Goal: Information Seeking & Learning: Learn about a topic

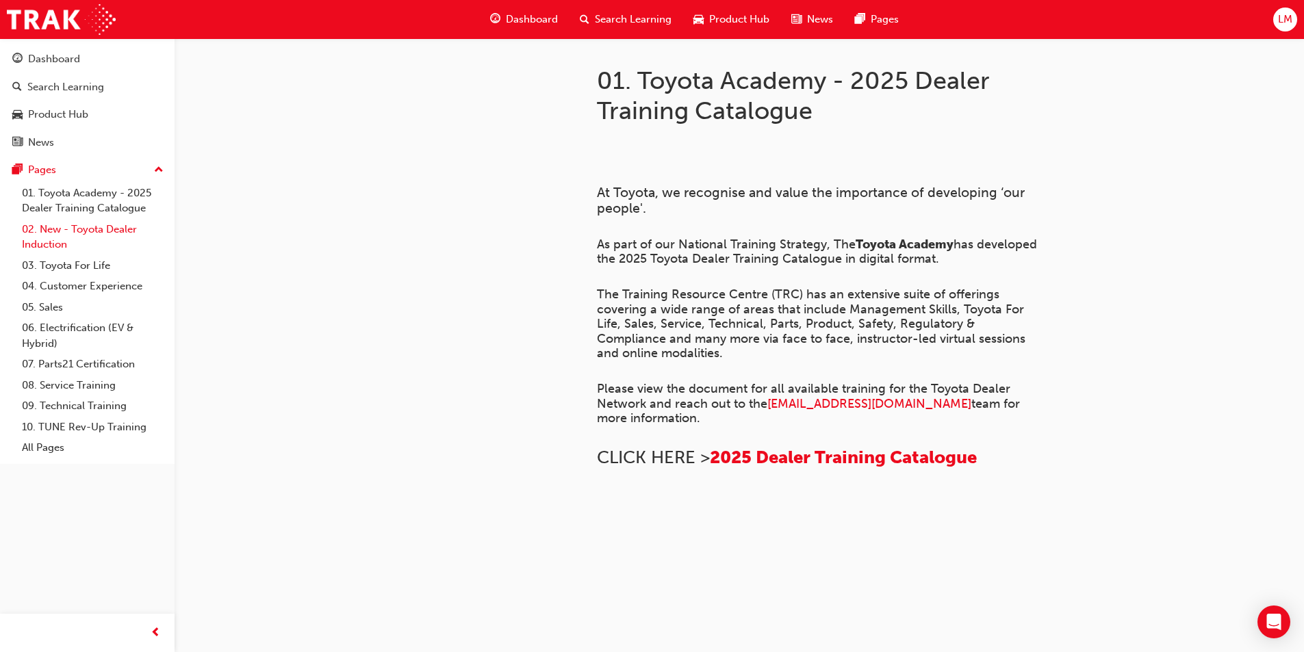
click at [111, 233] on link "02. New - Toyota Dealer Induction" at bounding box center [92, 237] width 153 height 36
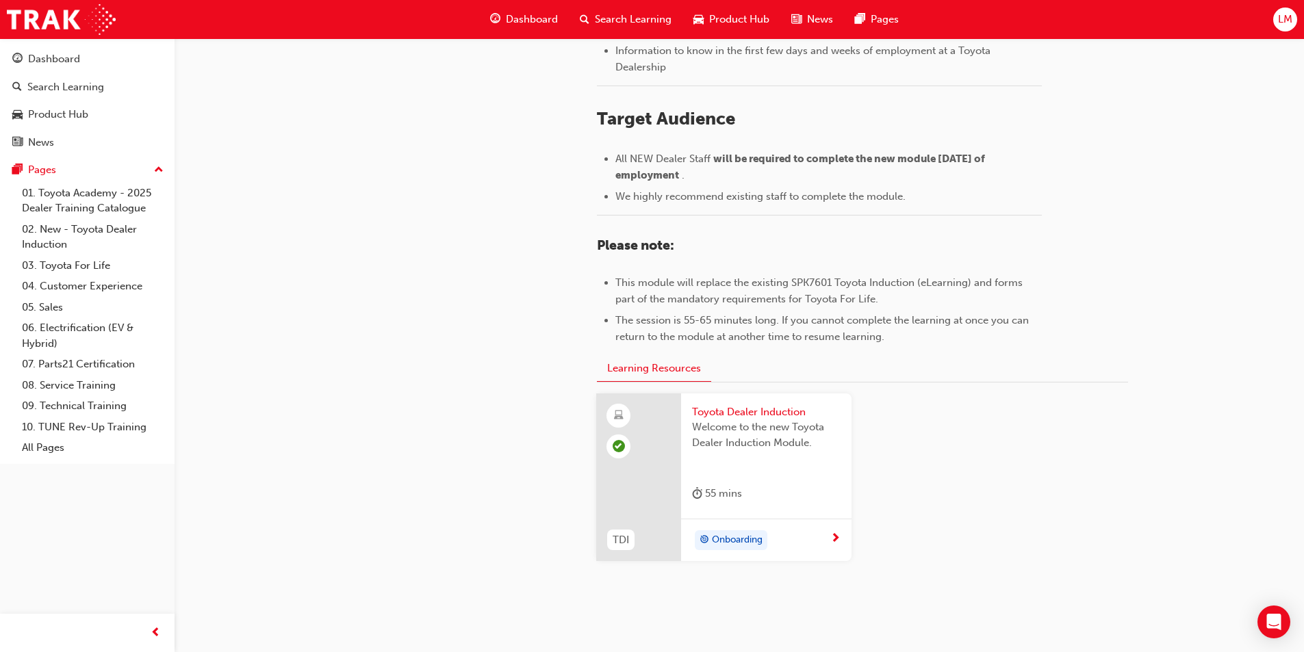
scroll to position [574, 0]
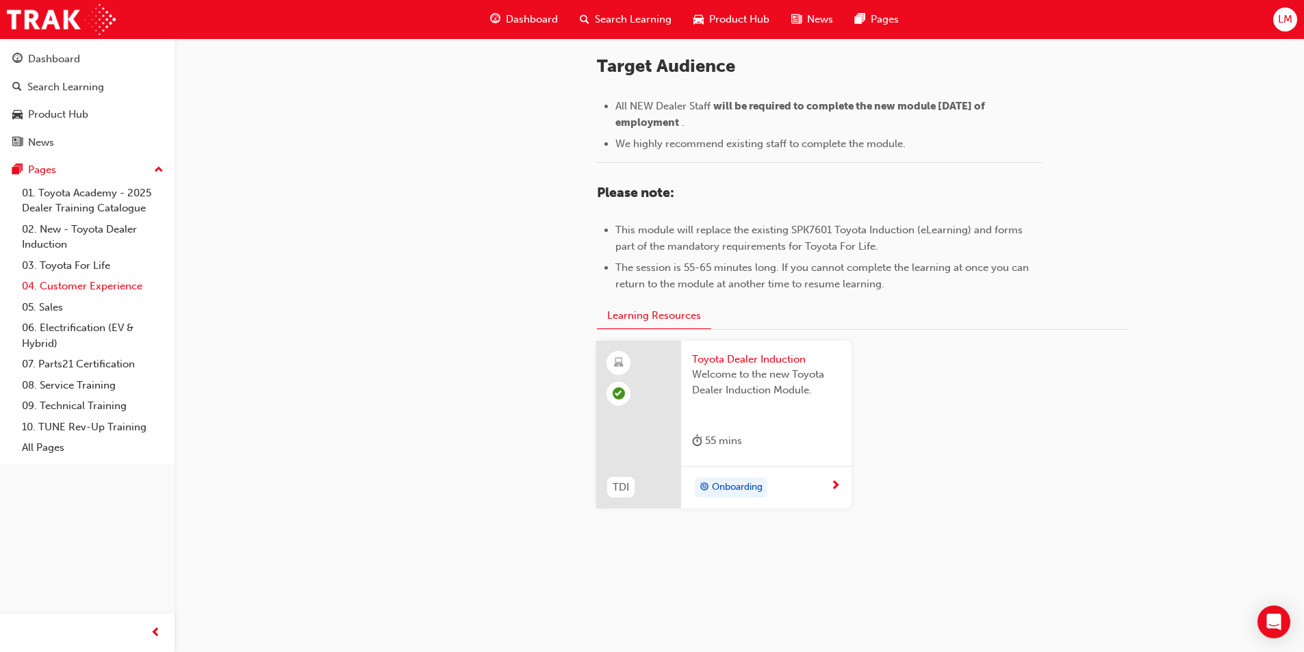
click at [69, 281] on link "04. Customer Experience" at bounding box center [92, 286] width 153 height 21
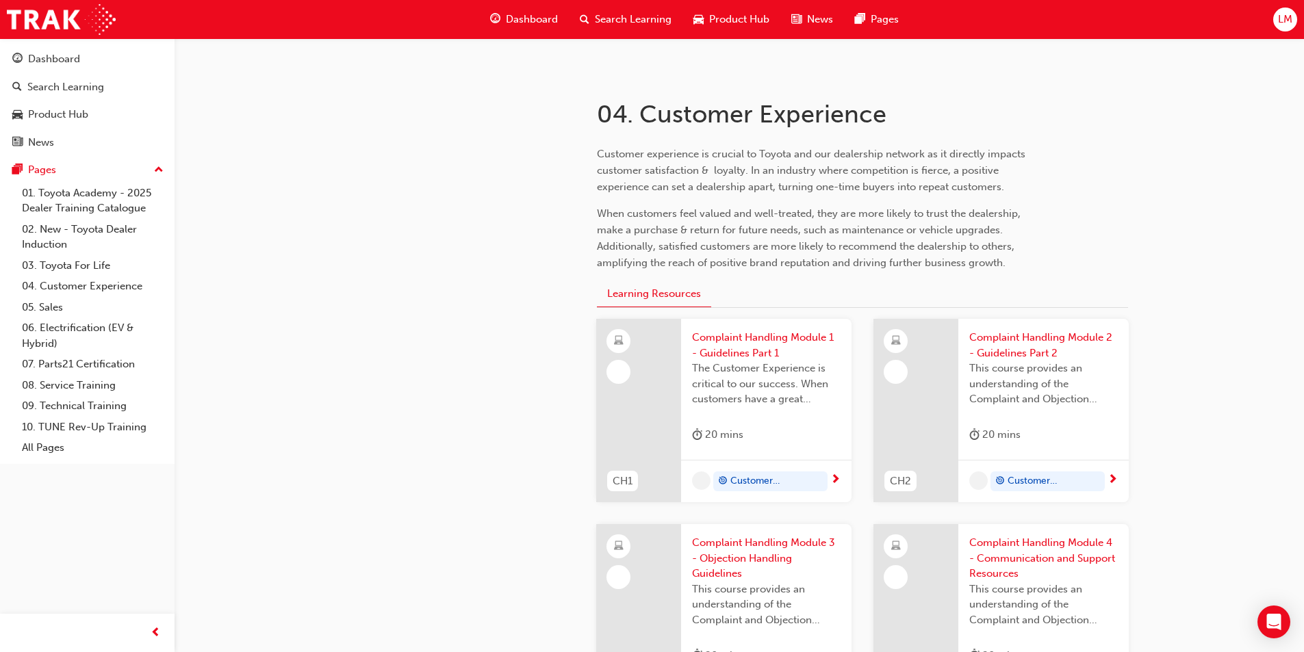
scroll to position [274, 0]
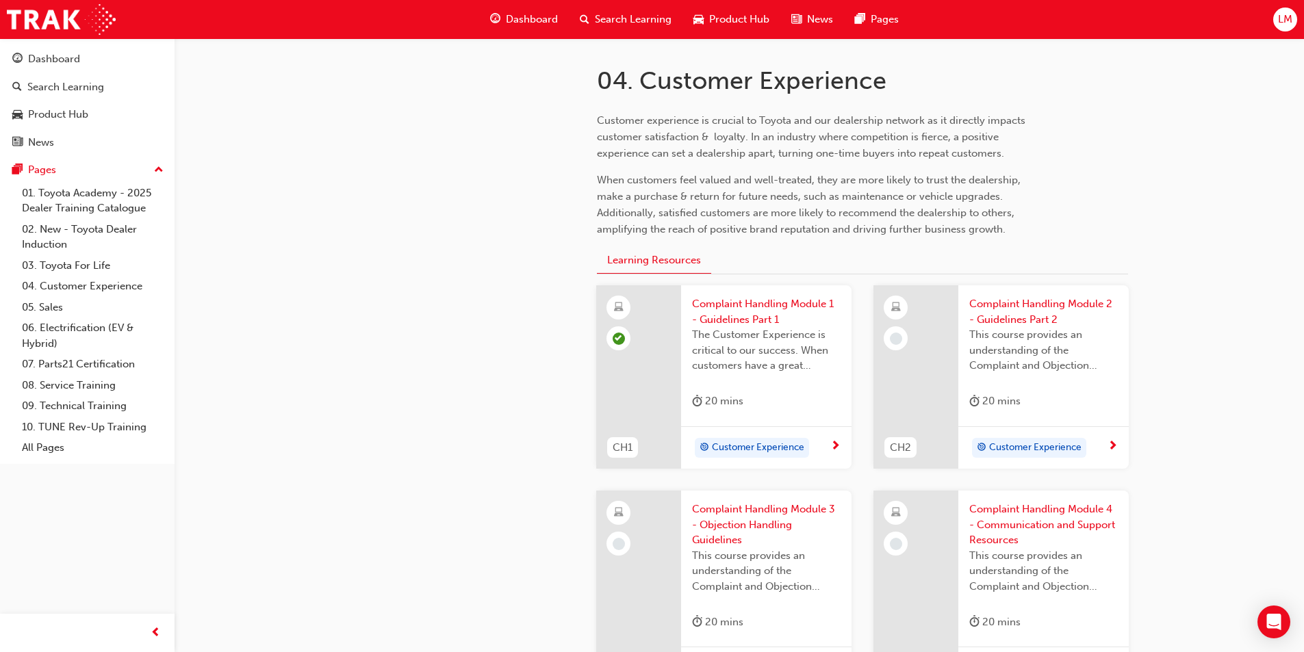
click at [732, 441] on span "Customer Experience" at bounding box center [758, 448] width 92 height 16
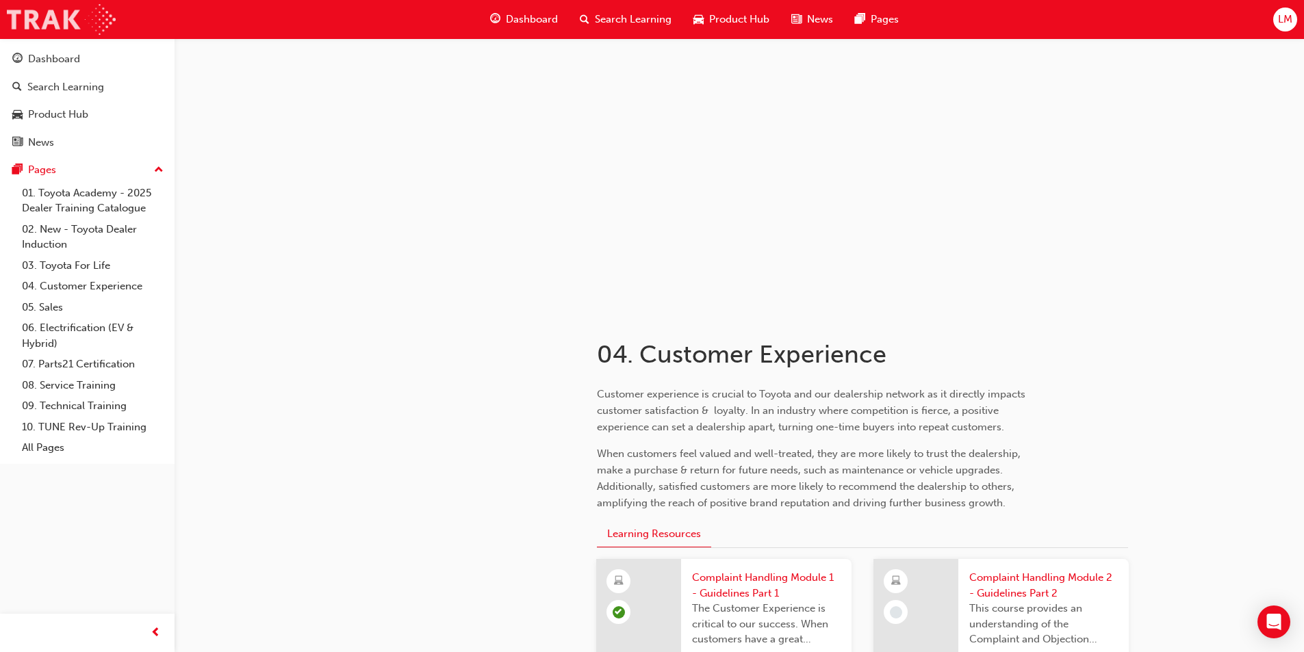
scroll to position [274, 0]
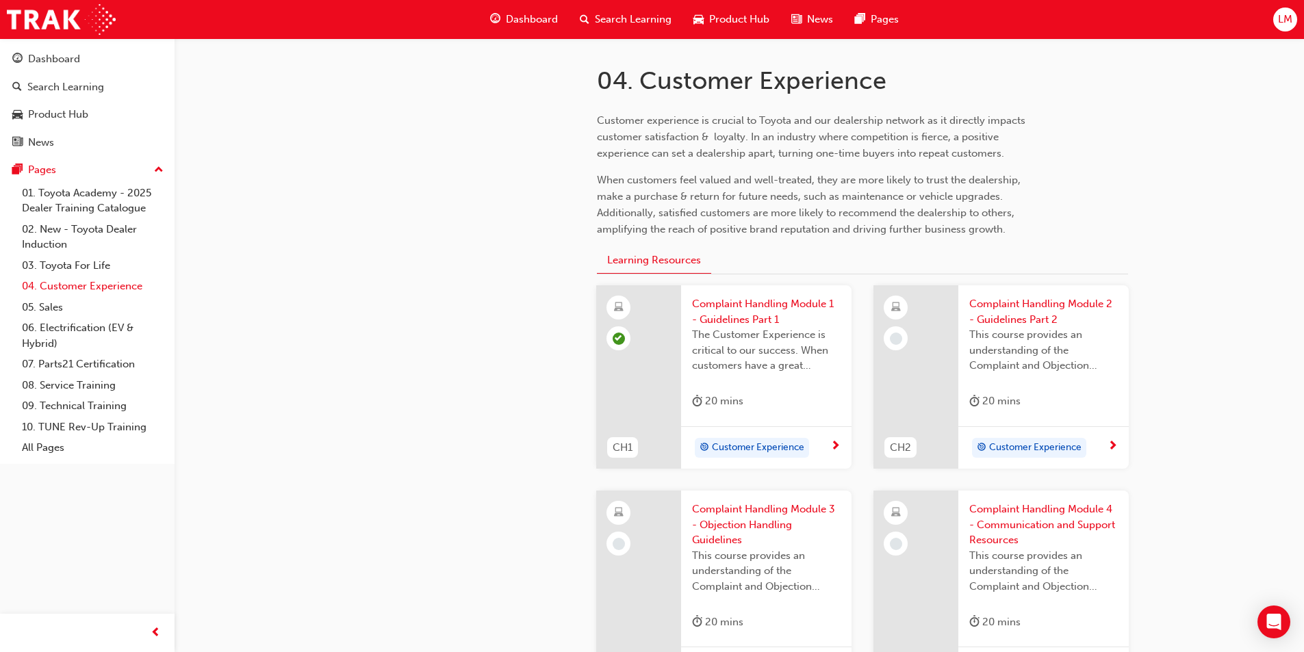
click at [62, 286] on link "04. Customer Experience" at bounding box center [92, 286] width 153 height 21
click at [51, 307] on link "05. Sales" at bounding box center [92, 307] width 153 height 21
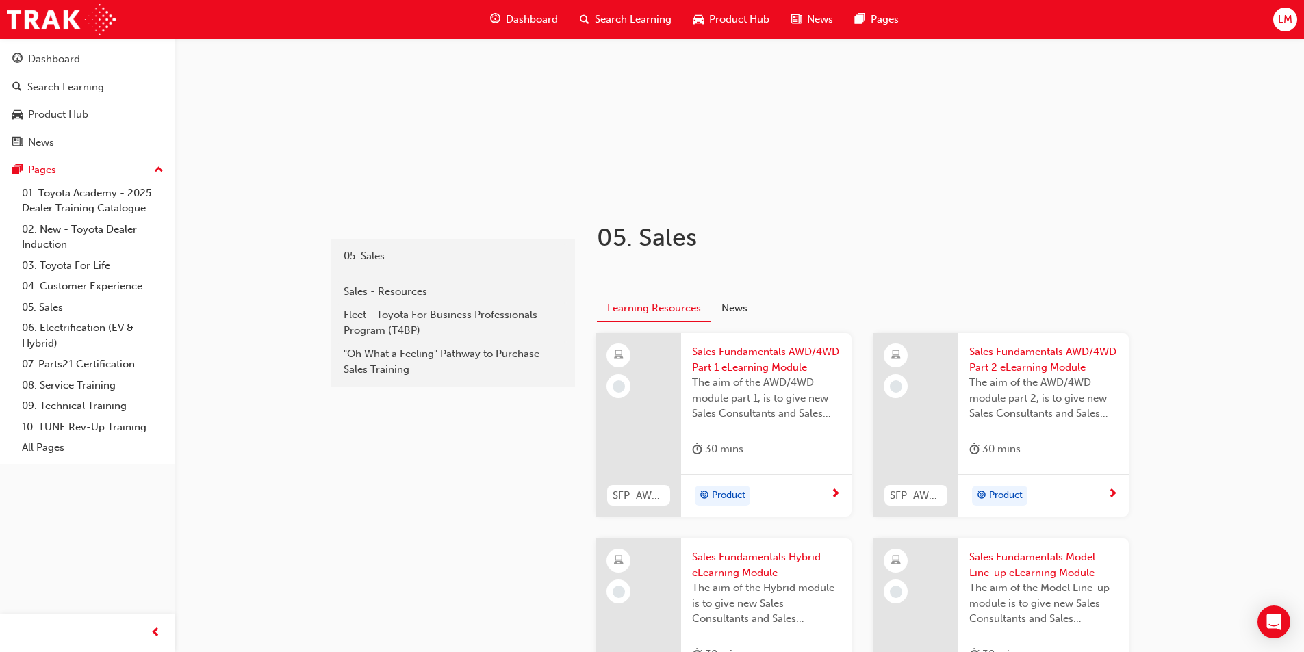
scroll to position [137, 0]
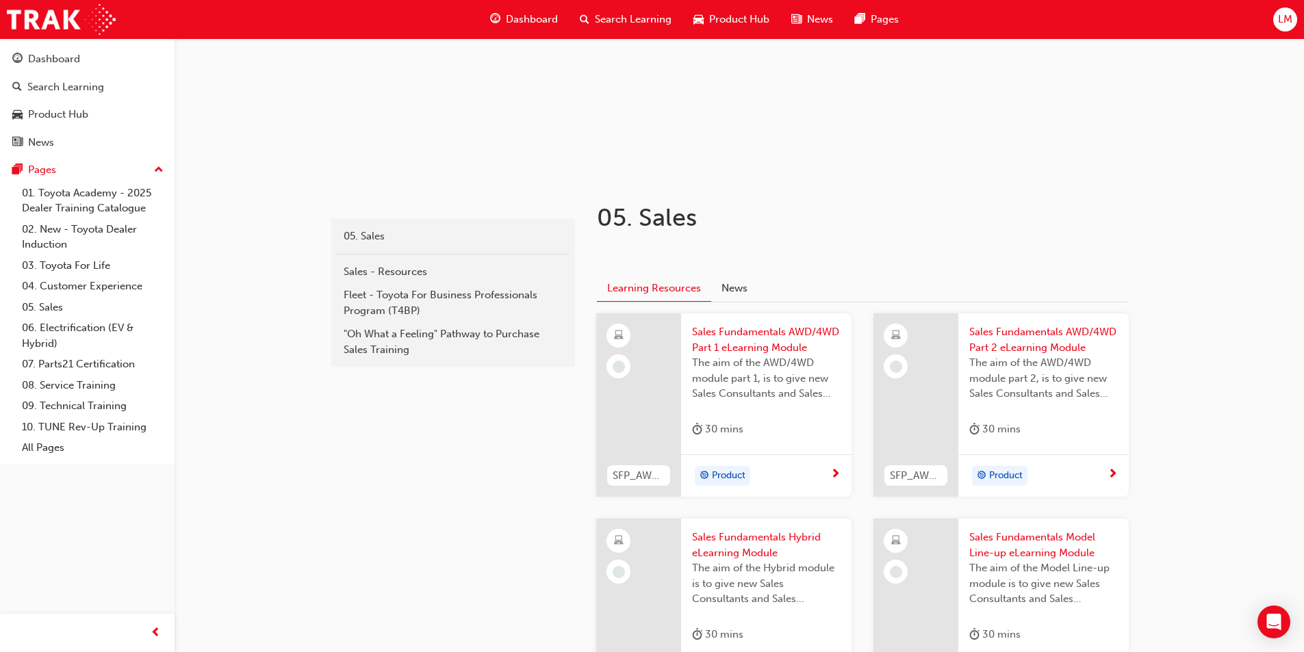
click at [839, 473] on span "next-icon" at bounding box center [835, 475] width 10 height 12
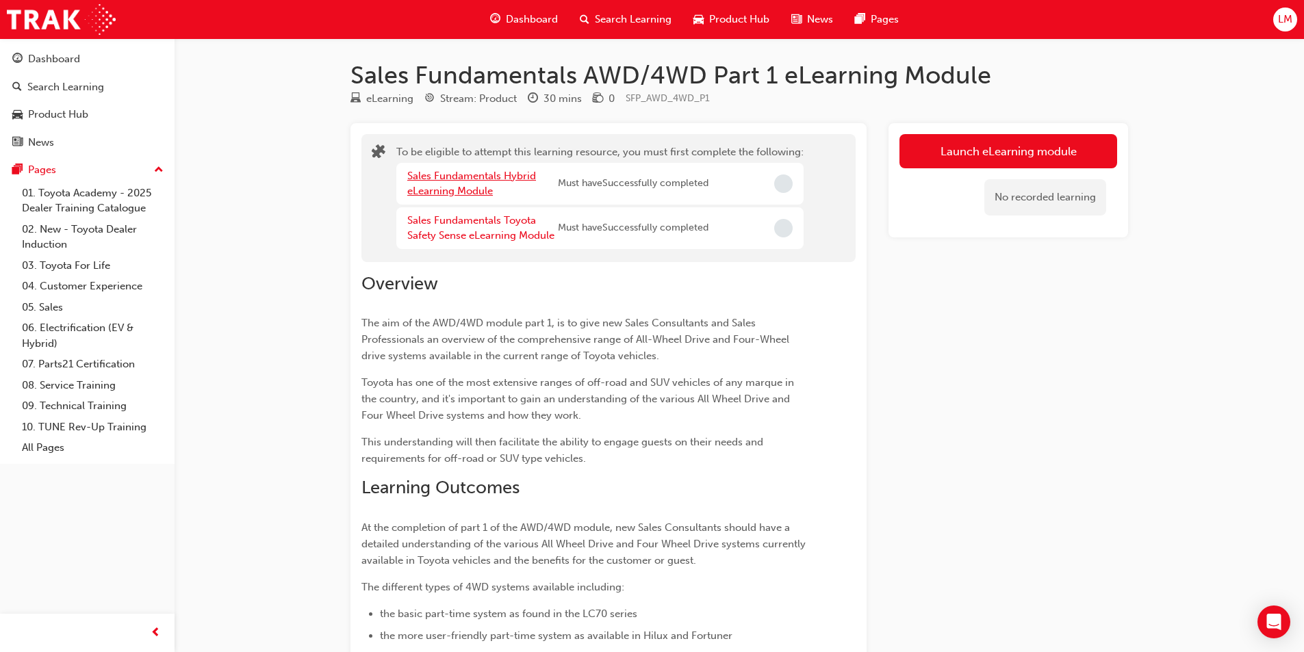
click at [491, 175] on link "Sales Fundamentals Hybrid eLearning Module" at bounding box center [471, 184] width 129 height 28
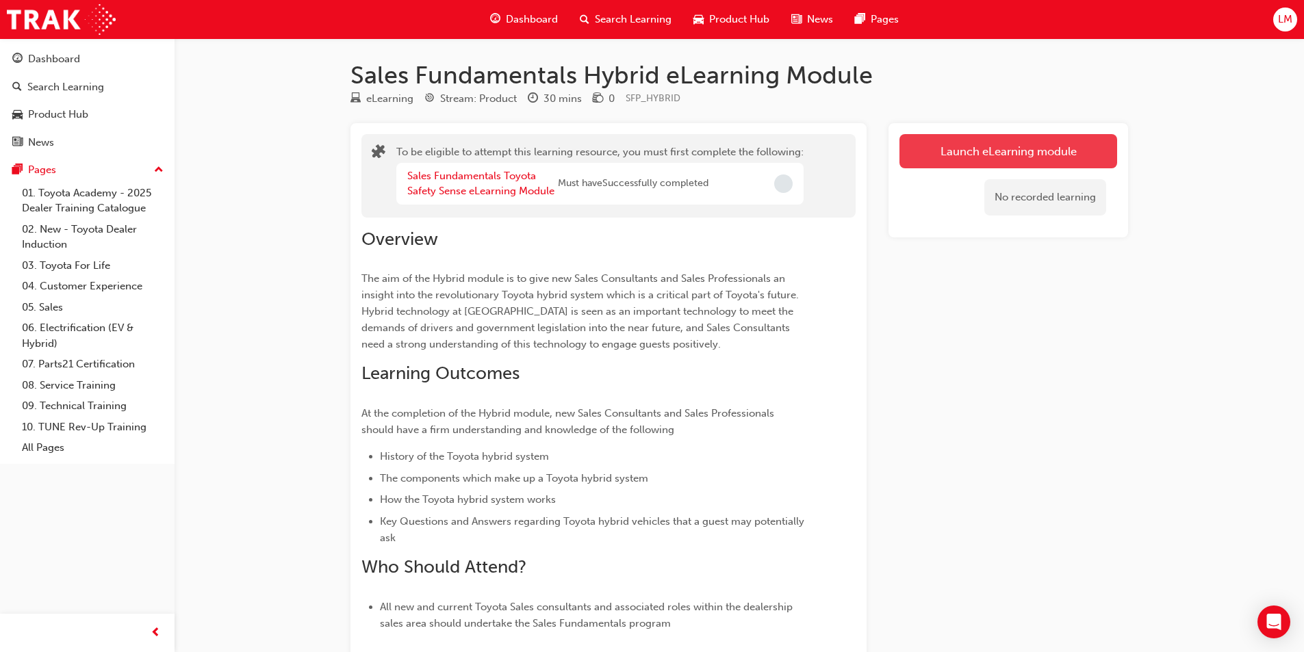
click at [1012, 160] on button "Launch eLearning module" at bounding box center [1008, 151] width 218 height 34
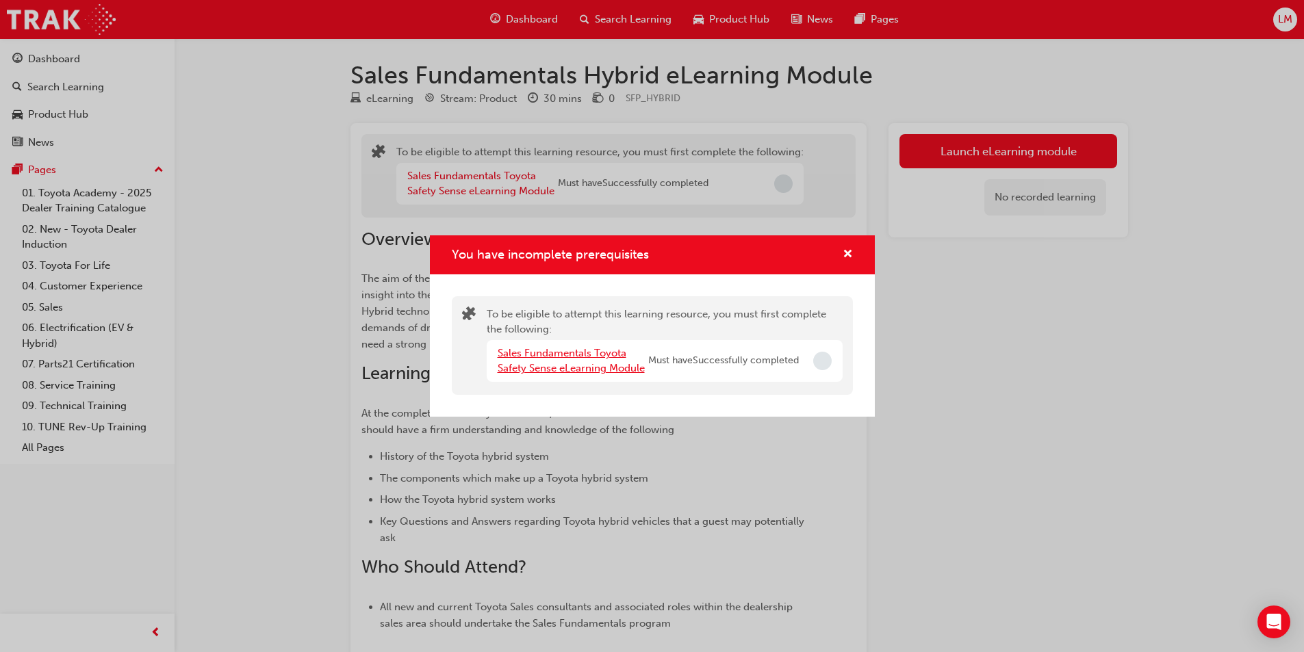
click at [601, 365] on link "Sales Fundamentals Toyota Safety Sense eLearning Module" at bounding box center [571, 361] width 147 height 28
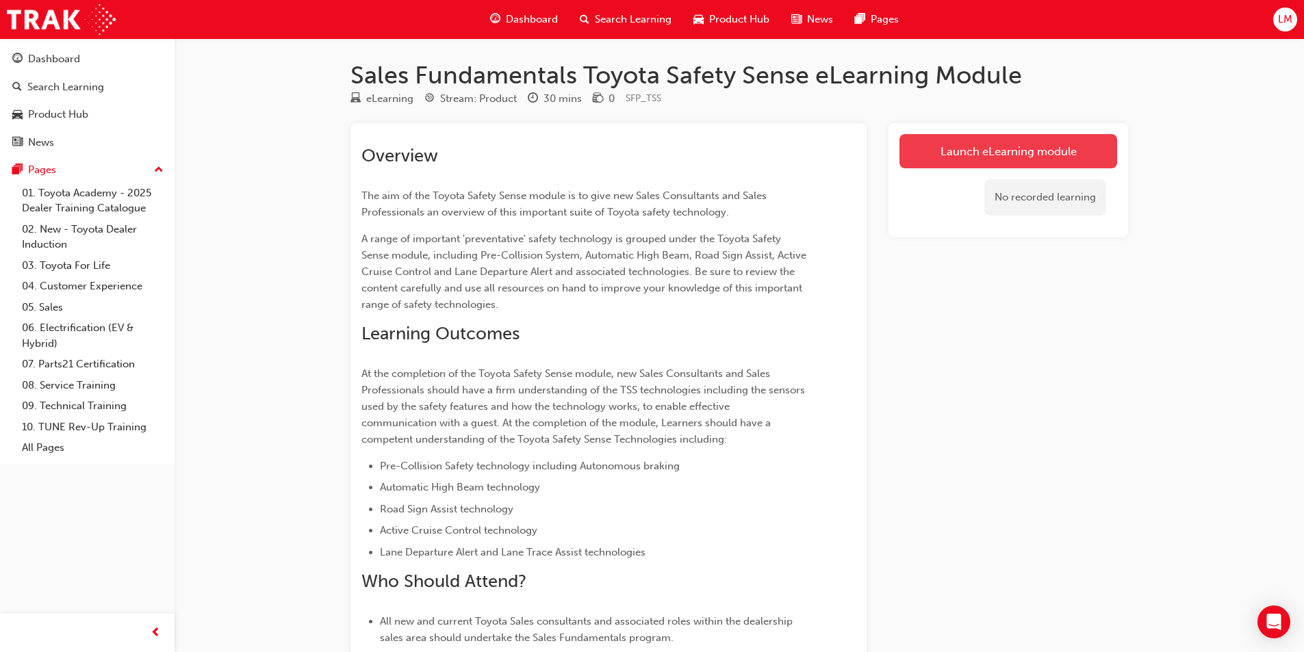
click at [1019, 154] on link "Launch eLearning module" at bounding box center [1008, 151] width 218 height 34
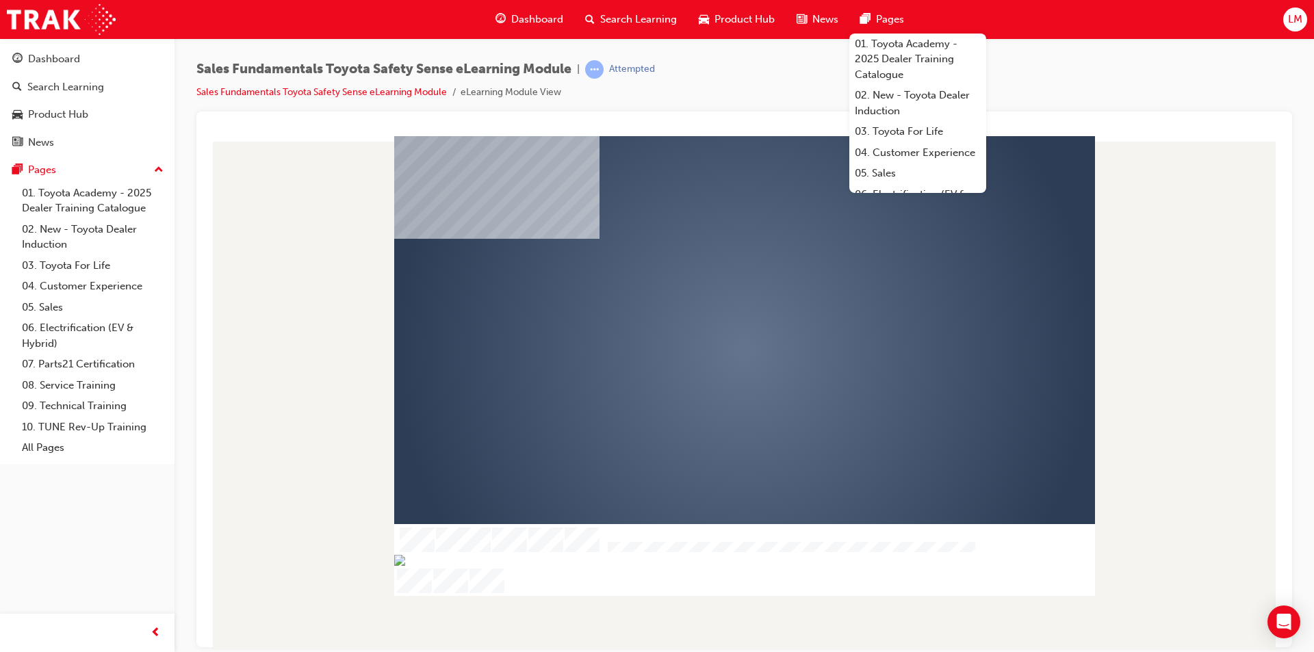
click at [705, 311] on div "play" at bounding box center [705, 311] width 0 height 0
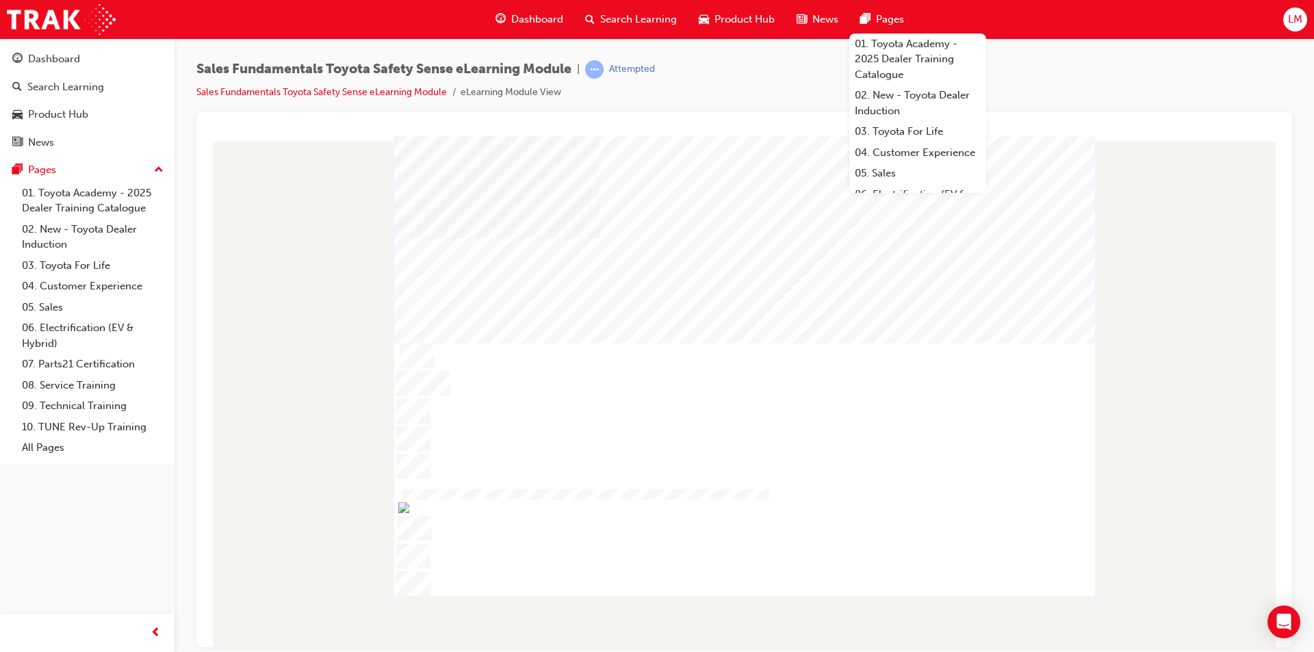
click at [766, 107] on div "Sales Fundamentals Toyota Safety Sense eLearning Module | Attempted Sales Funda…" at bounding box center [744, 85] width 1096 height 51
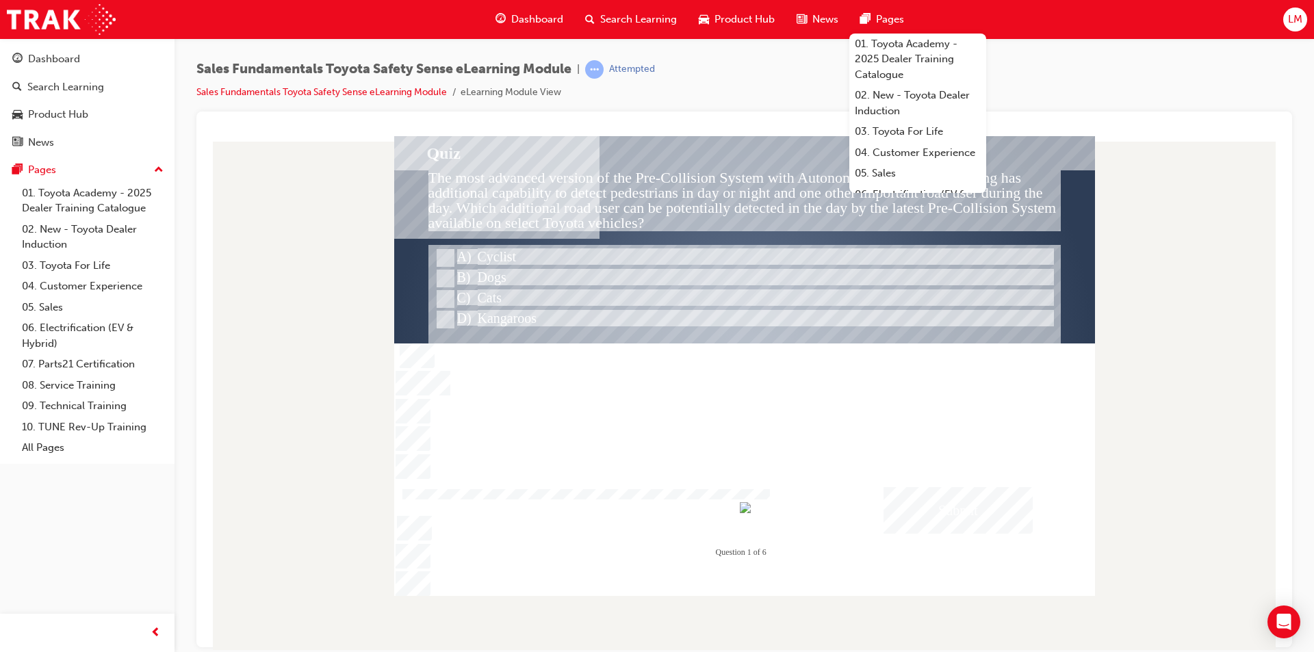
click at [732, 73] on div "Sales Fundamentals Toyota Safety Sense eLearning Module | Attempted Sales Funda…" at bounding box center [744, 85] width 1096 height 51
click at [744, 76] on div "Sales Fundamentals Toyota Safety Sense eLearning Module | Attempted Sales Funda…" at bounding box center [744, 85] width 1096 height 51
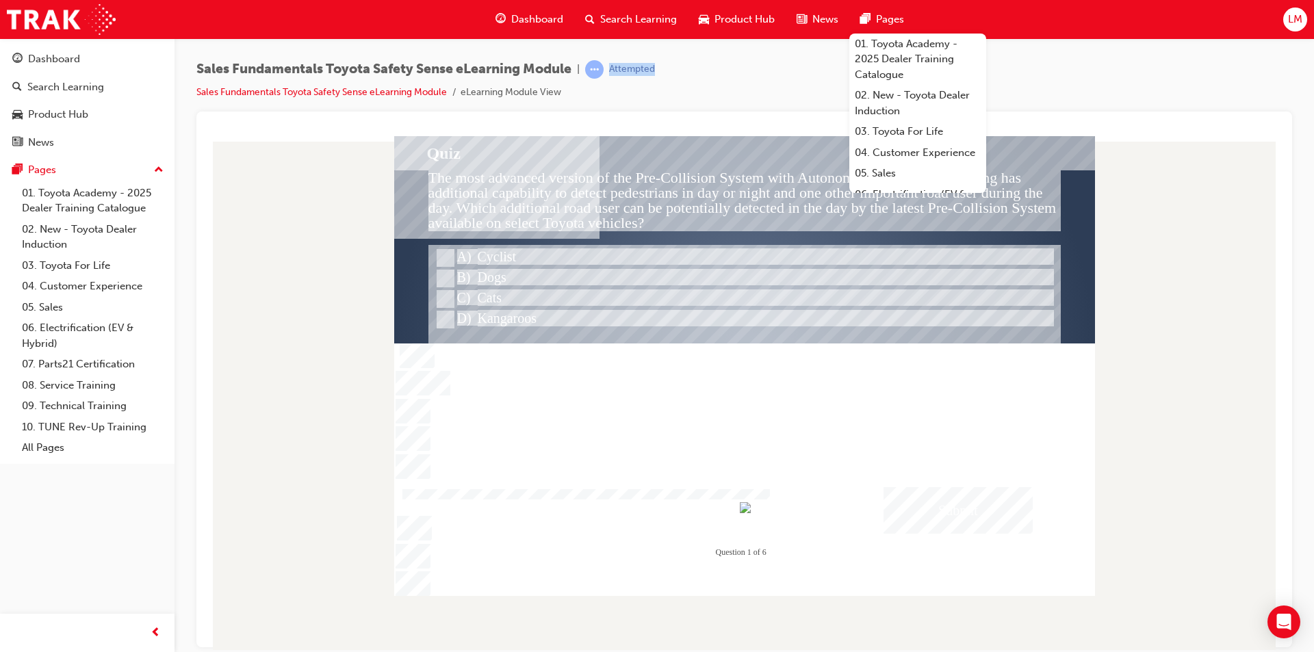
click at [744, 76] on div "Sales Fundamentals Toyota Safety Sense eLearning Module | Attempted Sales Funda…" at bounding box center [744, 85] width 1096 height 51
click at [744, 77] on div "Sales Fundamentals Toyota Safety Sense eLearning Module | Attempted Sales Funda…" at bounding box center [744, 85] width 1096 height 51
click at [750, 83] on div "Sales Fundamentals Toyota Safety Sense eLearning Module | Attempted Sales Funda…" at bounding box center [744, 85] width 1096 height 51
click at [751, 86] on div "Sales Fundamentals Toyota Safety Sense eLearning Module | Attempted Sales Funda…" at bounding box center [744, 85] width 1096 height 51
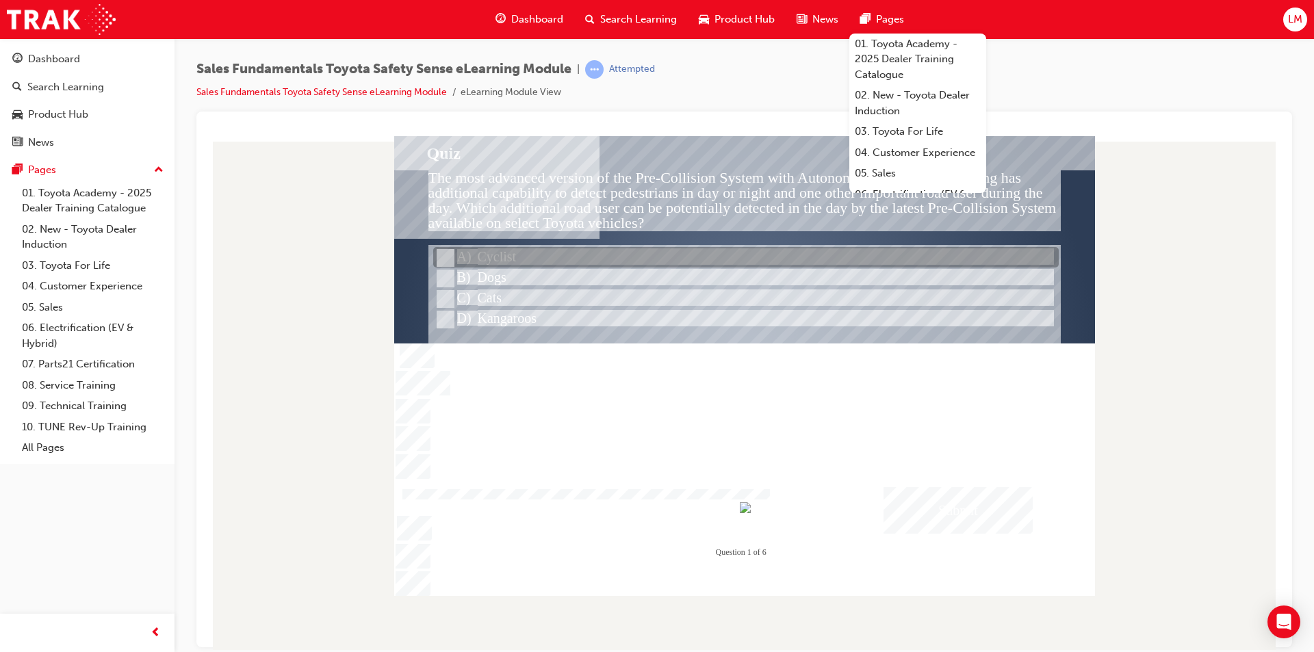
click at [448, 255] on input "Cyclist" at bounding box center [444, 258] width 15 height 15
radio input "true"
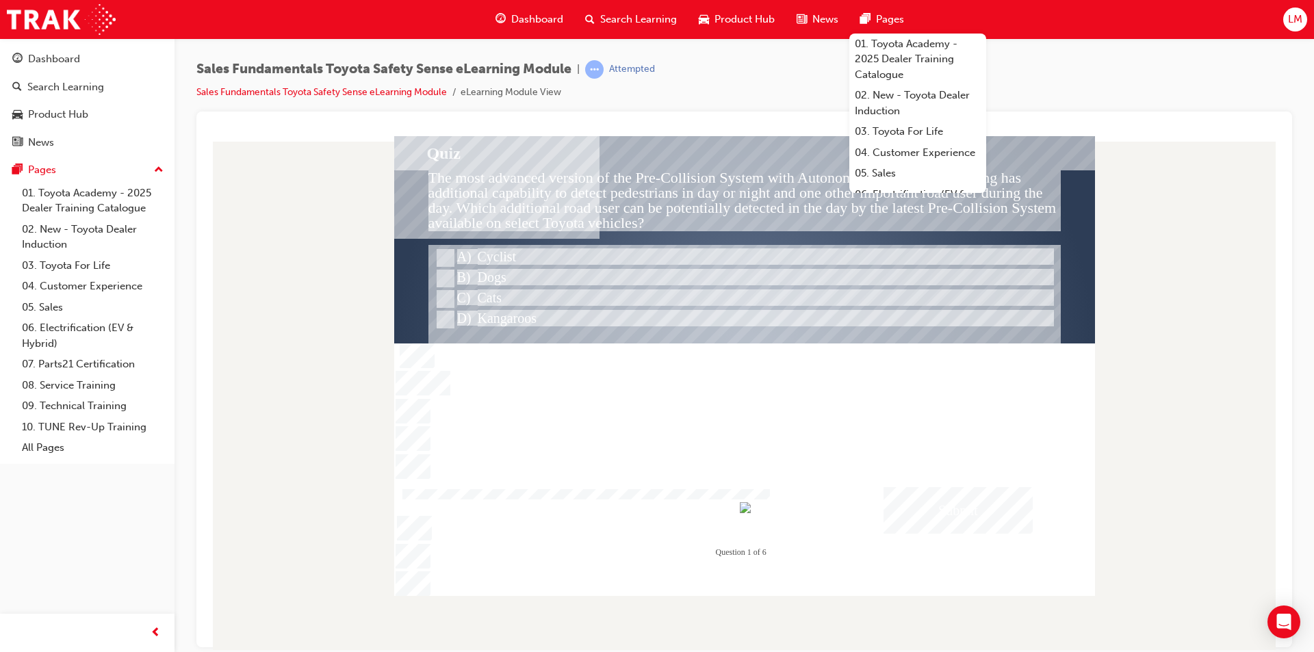
click at [971, 504] on div "Submit" at bounding box center [958, 510] width 149 height 47
click at [968, 503] on div at bounding box center [744, 366] width 701 height 460
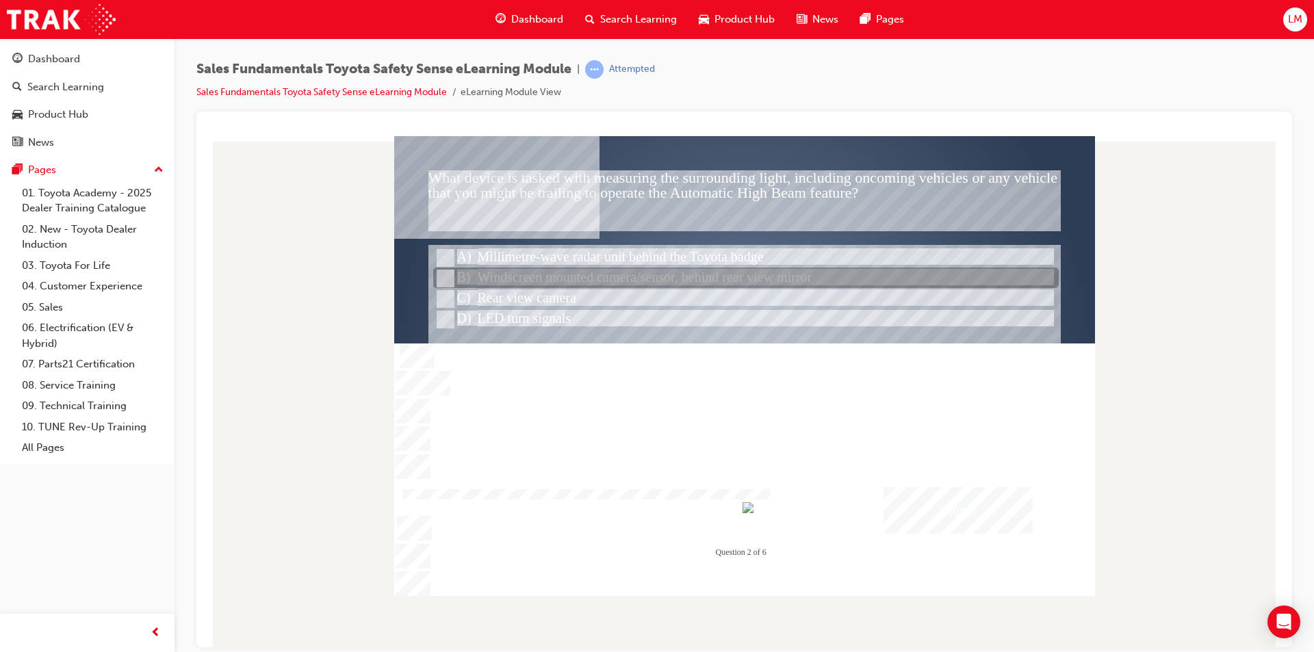
click at [448, 274] on input "Windscreen mounted camera/sensor, behind rear view mirror" at bounding box center [444, 278] width 15 height 15
radio input "true"
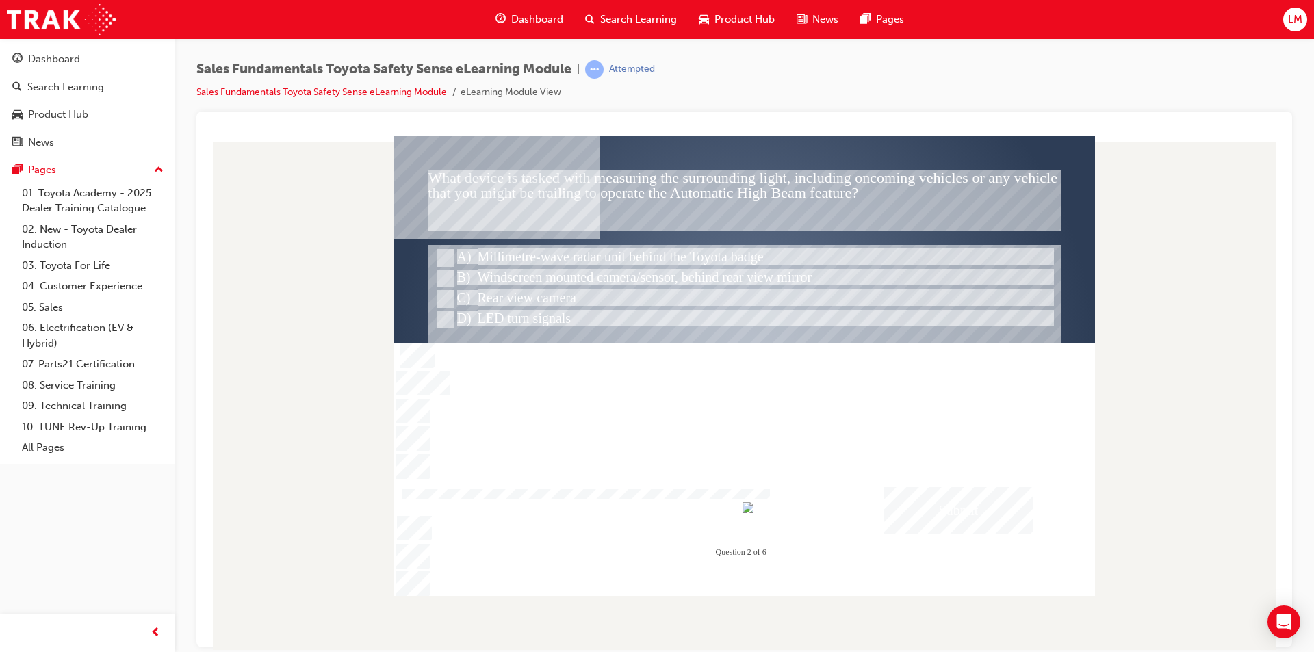
click at [955, 505] on div "Submit" at bounding box center [958, 510] width 149 height 47
click at [914, 255] on div at bounding box center [744, 366] width 701 height 460
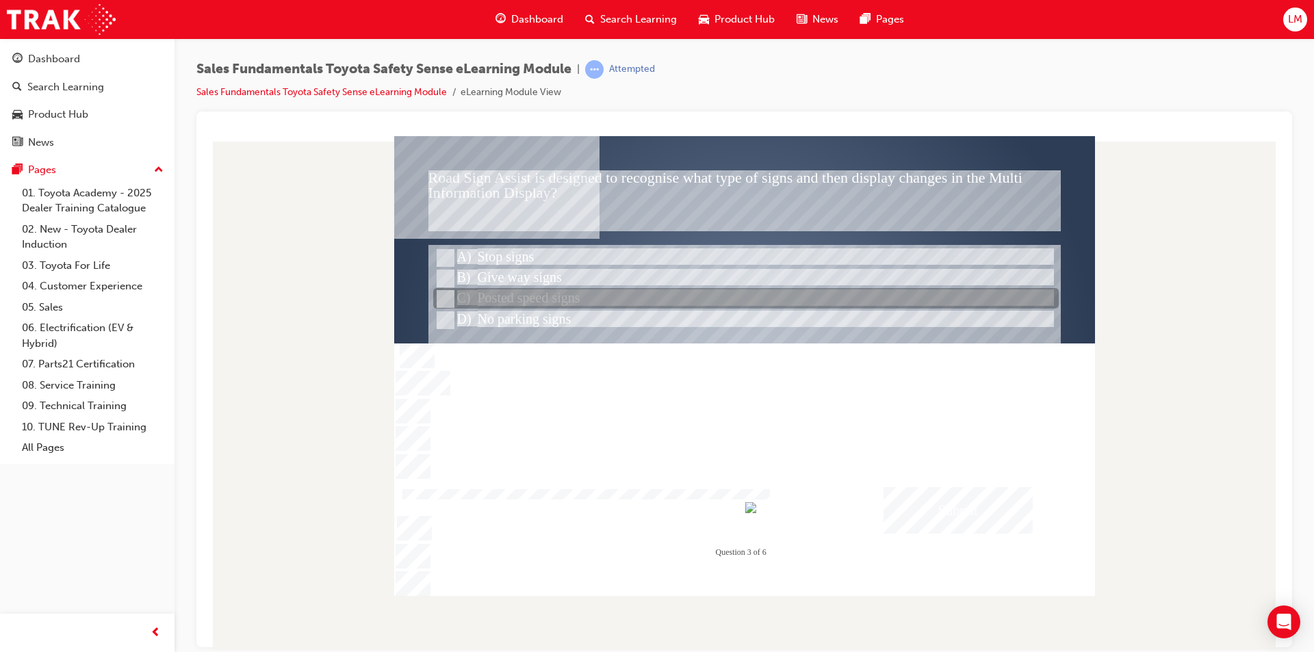
click at [444, 294] on input "Posted speed signs" at bounding box center [444, 299] width 15 height 15
radio input "true"
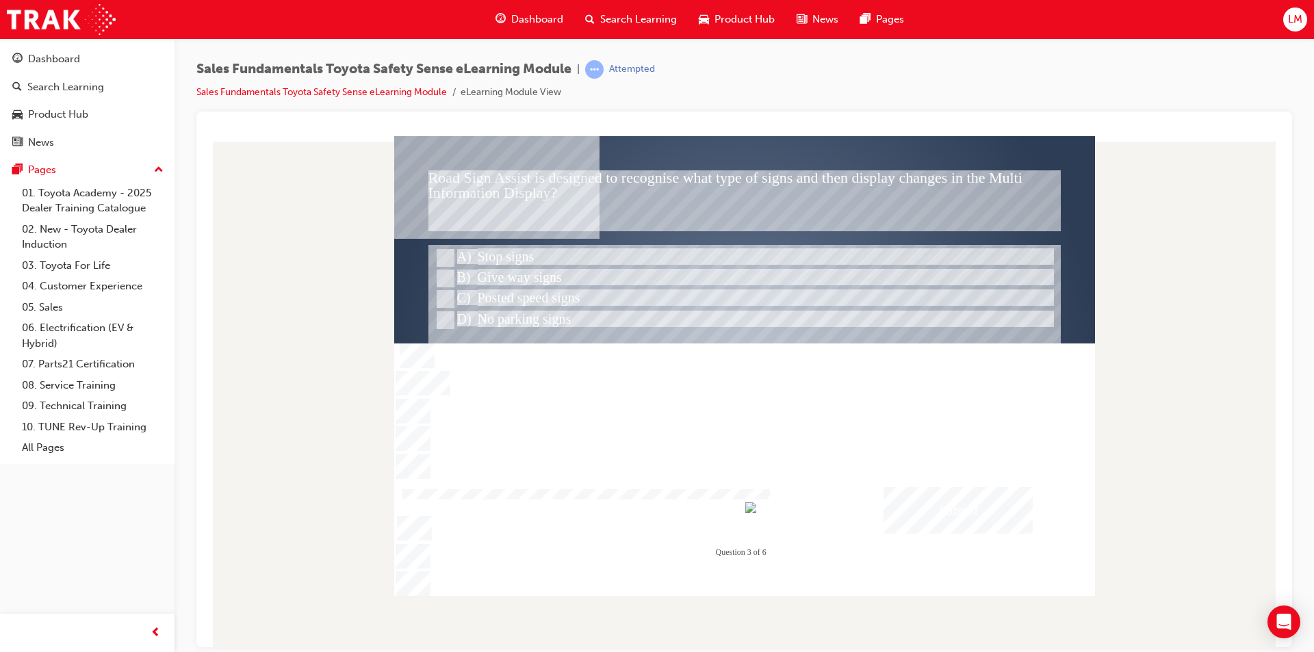
click at [979, 496] on div "Submit" at bounding box center [958, 510] width 149 height 47
click at [958, 333] on div at bounding box center [744, 366] width 701 height 460
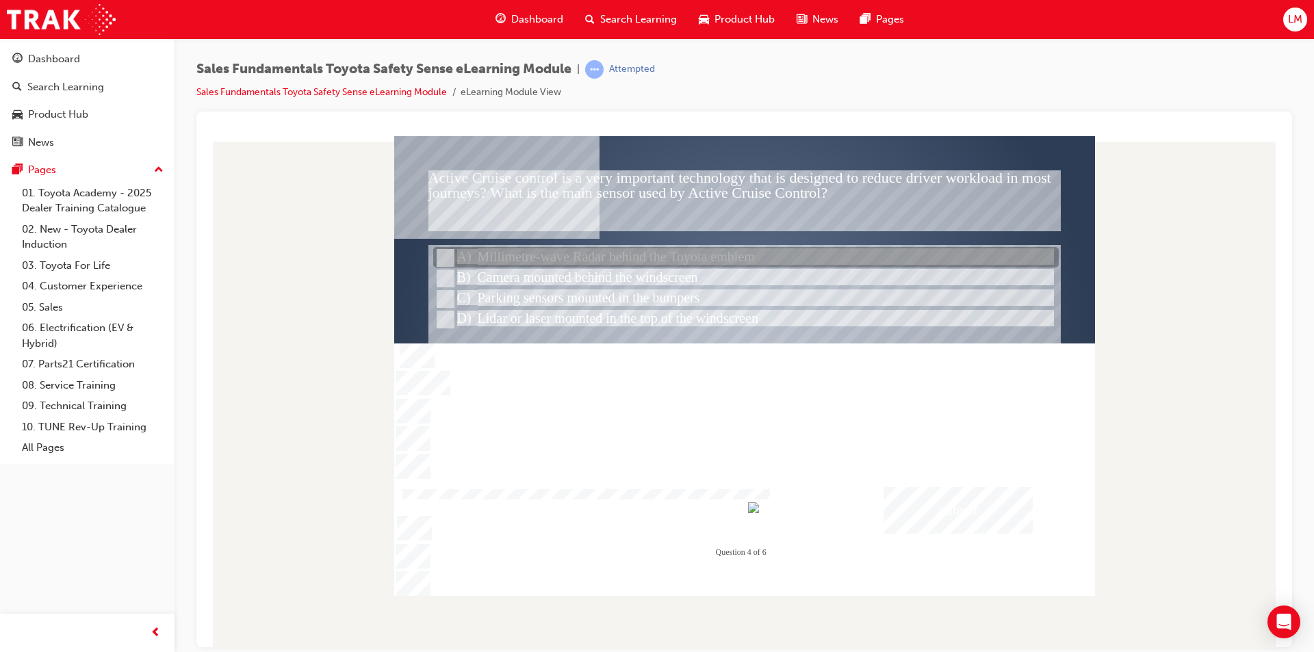
click at [445, 257] on input "Millimetre-wave Radar behind the Toyota emblem" at bounding box center [444, 258] width 15 height 15
radio input "true"
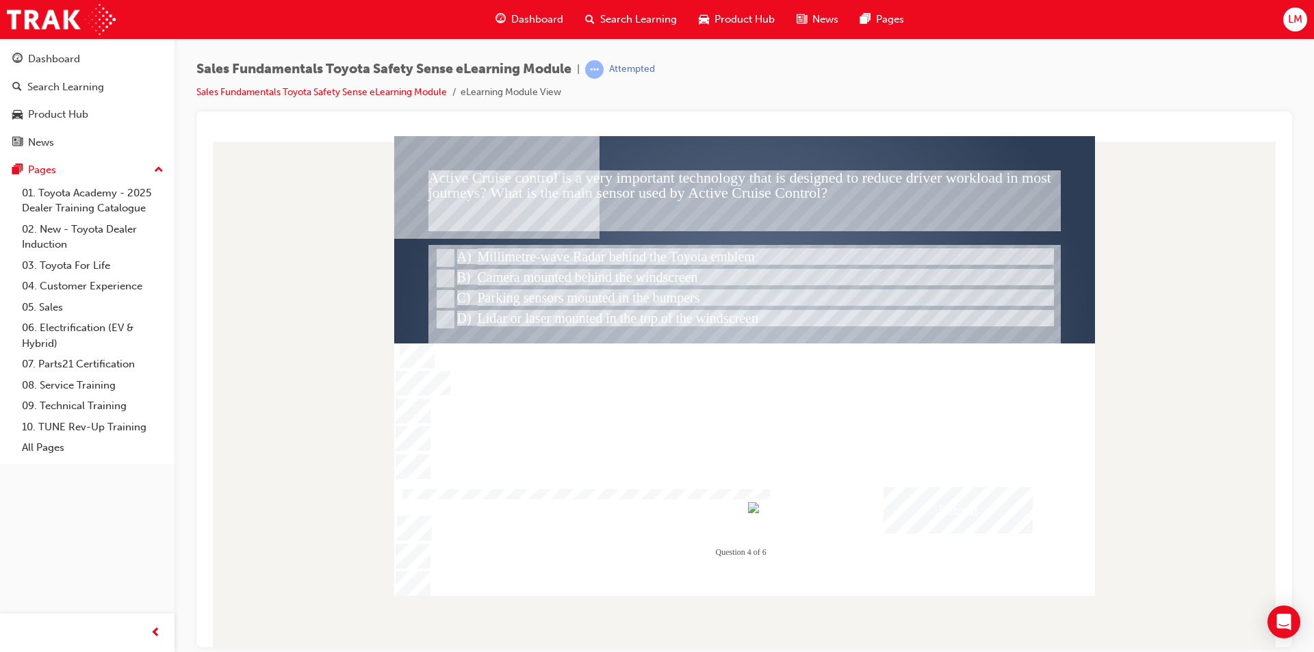
click at [960, 511] on div "Submit" at bounding box center [958, 510] width 149 height 47
click at [949, 364] on div at bounding box center [744, 366] width 701 height 460
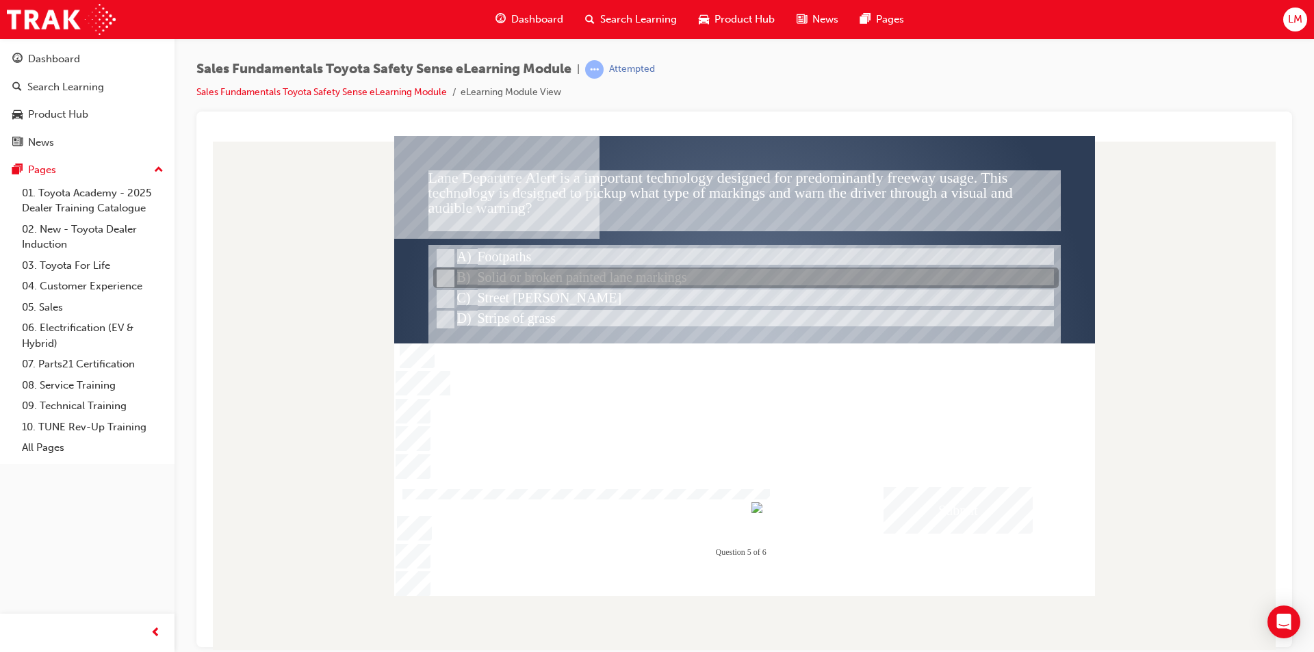
click at [448, 276] on input "Solid or broken painted lane markings" at bounding box center [444, 278] width 15 height 15
radio input "true"
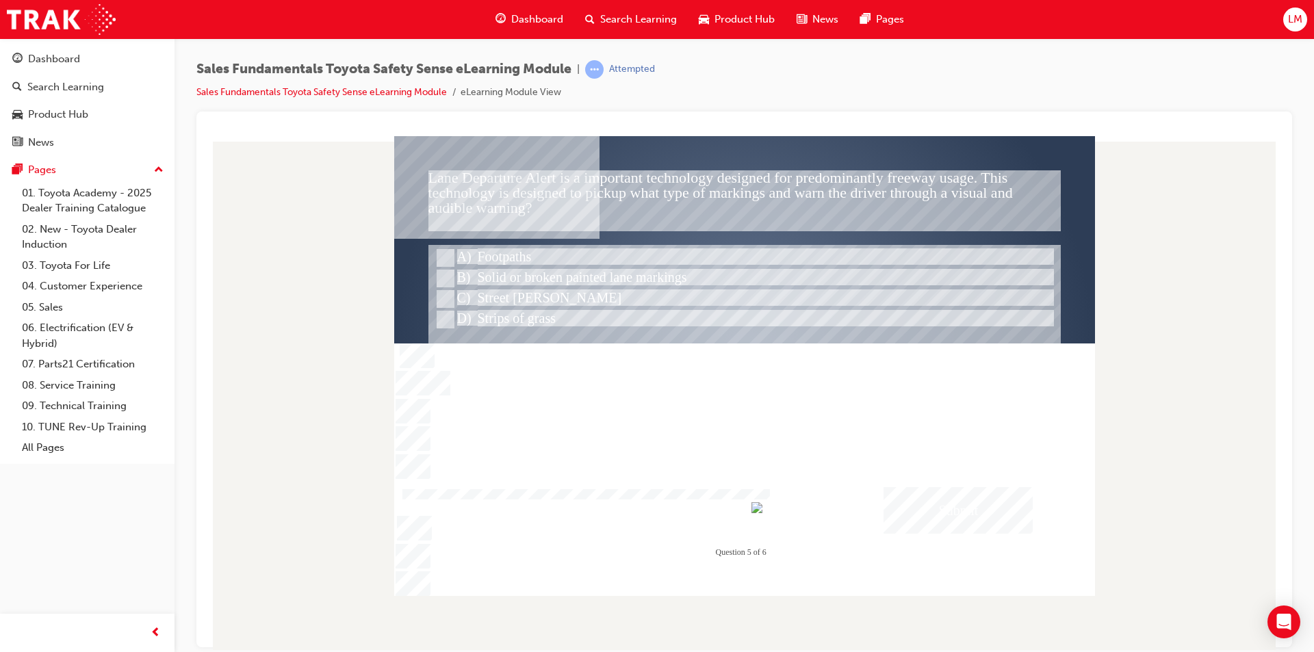
click at [950, 508] on div "Submit" at bounding box center [958, 510] width 149 height 47
click at [870, 336] on div at bounding box center [744, 366] width 701 height 460
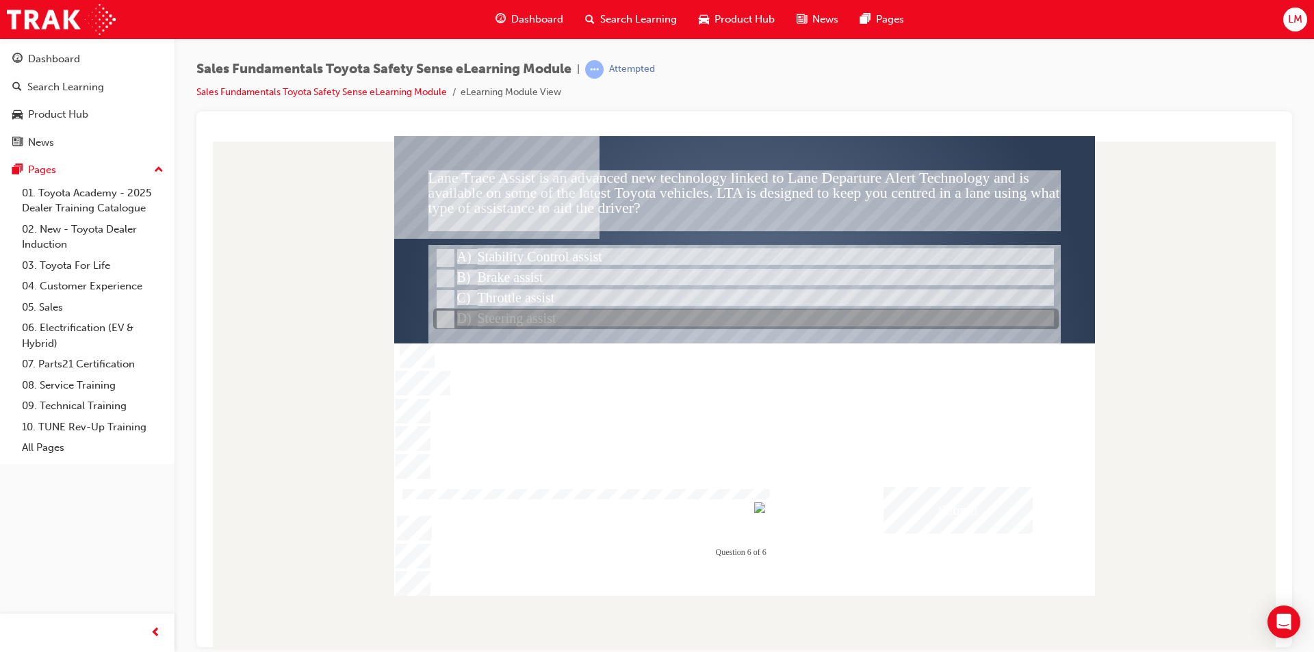
click at [448, 317] on input "Steering assist" at bounding box center [444, 319] width 15 height 15
radio input "true"
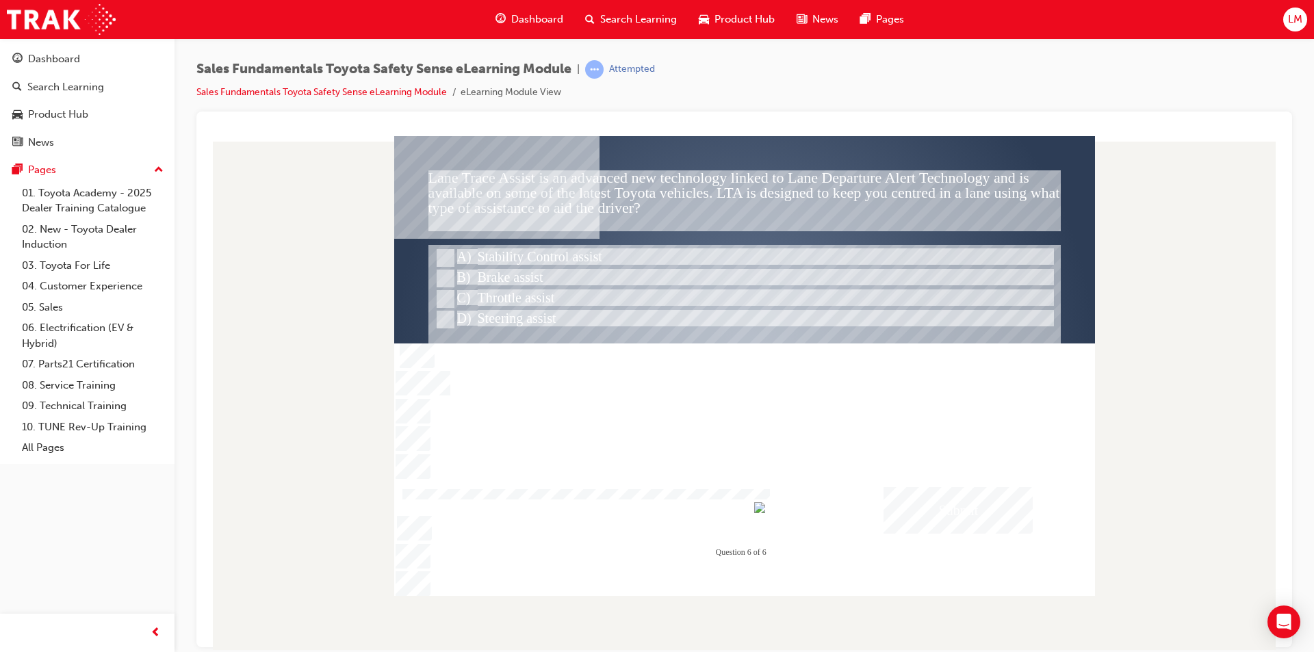
click at [928, 508] on div "Submit" at bounding box center [958, 510] width 149 height 47
click at [842, 364] on div at bounding box center [744, 366] width 701 height 460
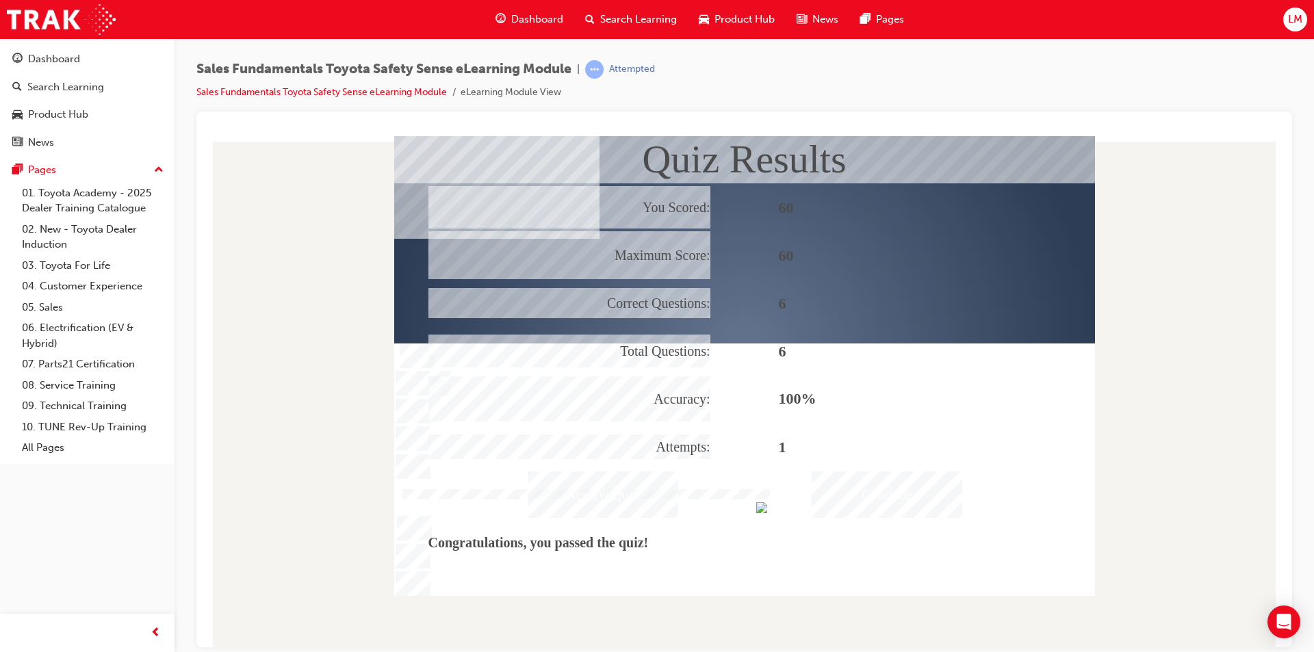
click at [884, 476] on div "Continue" at bounding box center [887, 494] width 151 height 47
click at [884, 498] on div "Continue" at bounding box center [887, 494] width 151 height 47
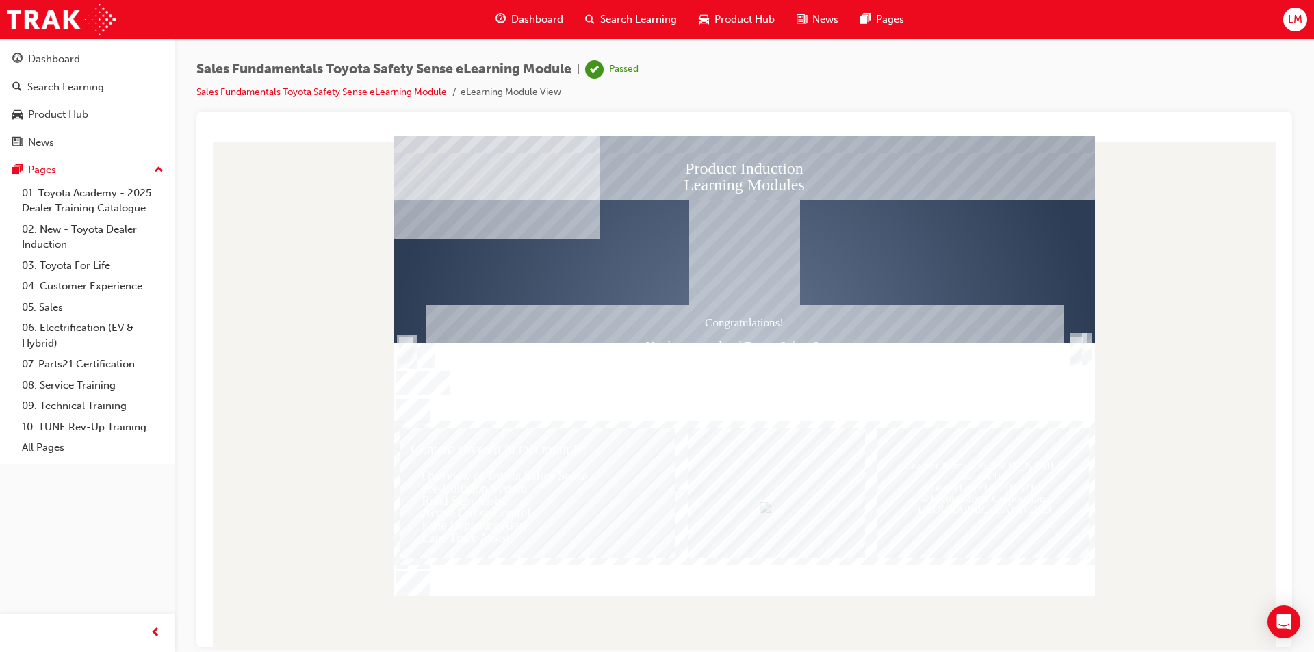
click at [1080, 350] on div "Trigger this button to exit" at bounding box center [1077, 364] width 14 height 29
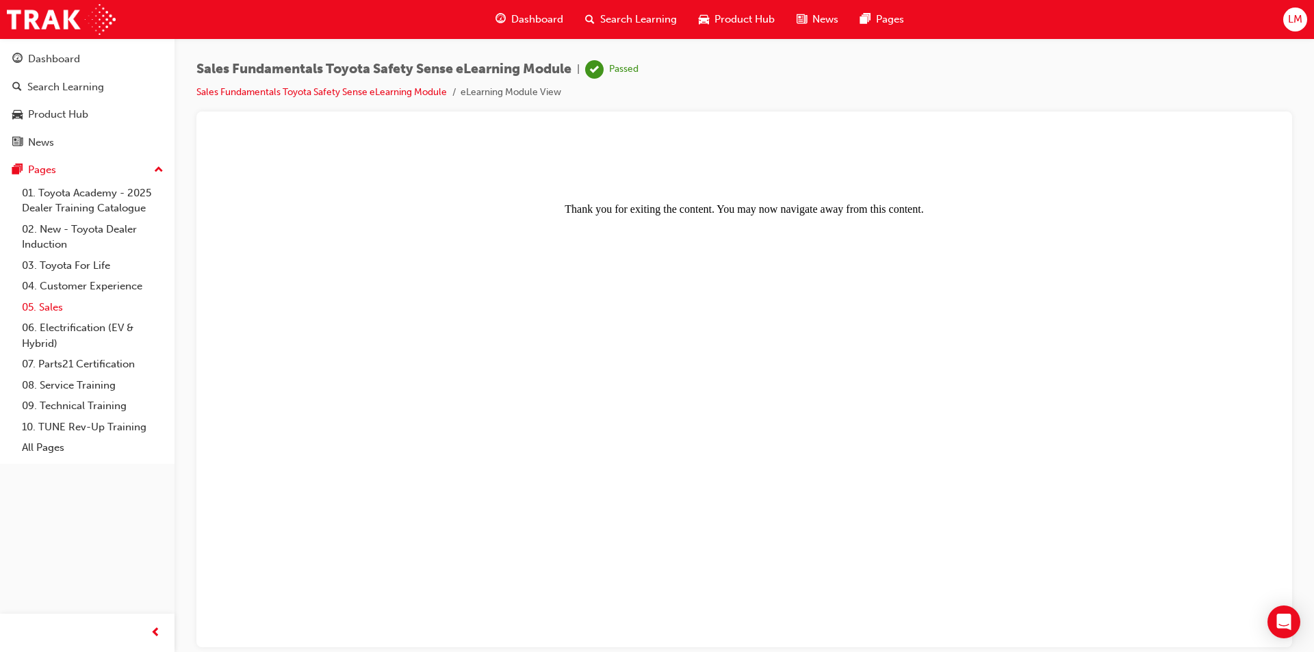
click at [52, 307] on link "05. Sales" at bounding box center [92, 307] width 153 height 21
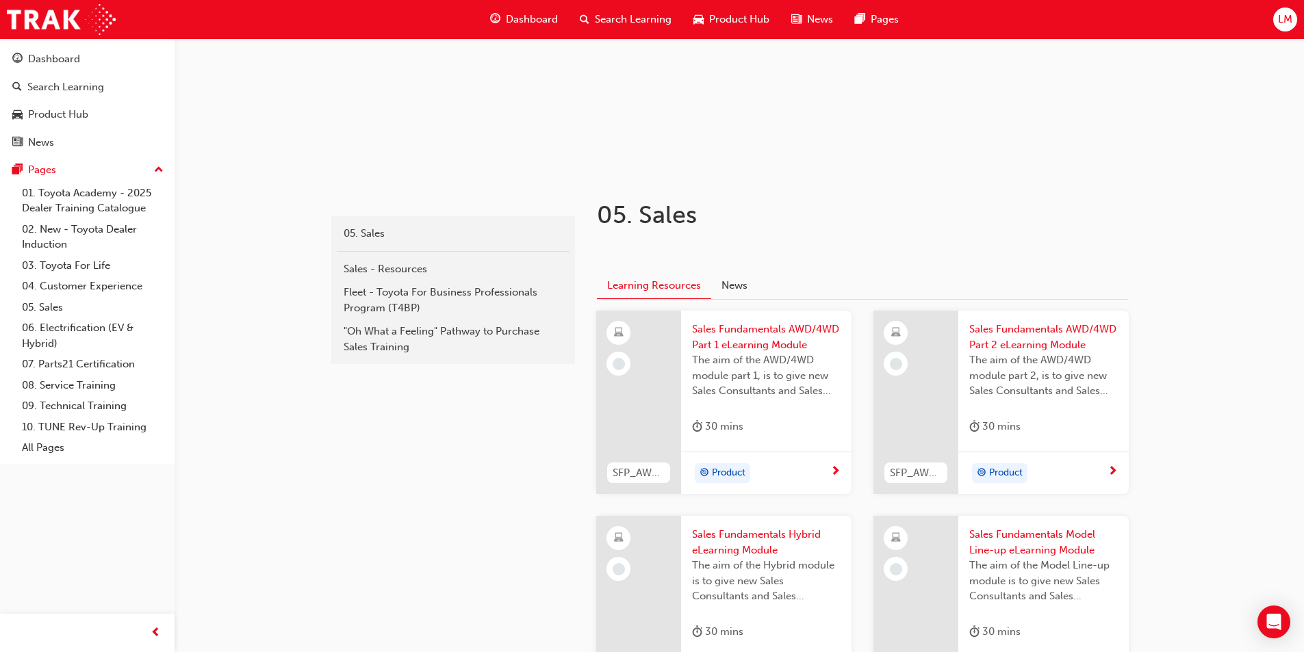
scroll to position [205, 0]
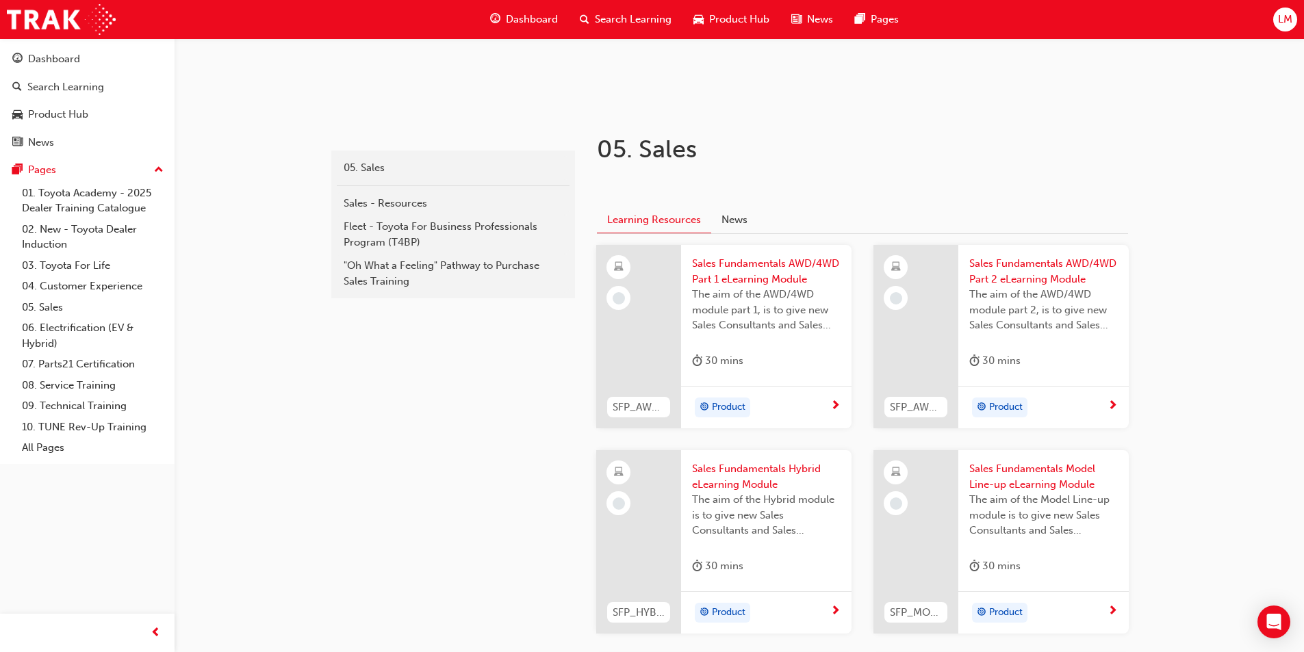
click at [1013, 258] on span "Sales Fundamentals AWD/4WD Part 2 eLearning Module" at bounding box center [1043, 271] width 149 height 31
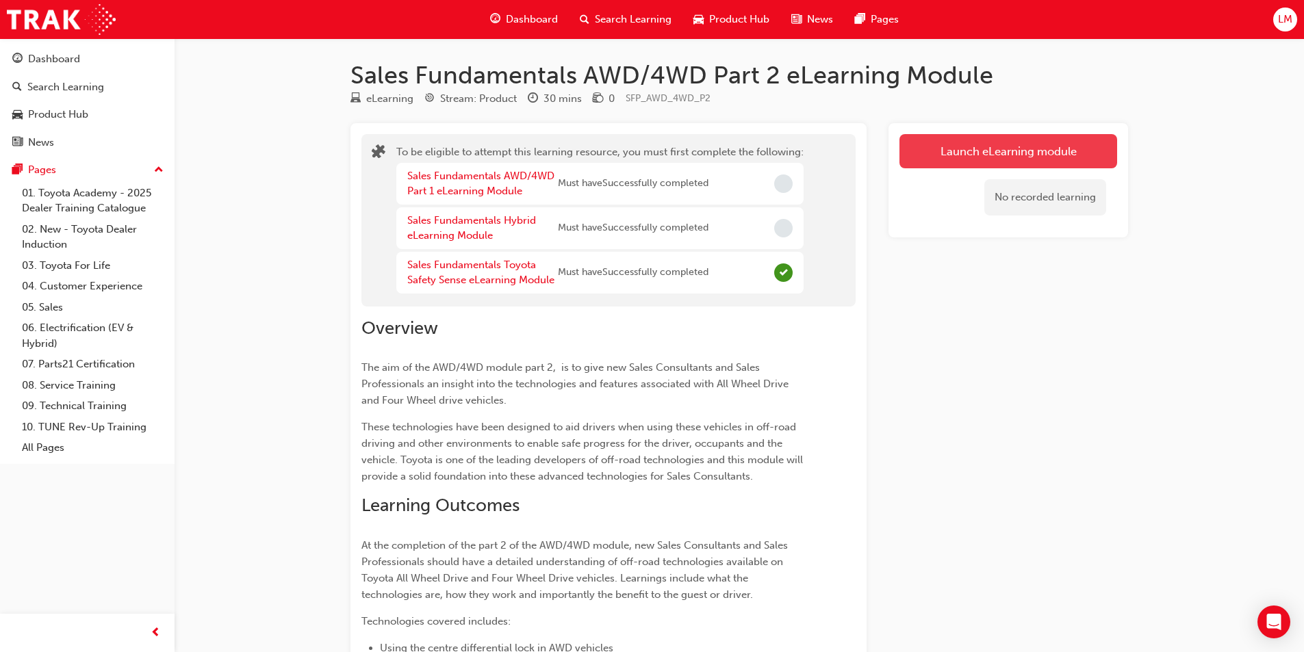
click at [995, 149] on button "Launch eLearning module" at bounding box center [1008, 151] width 218 height 34
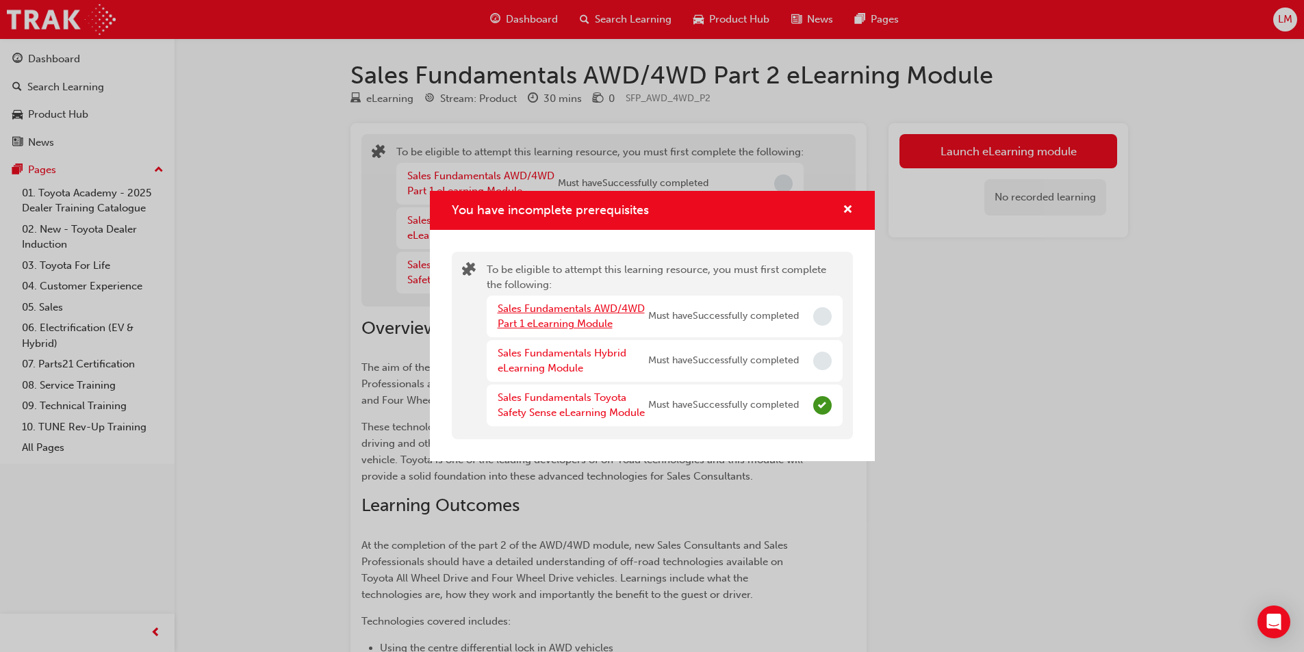
click at [550, 311] on link "Sales Fundamentals AWD/4WD Part 1 eLearning Module" at bounding box center [571, 317] width 147 height 28
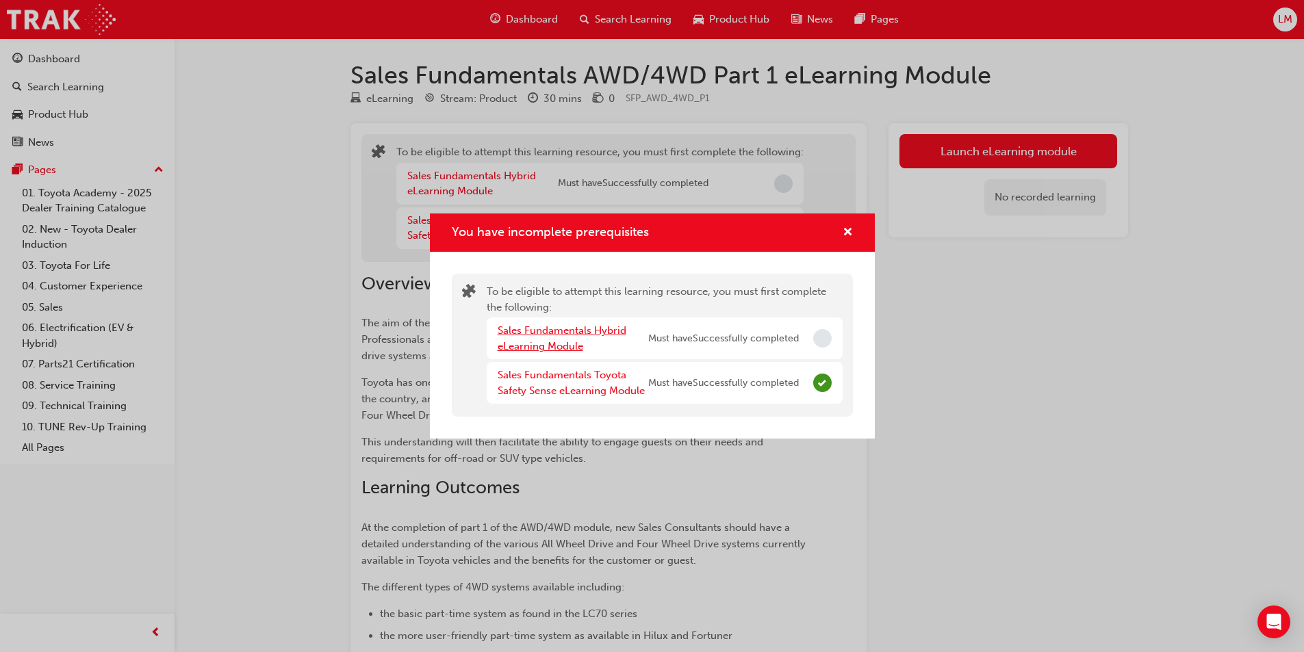
click at [553, 335] on link "Sales Fundamentals Hybrid eLearning Module" at bounding box center [562, 338] width 129 height 28
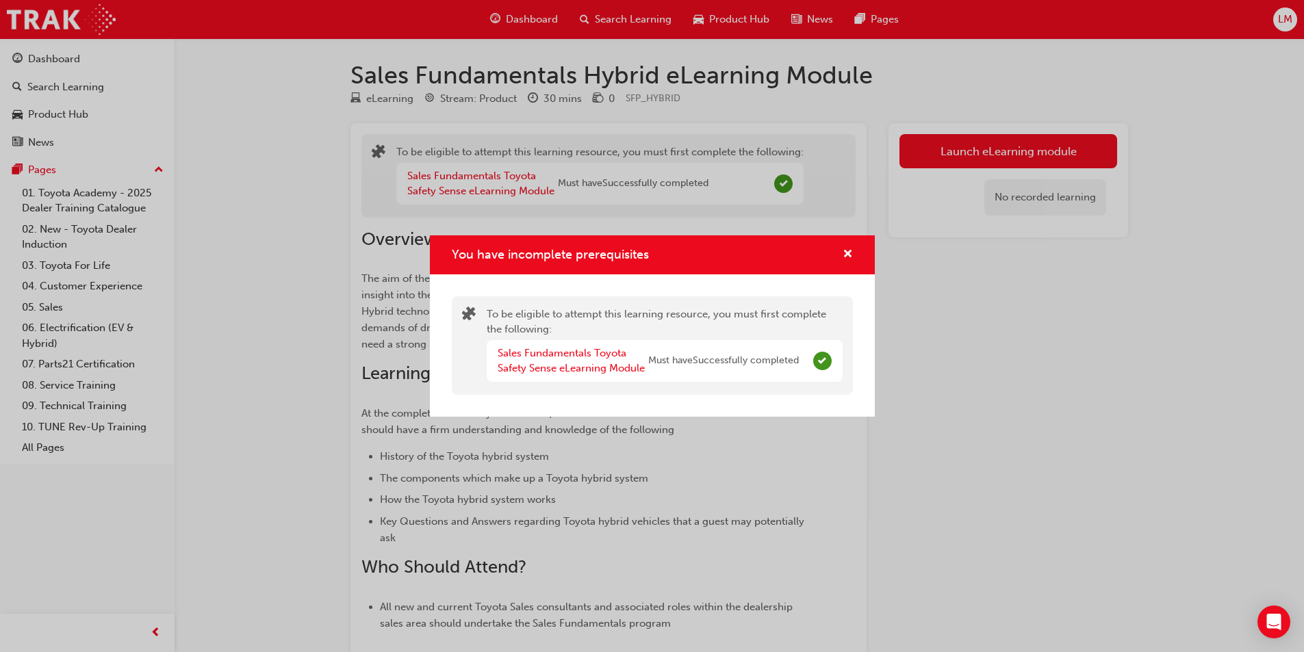
click at [553, 335] on div "To be eligible to attempt this learning resource, you must first complete the f…" at bounding box center [665, 346] width 356 height 78
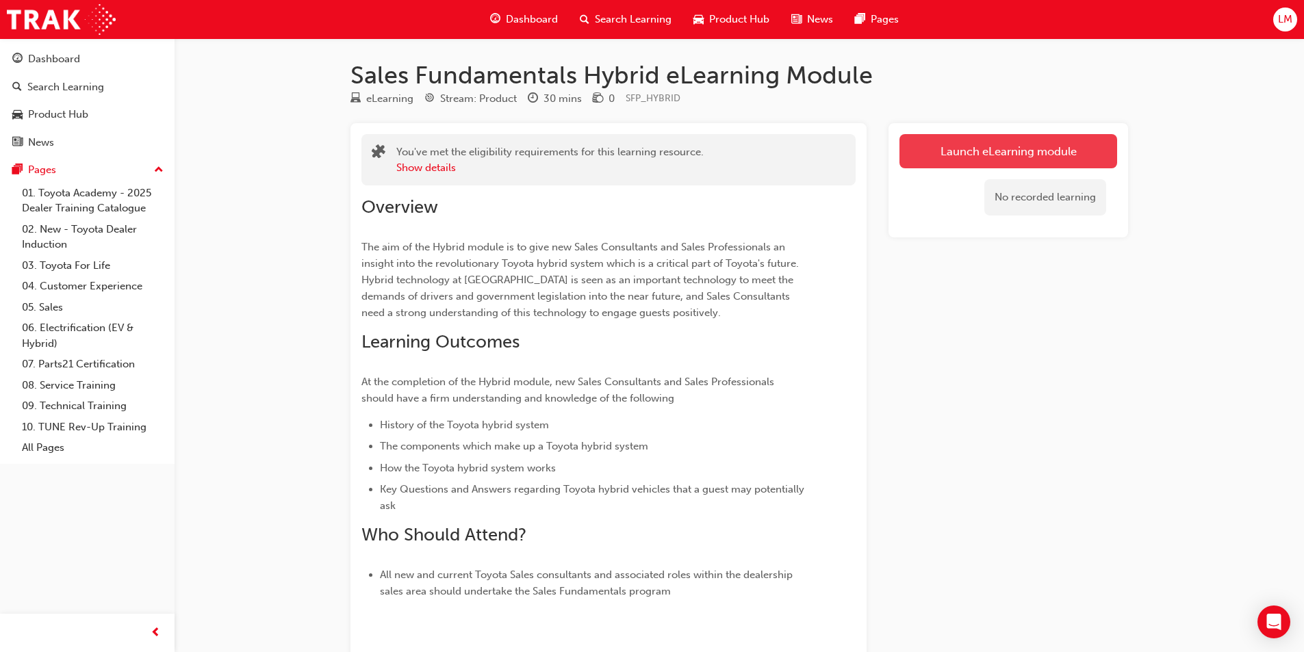
click at [999, 153] on link "Launch eLearning module" at bounding box center [1008, 151] width 218 height 34
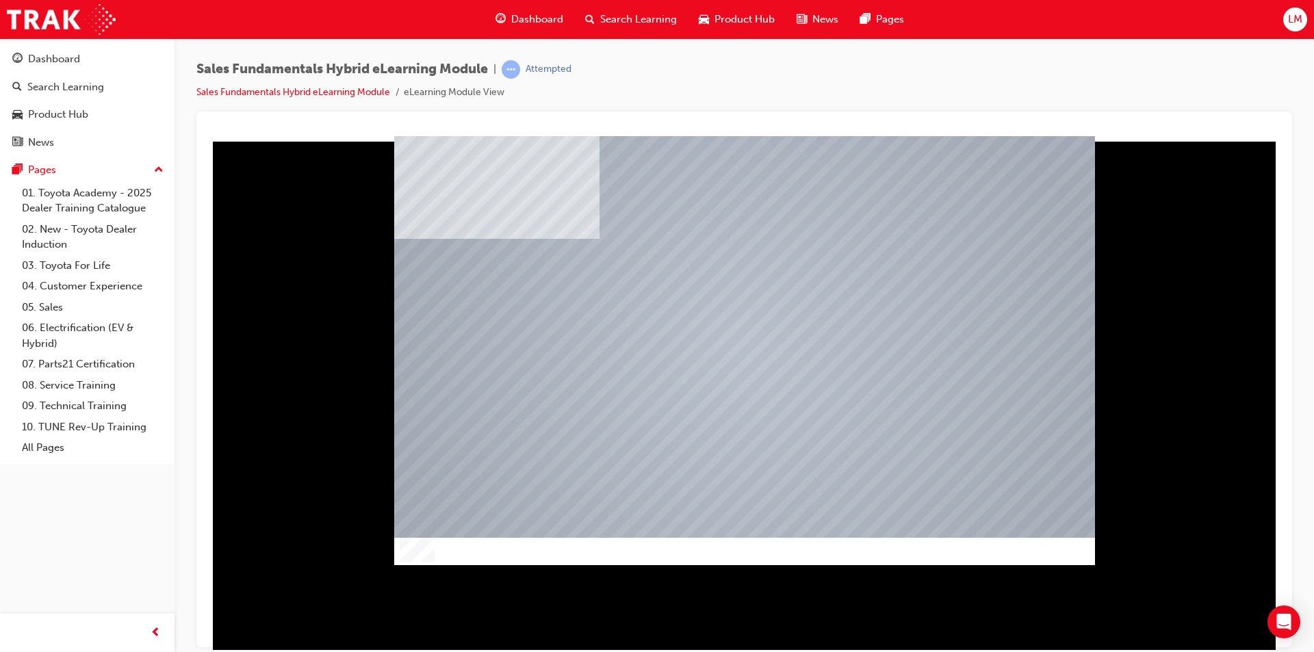
drag, startPoint x: 979, startPoint y: 549, endPoint x: 1008, endPoint y: 493, distance: 62.8
click at [1008, 493] on div at bounding box center [744, 350] width 701 height 394
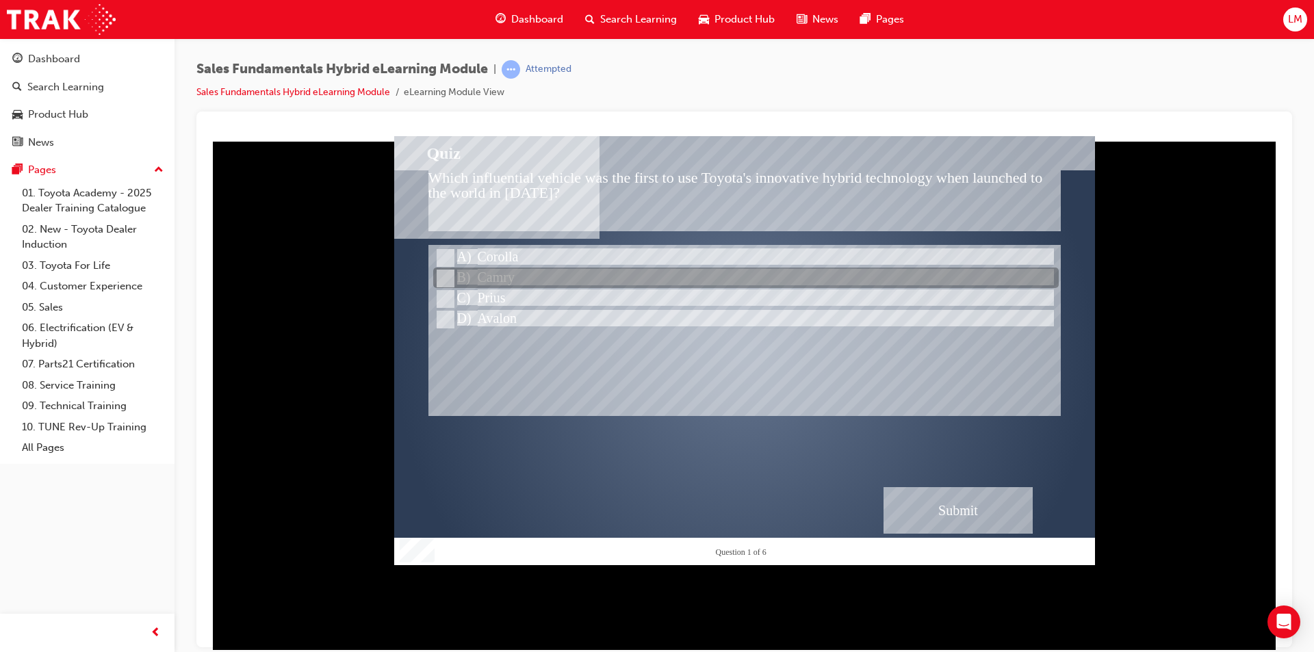
click at [442, 274] on input "Camry" at bounding box center [444, 278] width 15 height 15
radio input "true"
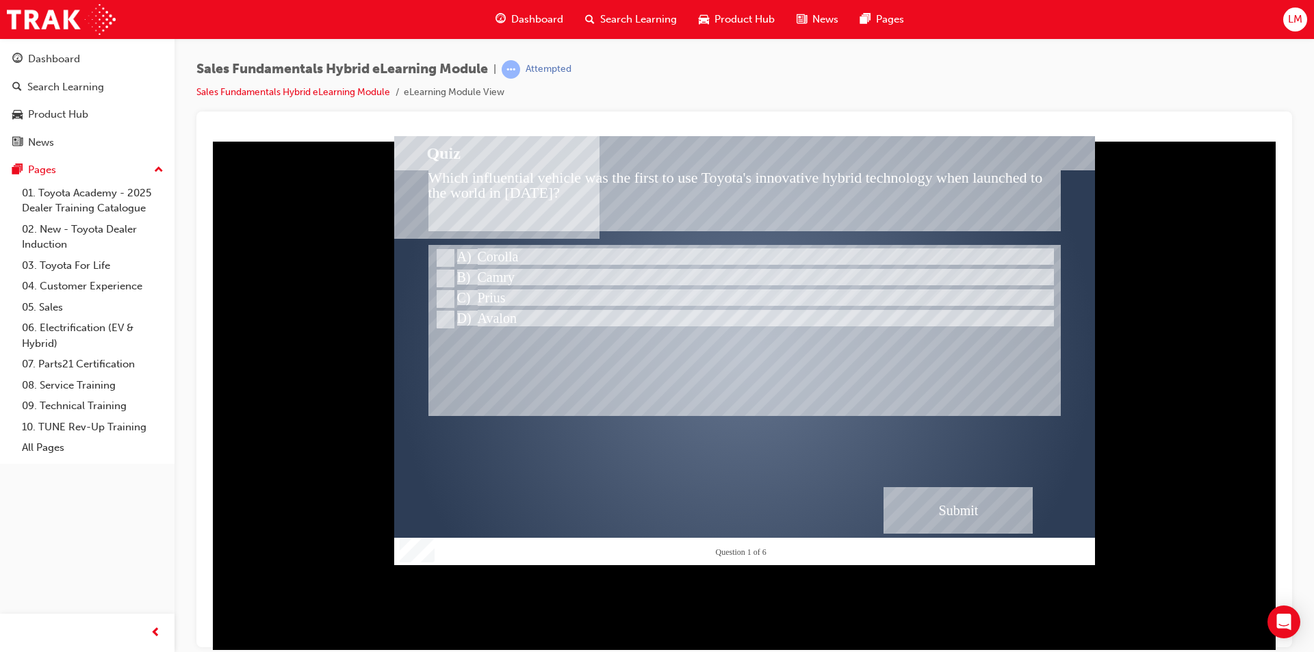
click at [947, 510] on div "Submit" at bounding box center [958, 510] width 149 height 47
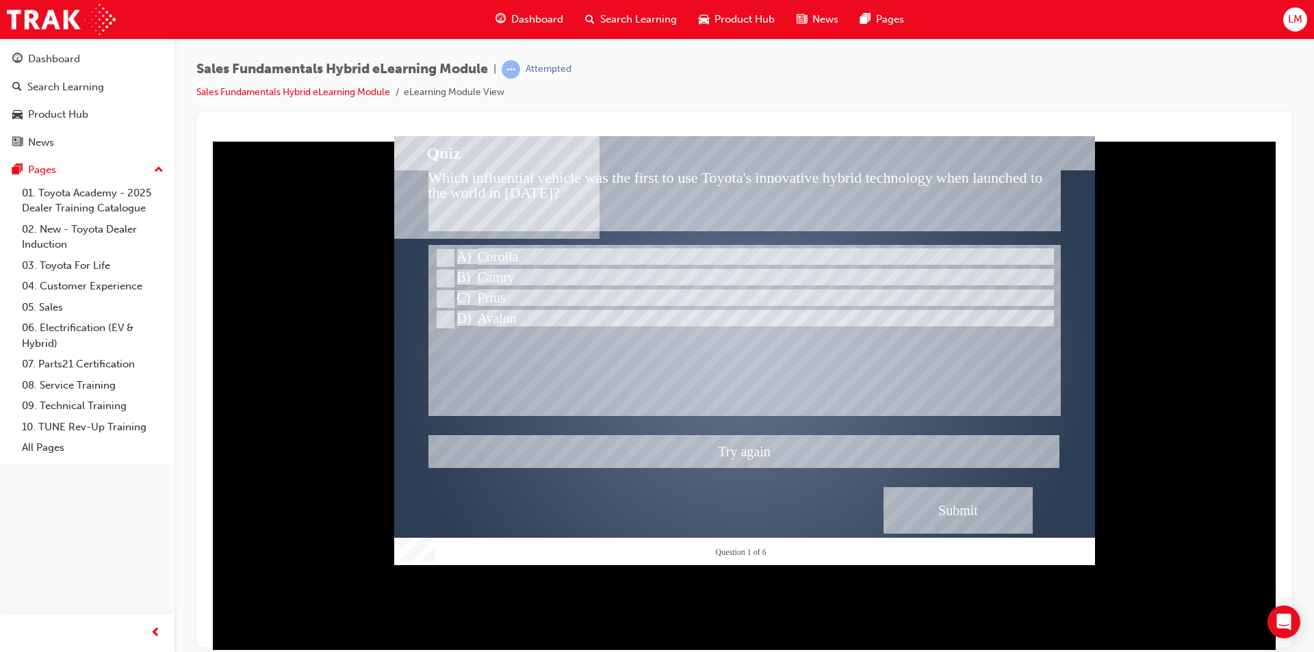
click at [445, 256] on div at bounding box center [744, 350] width 701 height 429
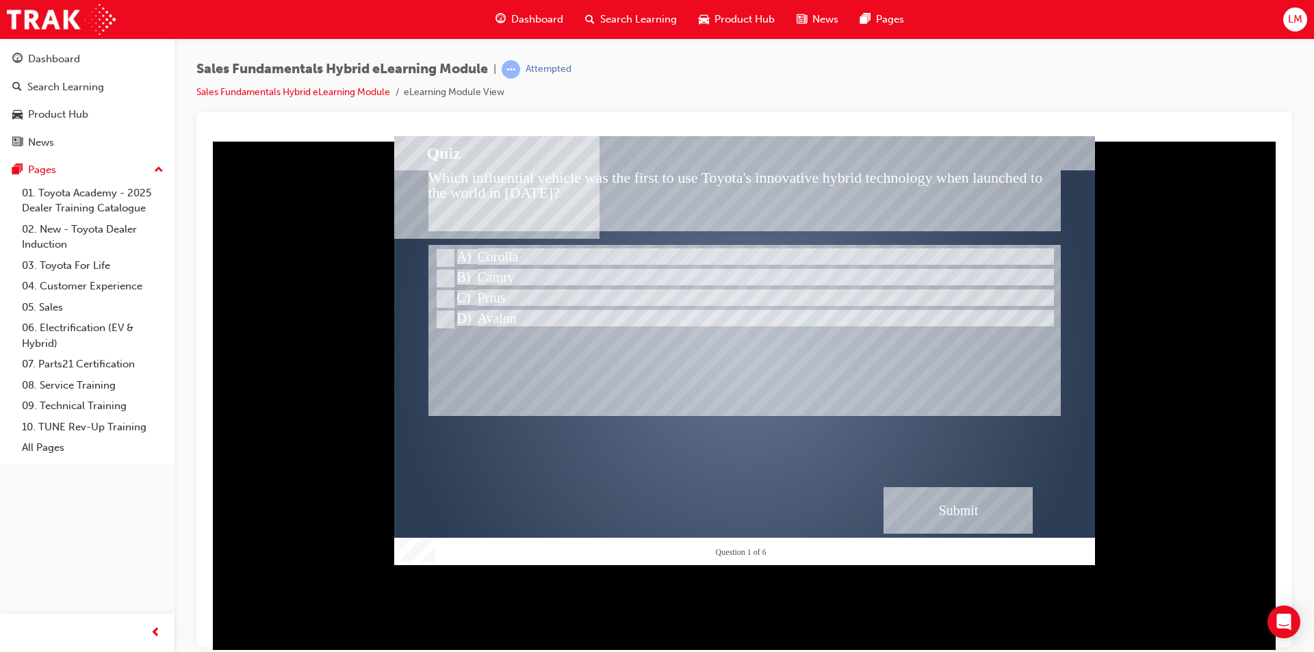
click at [951, 502] on div "Submit" at bounding box center [958, 510] width 149 height 47
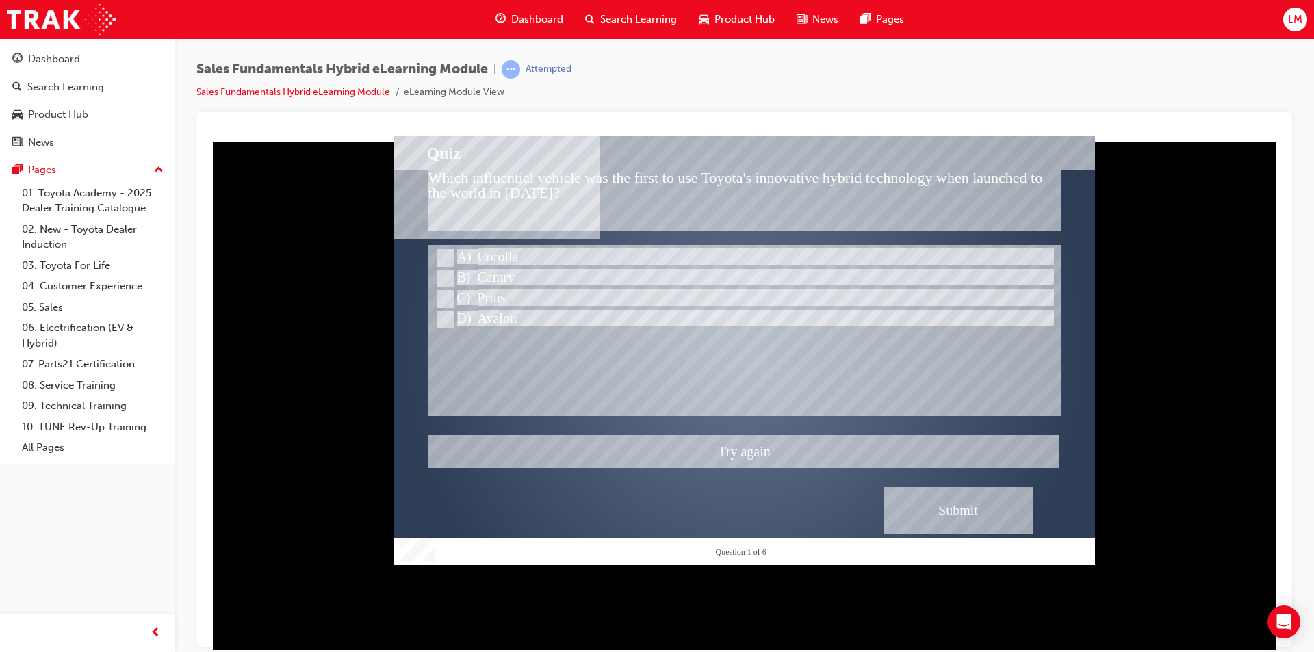
click at [445, 257] on div at bounding box center [744, 350] width 701 height 429
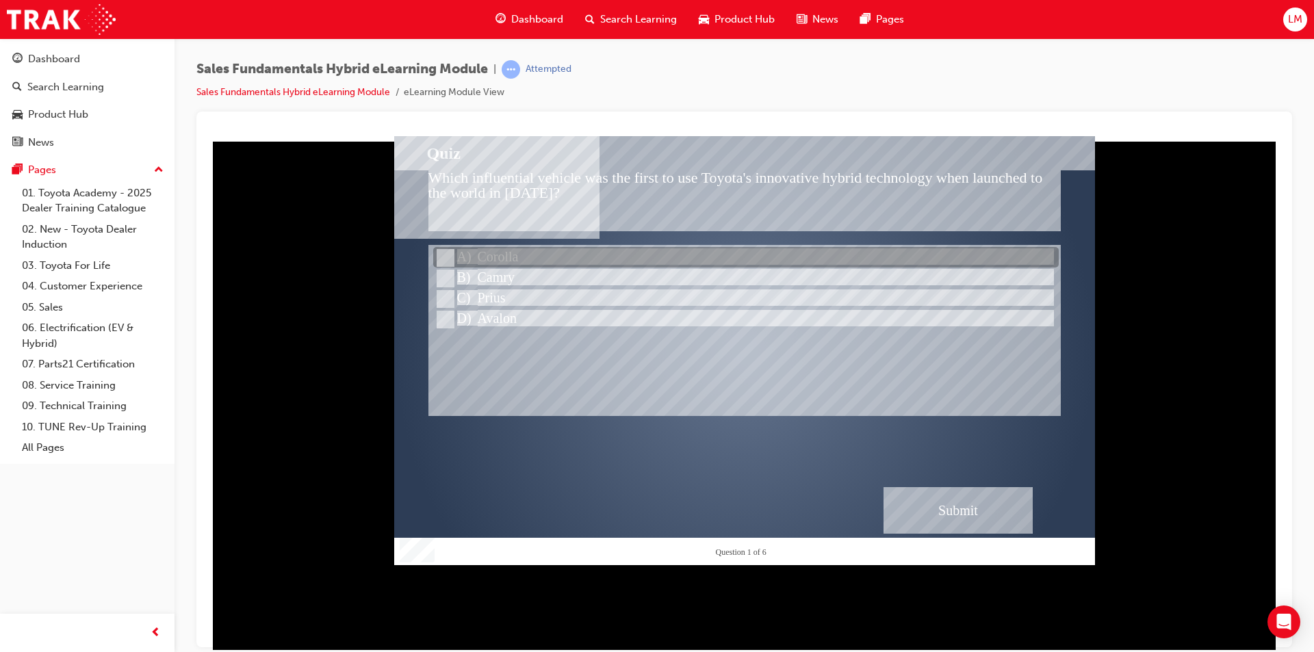
click at [445, 256] on input "Corolla" at bounding box center [444, 258] width 15 height 15
radio input "true"
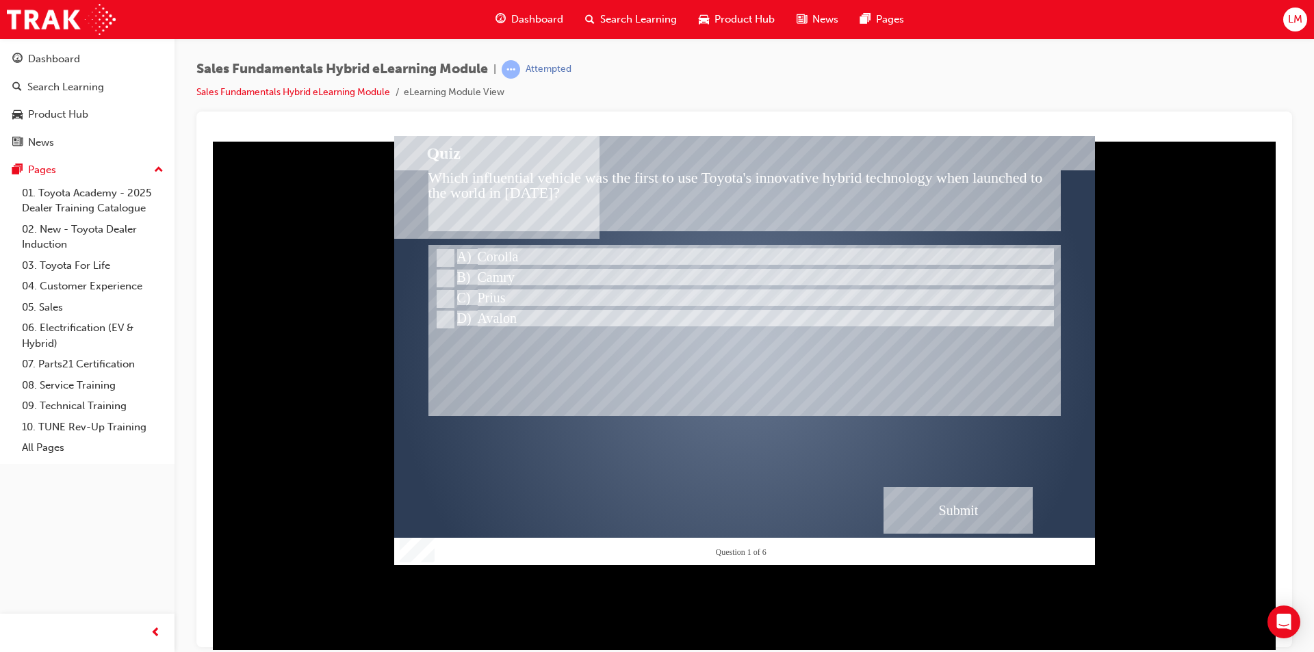
click at [953, 513] on div "Submit" at bounding box center [958, 510] width 149 height 47
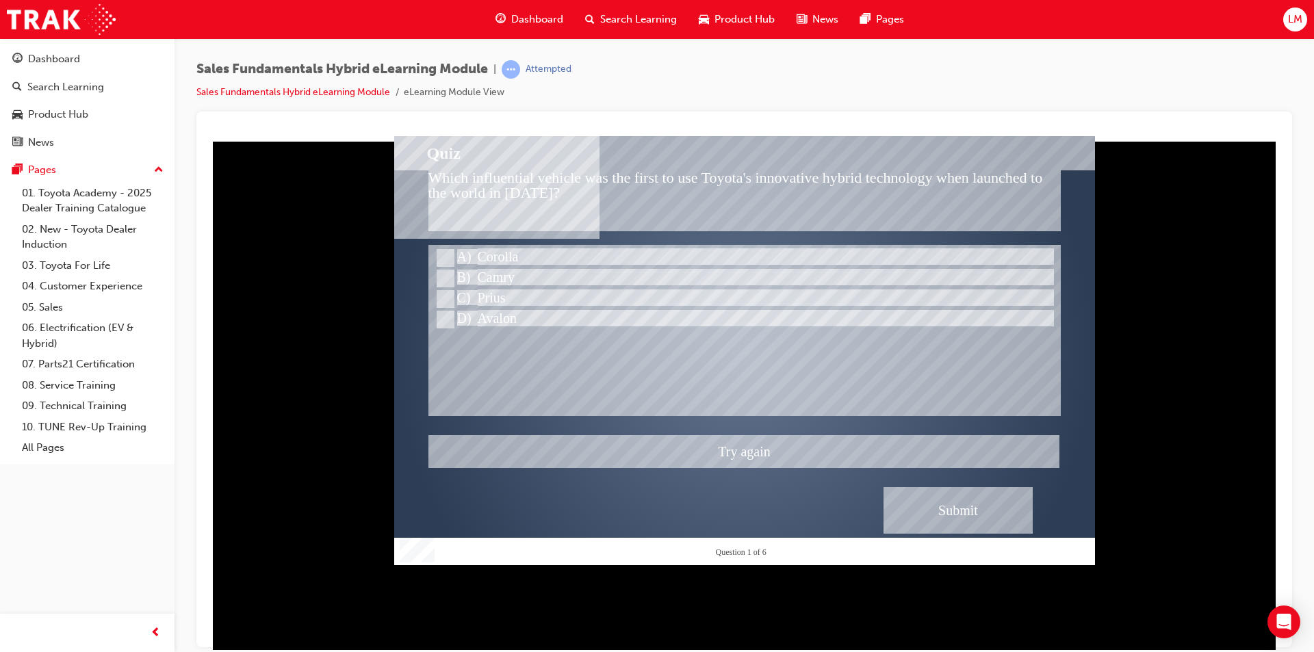
click at [448, 293] on div at bounding box center [744, 350] width 701 height 429
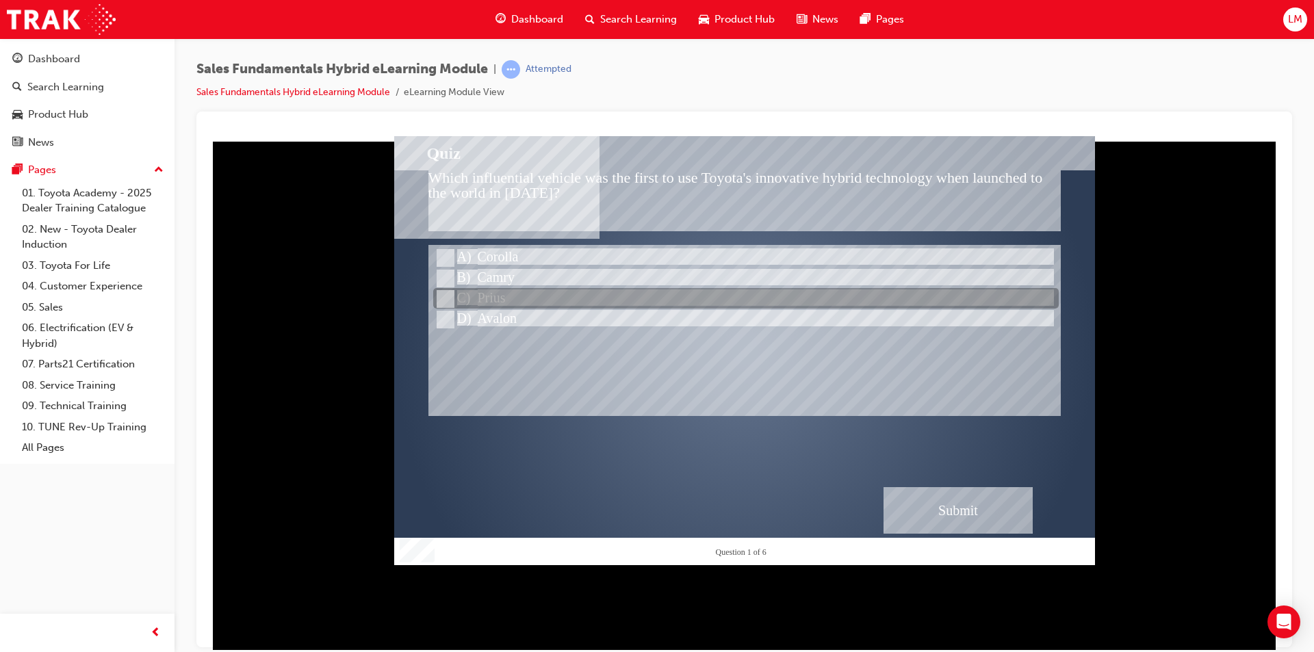
click at [446, 294] on input "Prius" at bounding box center [444, 299] width 15 height 15
radio input "true"
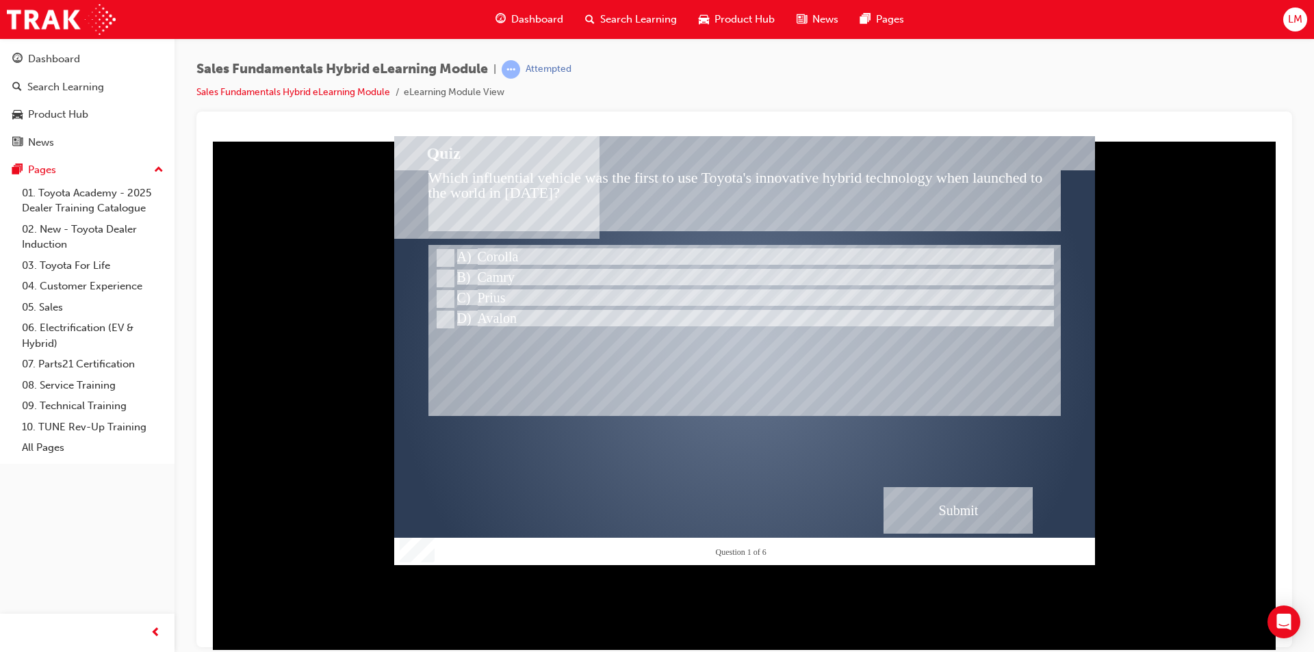
click at [942, 511] on div "Submit" at bounding box center [958, 510] width 149 height 47
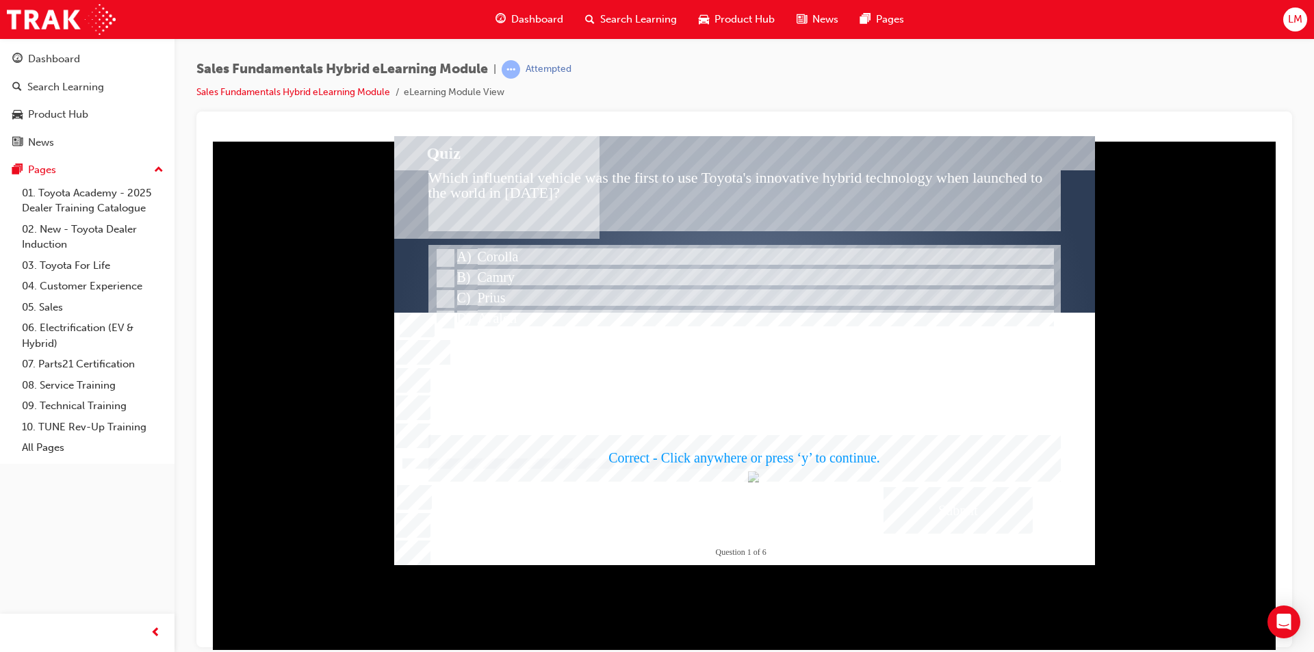
click at [871, 403] on div at bounding box center [744, 350] width 701 height 429
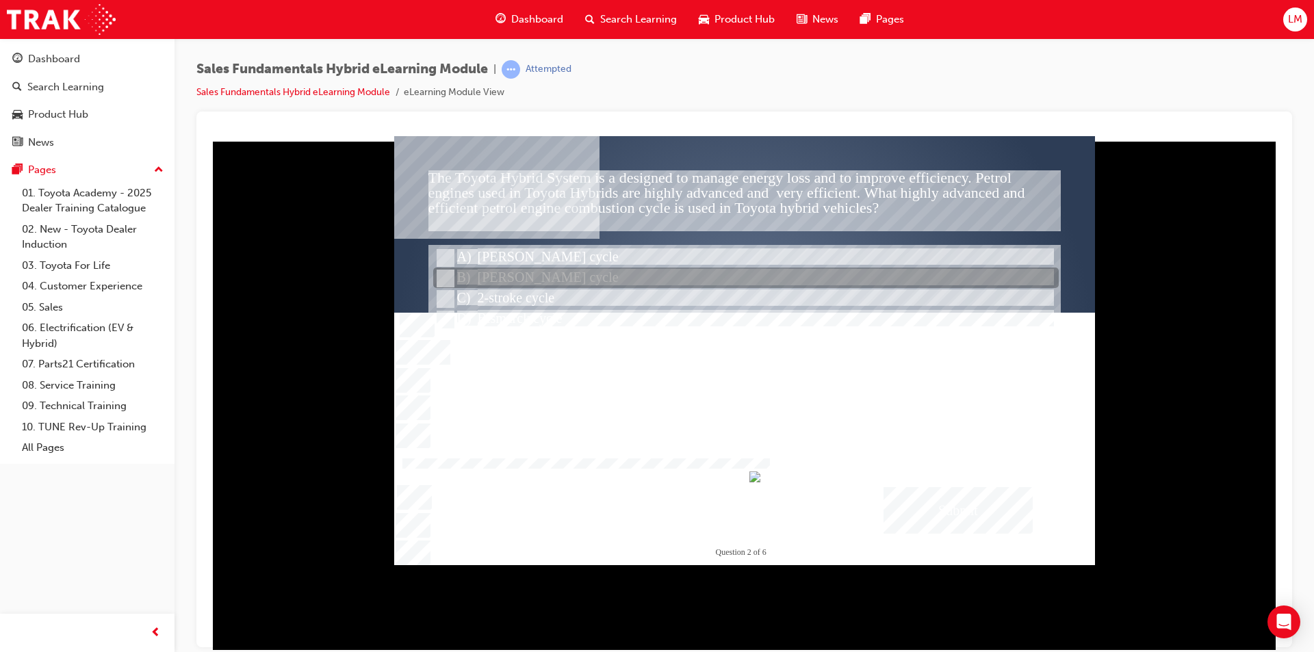
click at [447, 276] on input "Atkinson cycle" at bounding box center [444, 278] width 15 height 15
radio input "true"
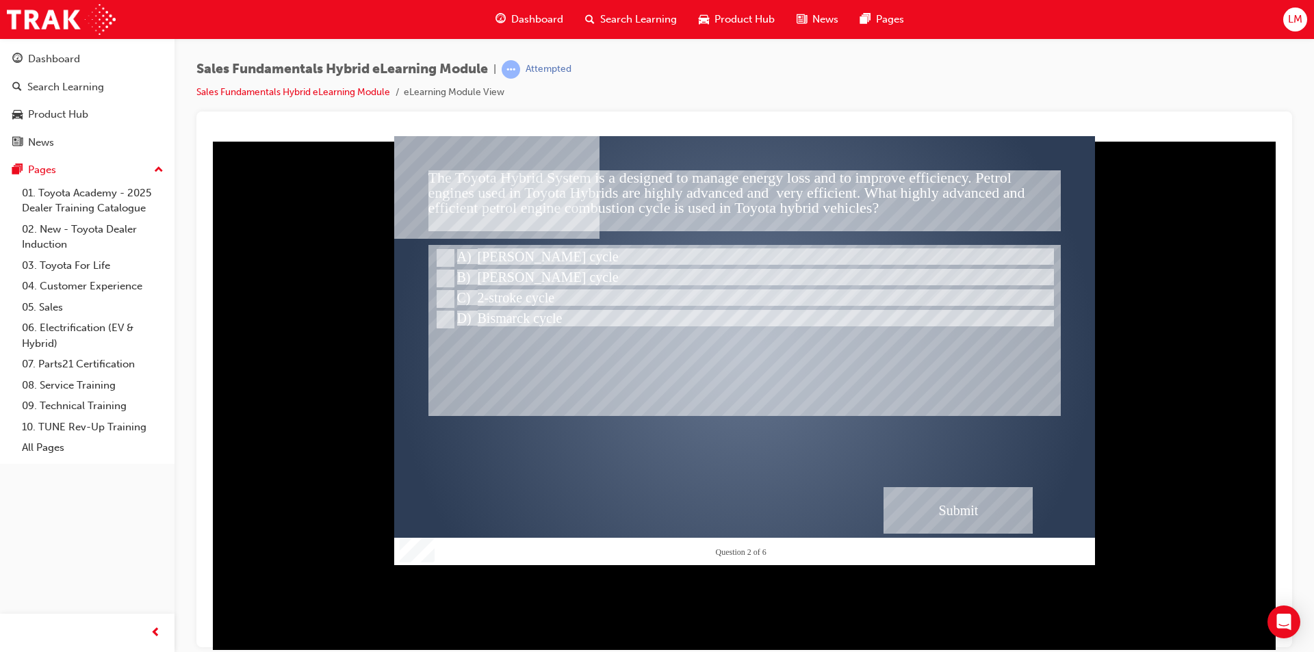
click at [946, 501] on div "Submit" at bounding box center [958, 510] width 149 height 47
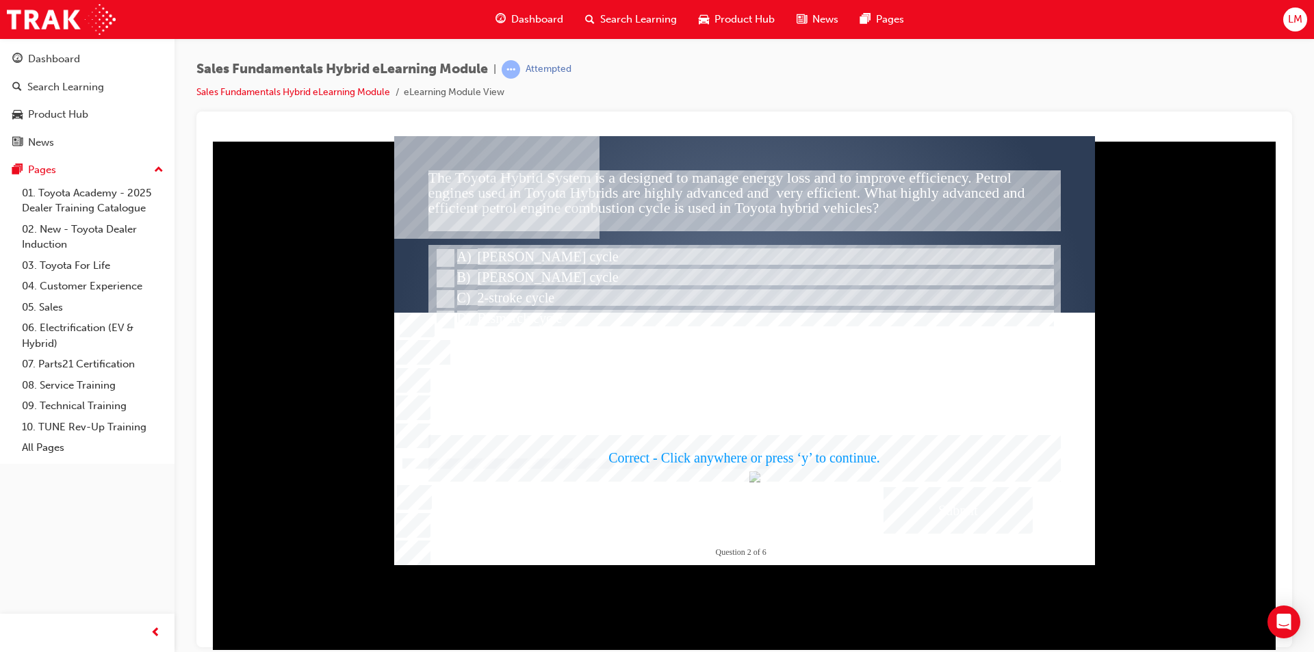
click at [678, 320] on div at bounding box center [744, 350] width 701 height 429
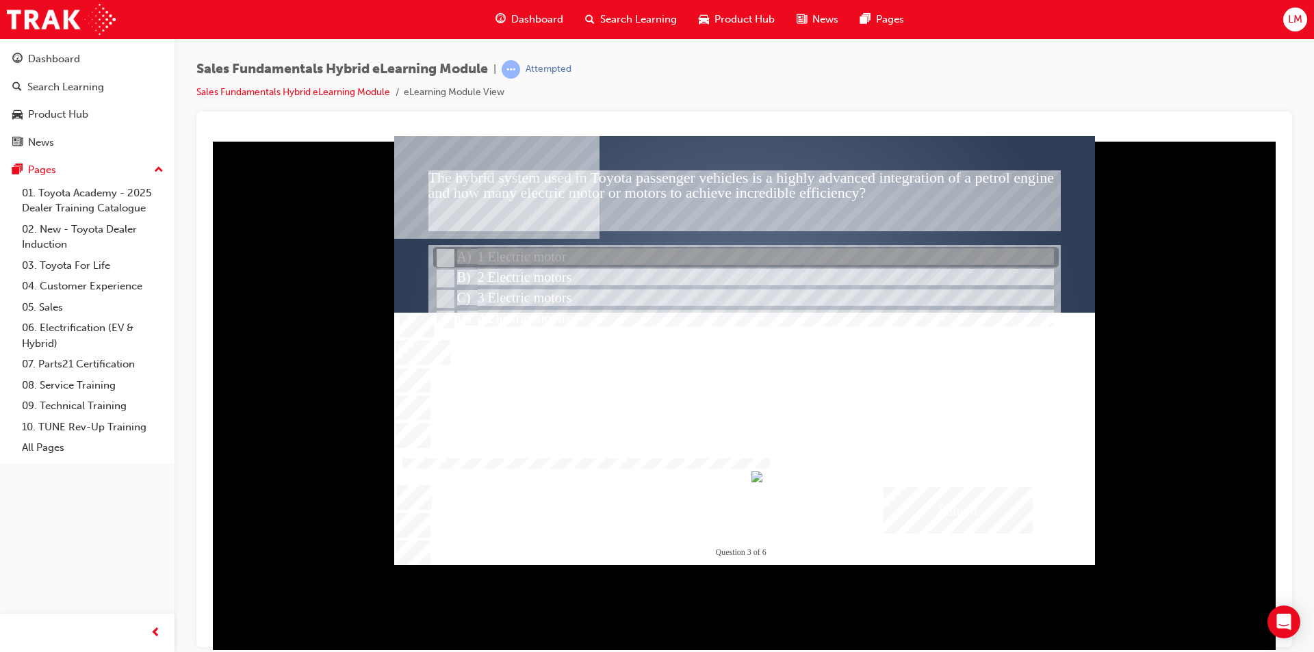
click at [441, 255] on input "1 Electric motor" at bounding box center [444, 258] width 15 height 15
radio input "true"
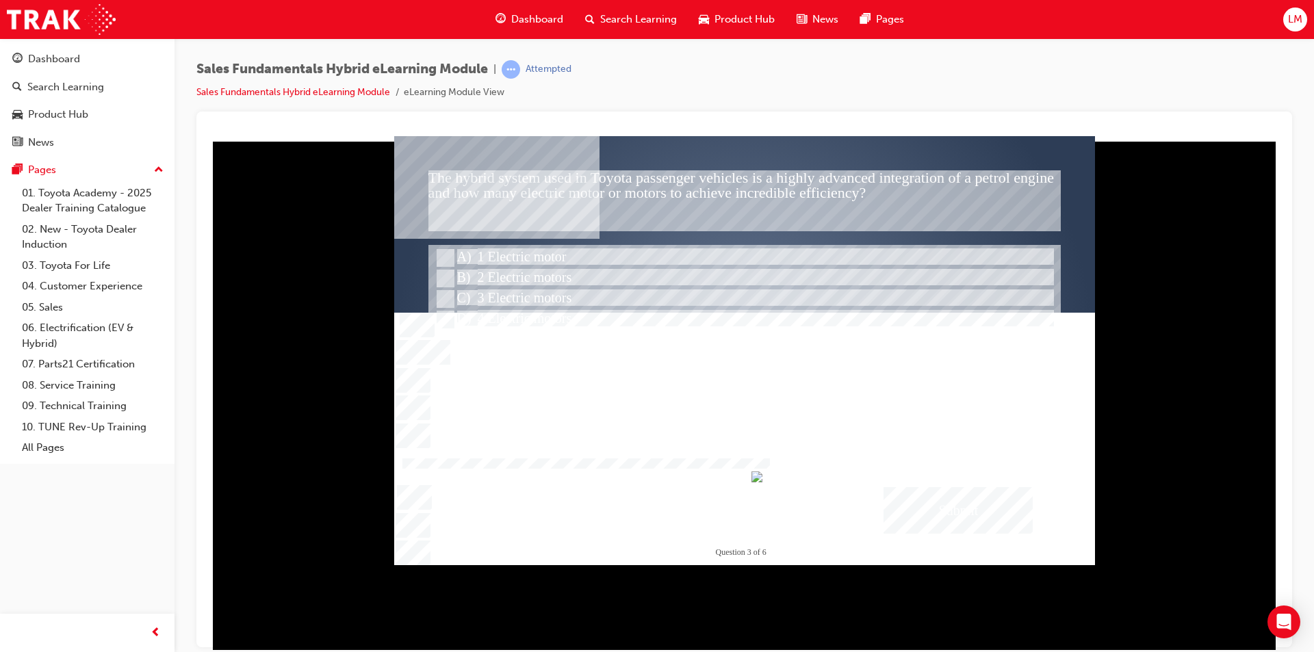
click at [953, 502] on div "Submit" at bounding box center [958, 510] width 149 height 47
click at [445, 279] on div at bounding box center [744, 350] width 701 height 429
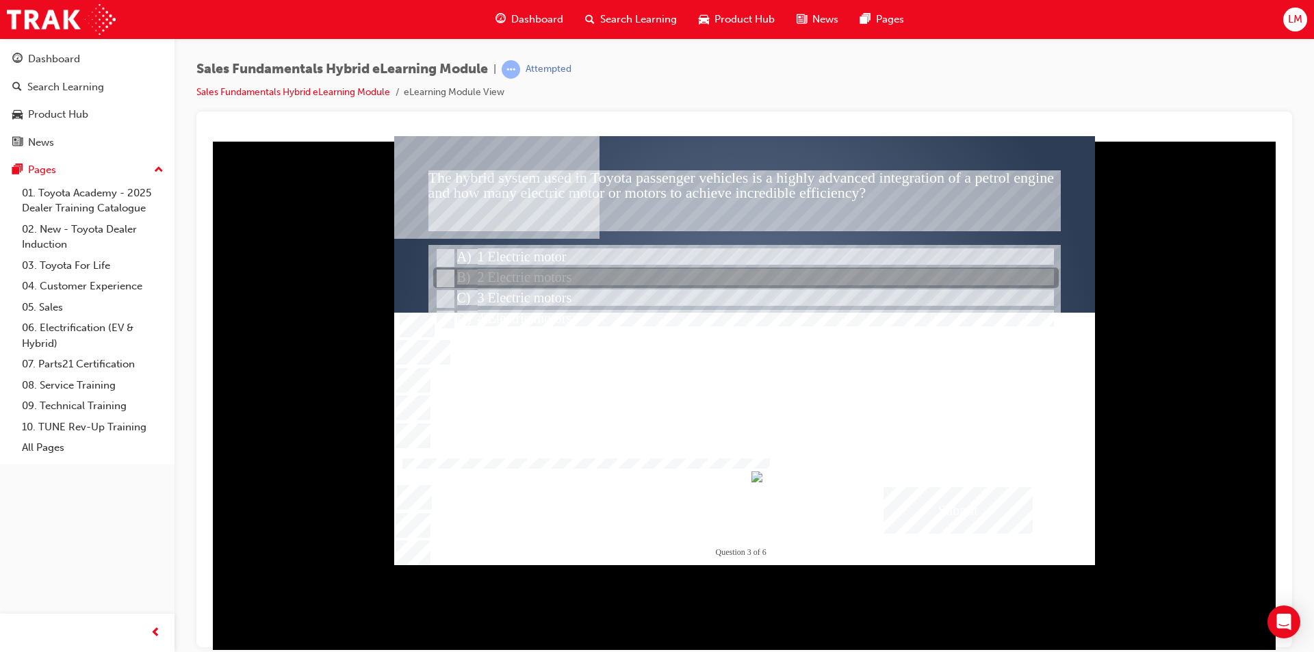
click at [445, 279] on input "2 Electric motors" at bounding box center [444, 278] width 15 height 15
radio input "true"
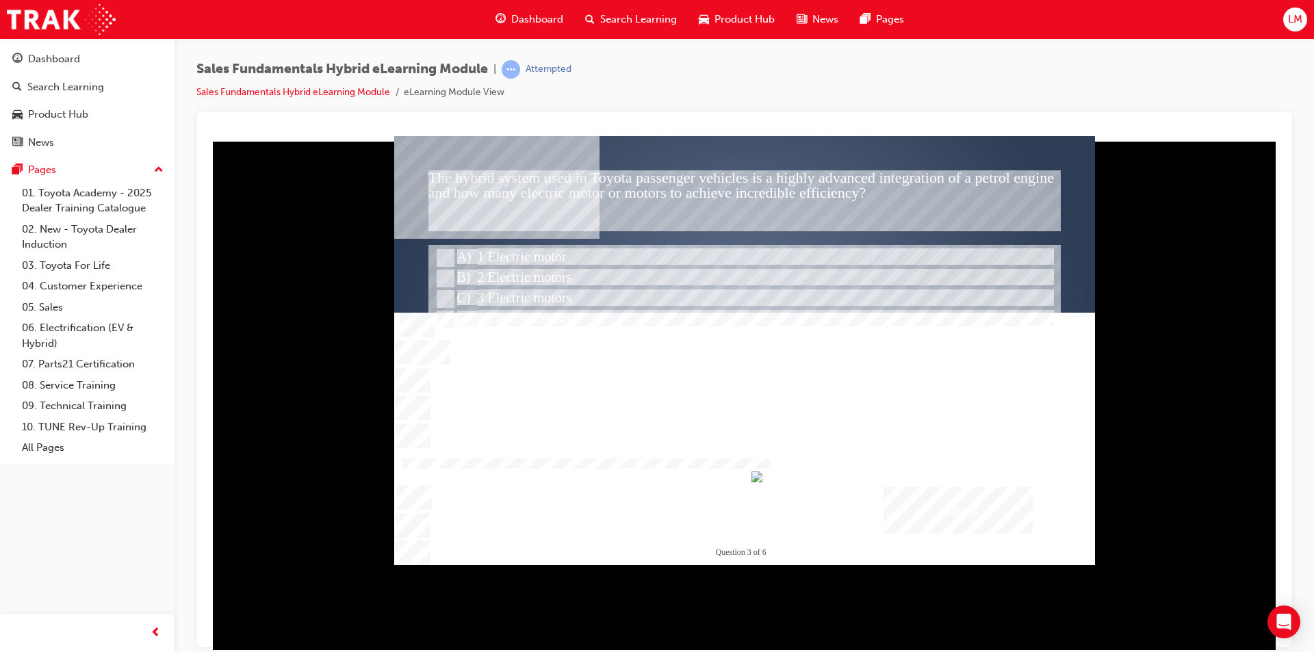
click at [928, 500] on div "Submit" at bounding box center [958, 510] width 149 height 47
click at [813, 342] on div at bounding box center [744, 350] width 701 height 429
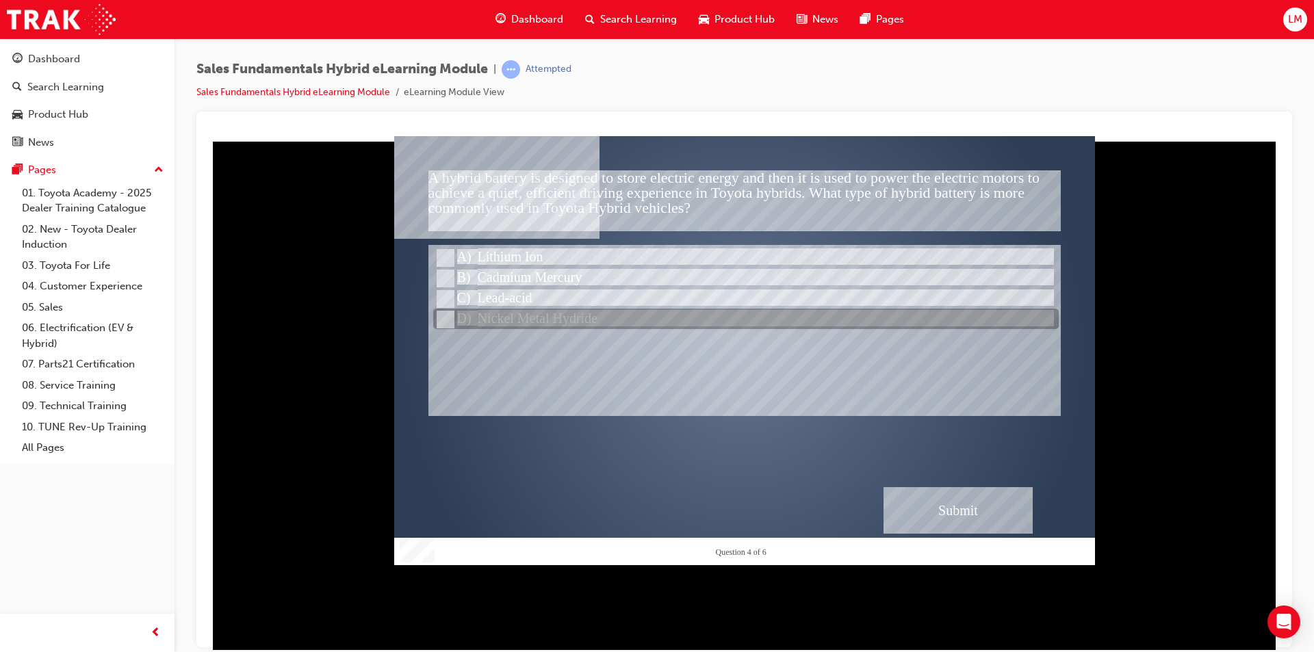
click at [444, 316] on input "Nickel Metal Hydride" at bounding box center [444, 319] width 15 height 15
radio input "true"
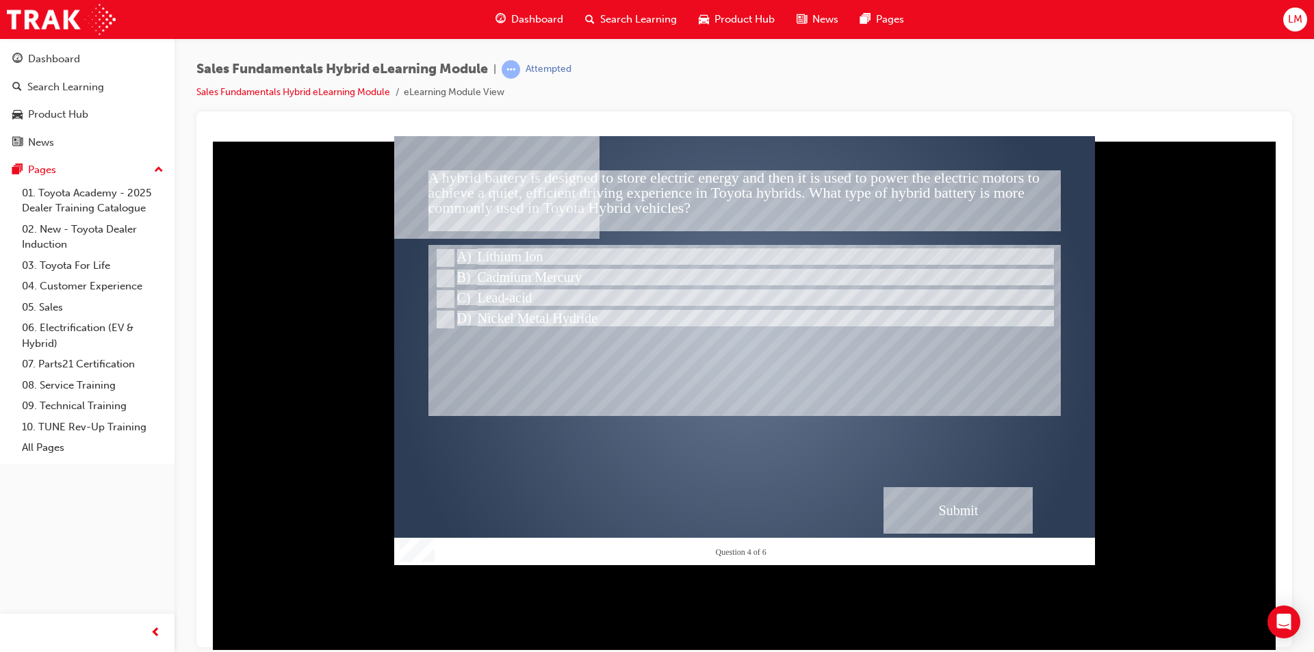
click at [949, 501] on div "Submit" at bounding box center [958, 510] width 149 height 47
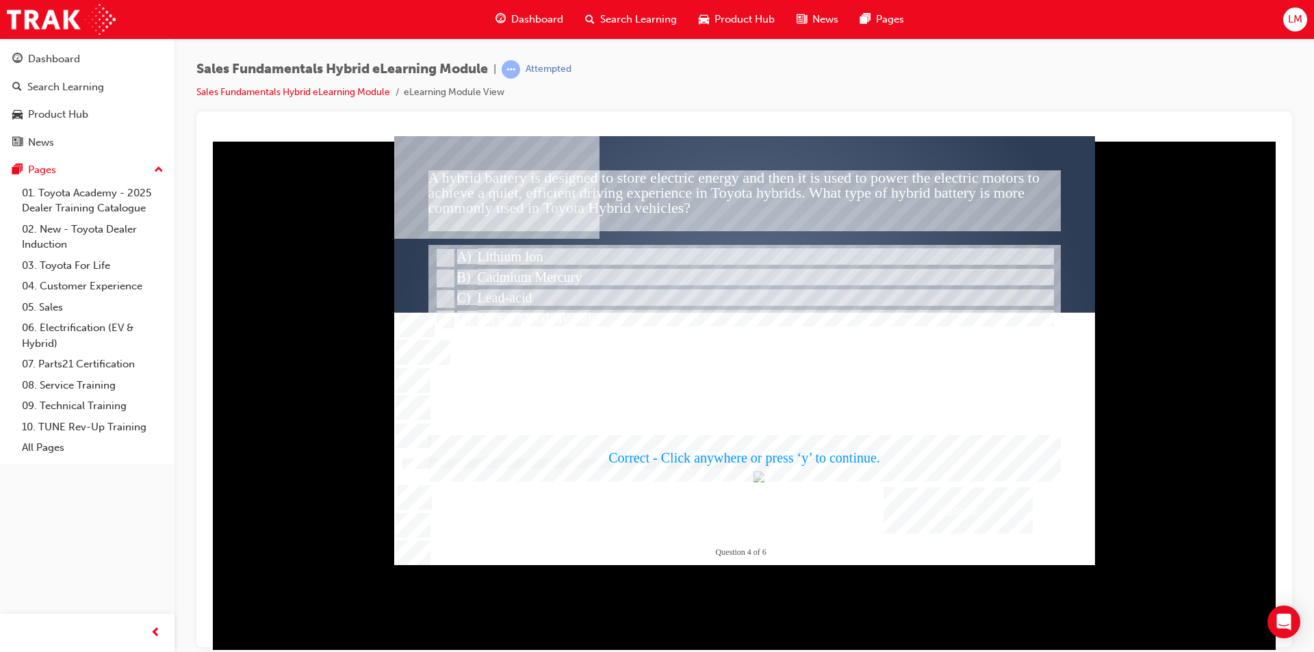
click at [723, 335] on div at bounding box center [744, 350] width 701 height 429
click at [723, 335] on div at bounding box center [744, 329] width 632 height 171
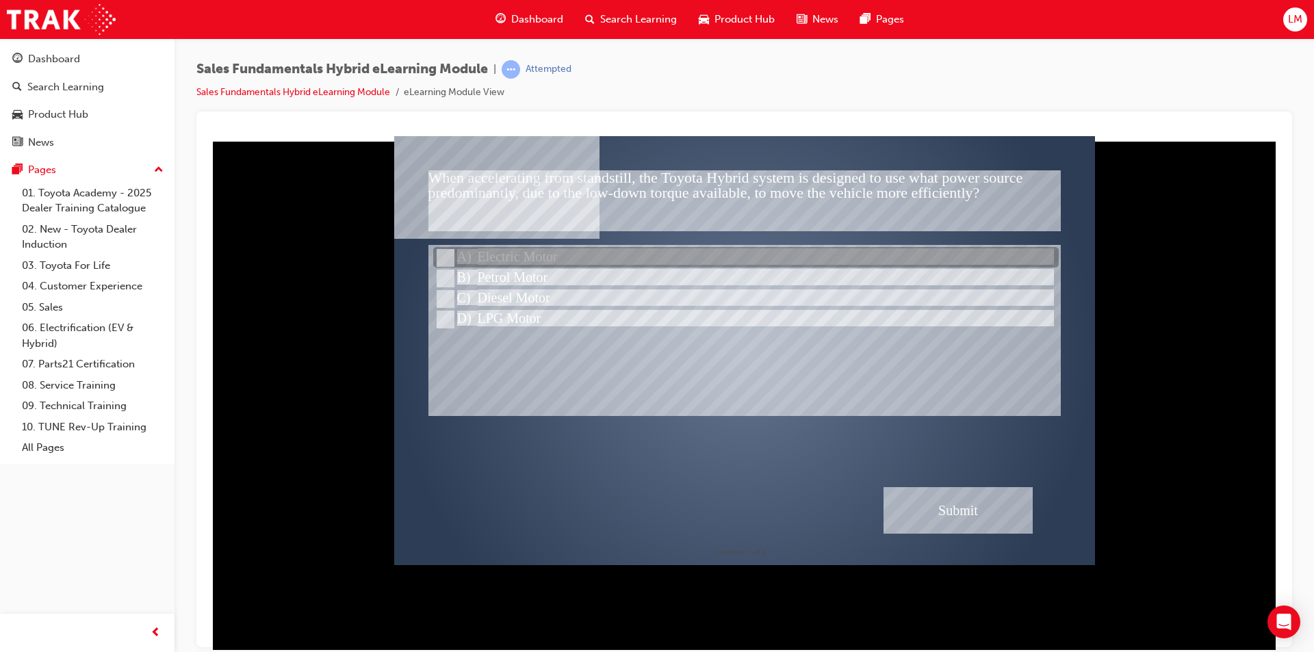
click at [447, 255] on input "Electric Motor" at bounding box center [444, 258] width 15 height 15
radio input "true"
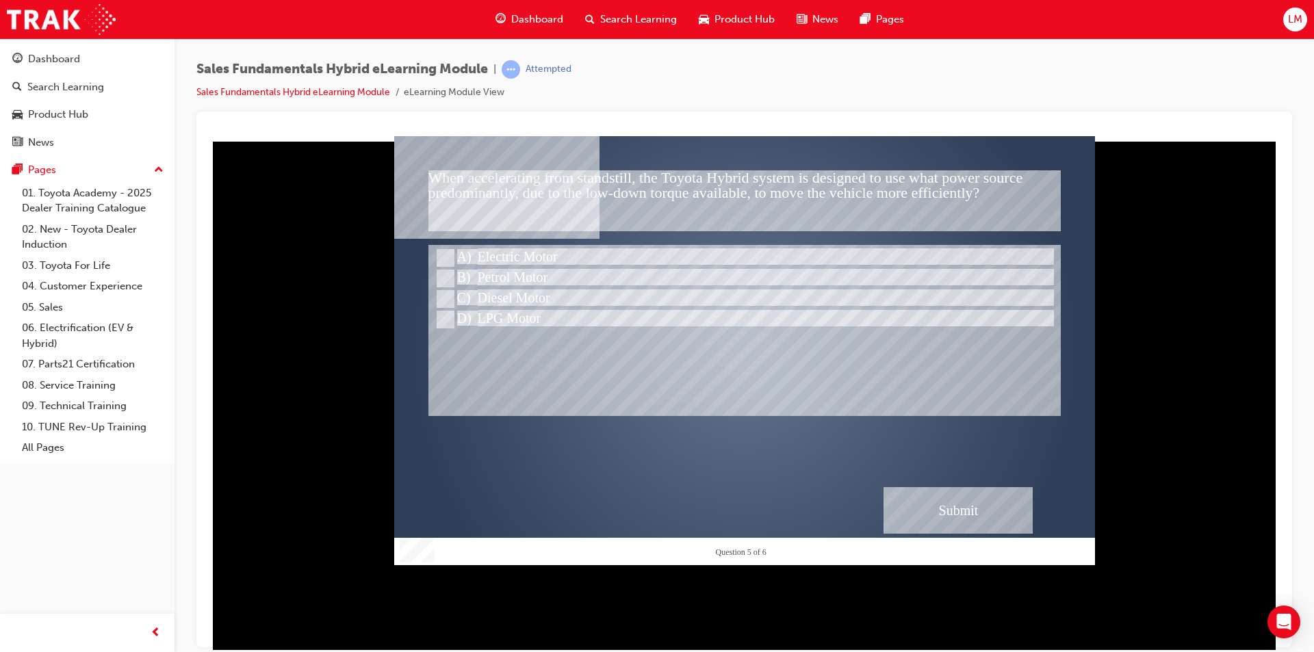
click at [976, 504] on div "Submit" at bounding box center [958, 510] width 149 height 47
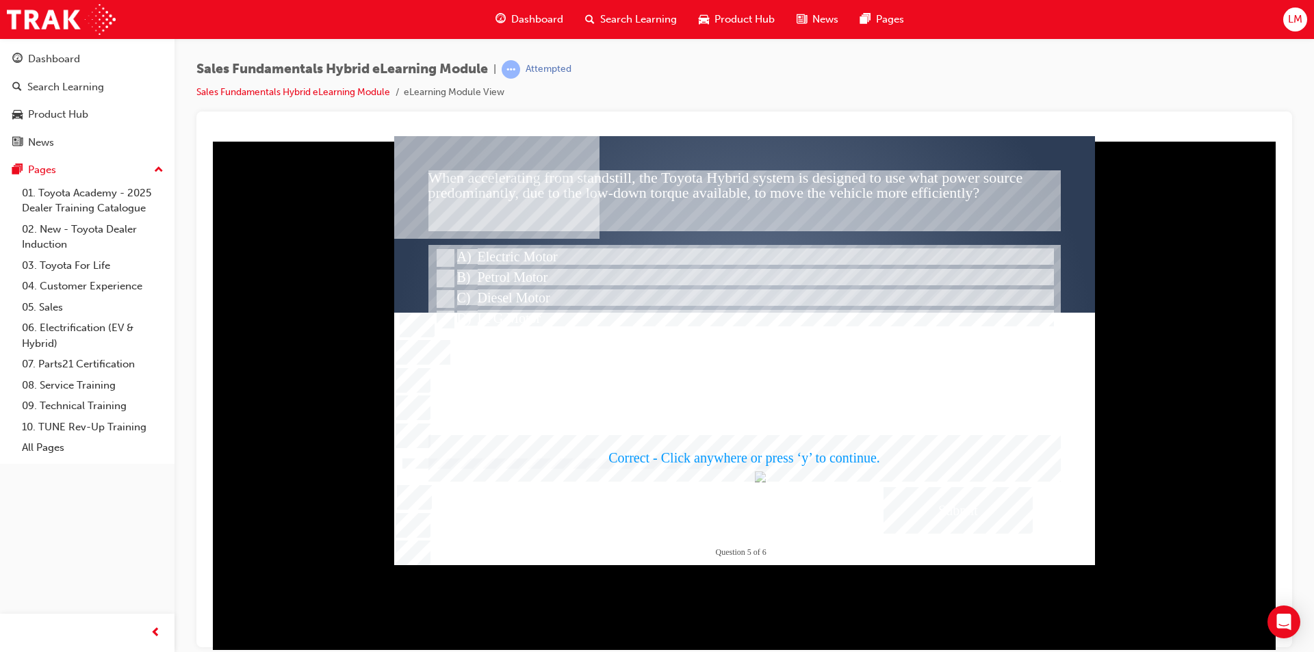
click at [955, 376] on div at bounding box center [744, 350] width 701 height 429
click at [955, 376] on div at bounding box center [744, 329] width 632 height 171
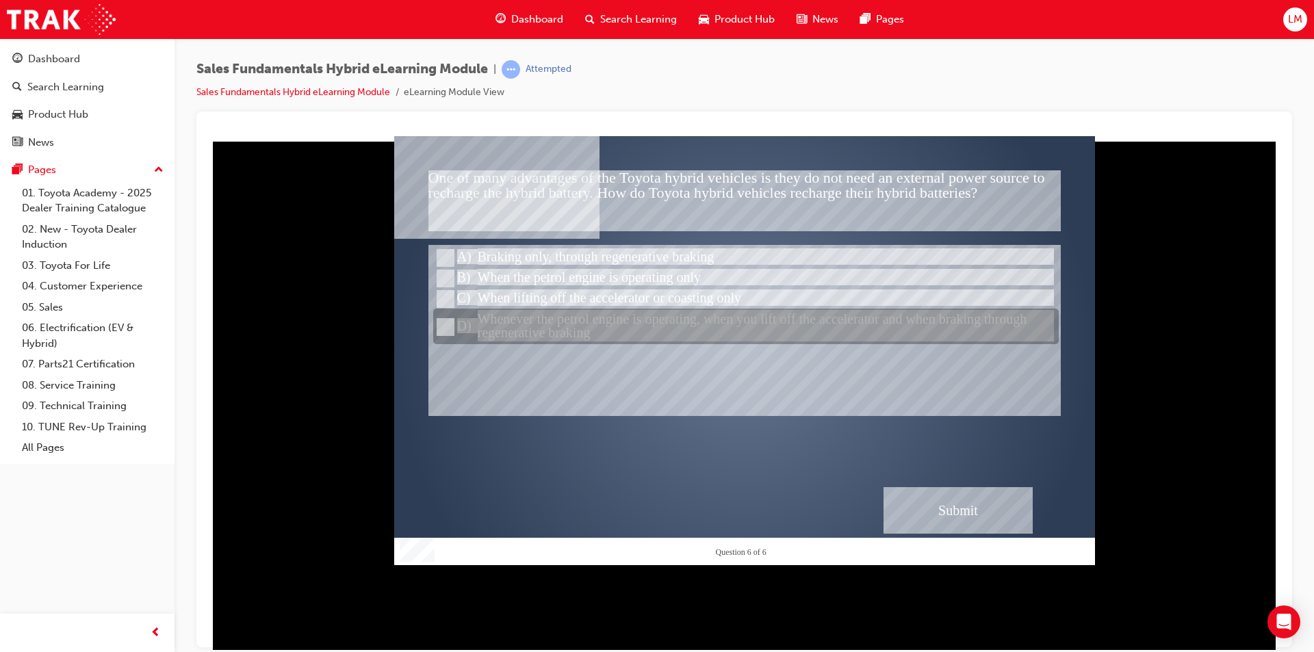
click at [444, 320] on input "Whenever the petrol engine is operating, when you lift off the accelerator and …" at bounding box center [444, 327] width 15 height 15
radio input "true"
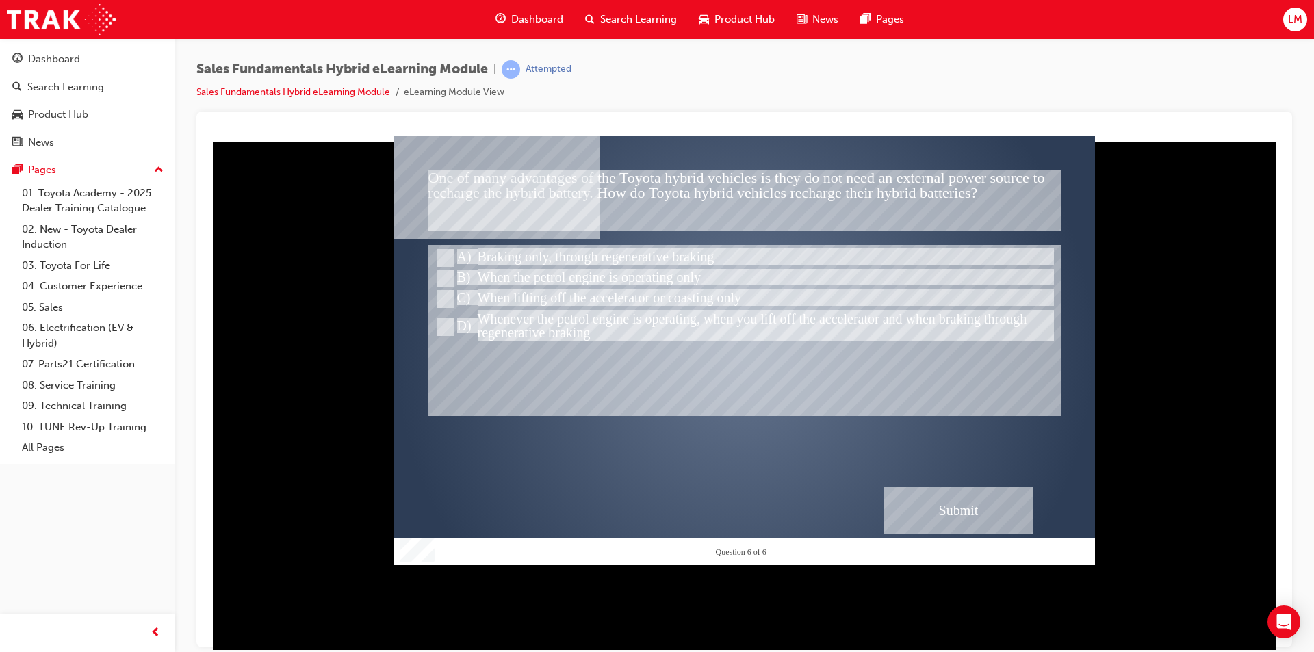
click at [992, 490] on div "Submit" at bounding box center [958, 510] width 149 height 47
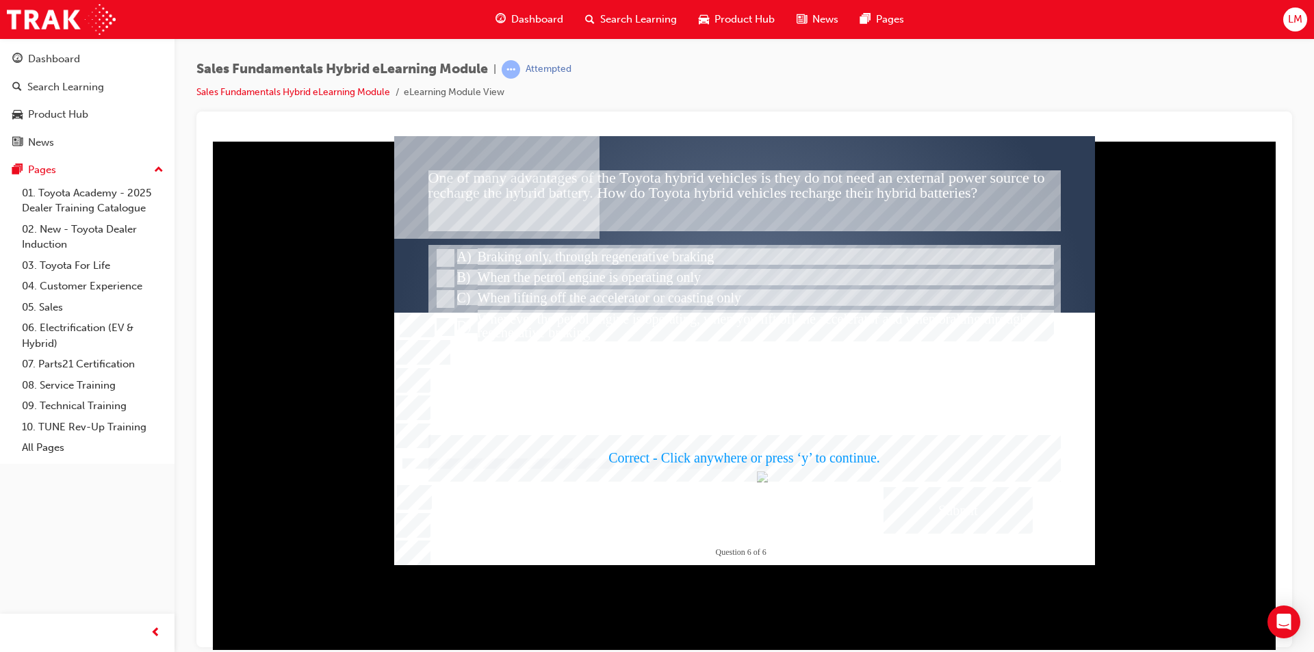
click at [938, 372] on div at bounding box center [744, 350] width 701 height 429
click at [938, 372] on div at bounding box center [744, 329] width 632 height 171
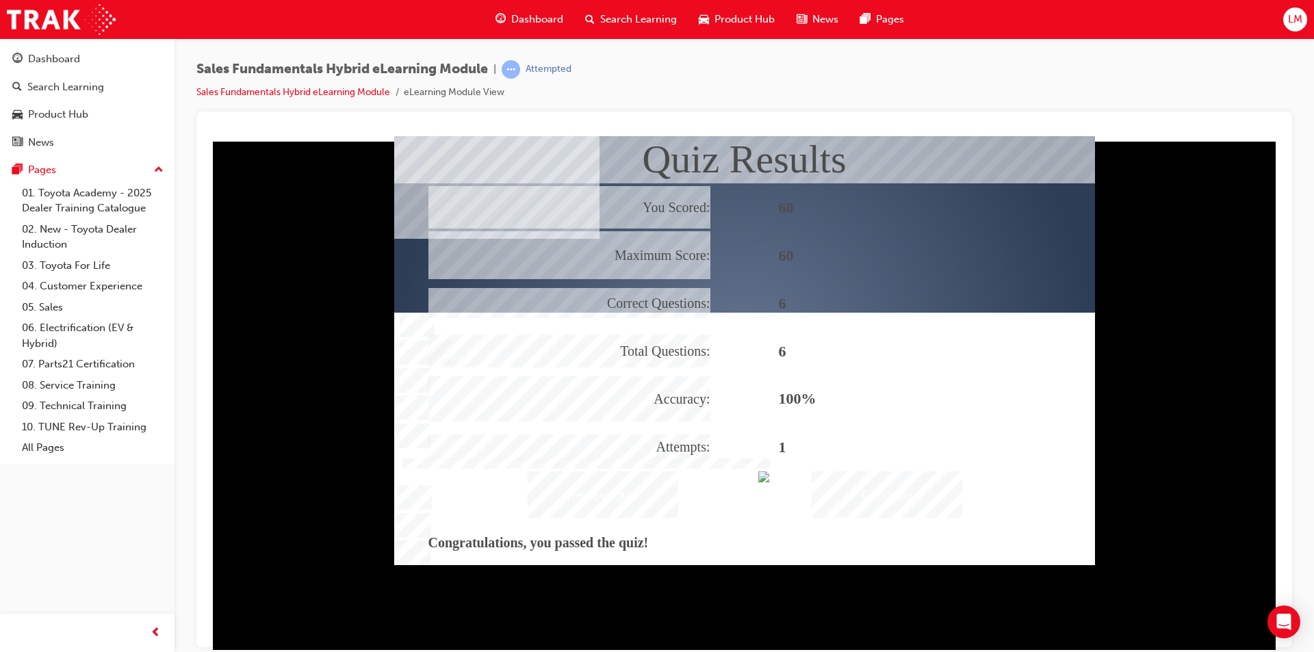
click at [893, 502] on div "Continue" at bounding box center [887, 494] width 151 height 47
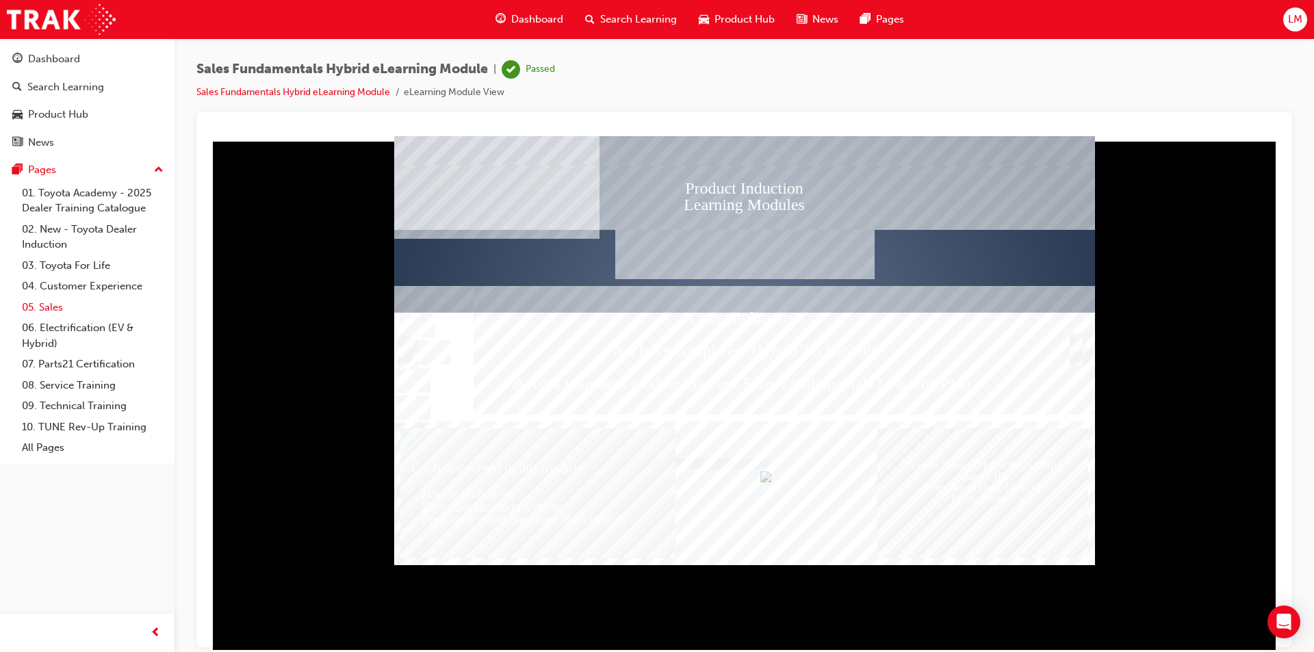
click at [54, 307] on link "05. Sales" at bounding box center [92, 307] width 153 height 21
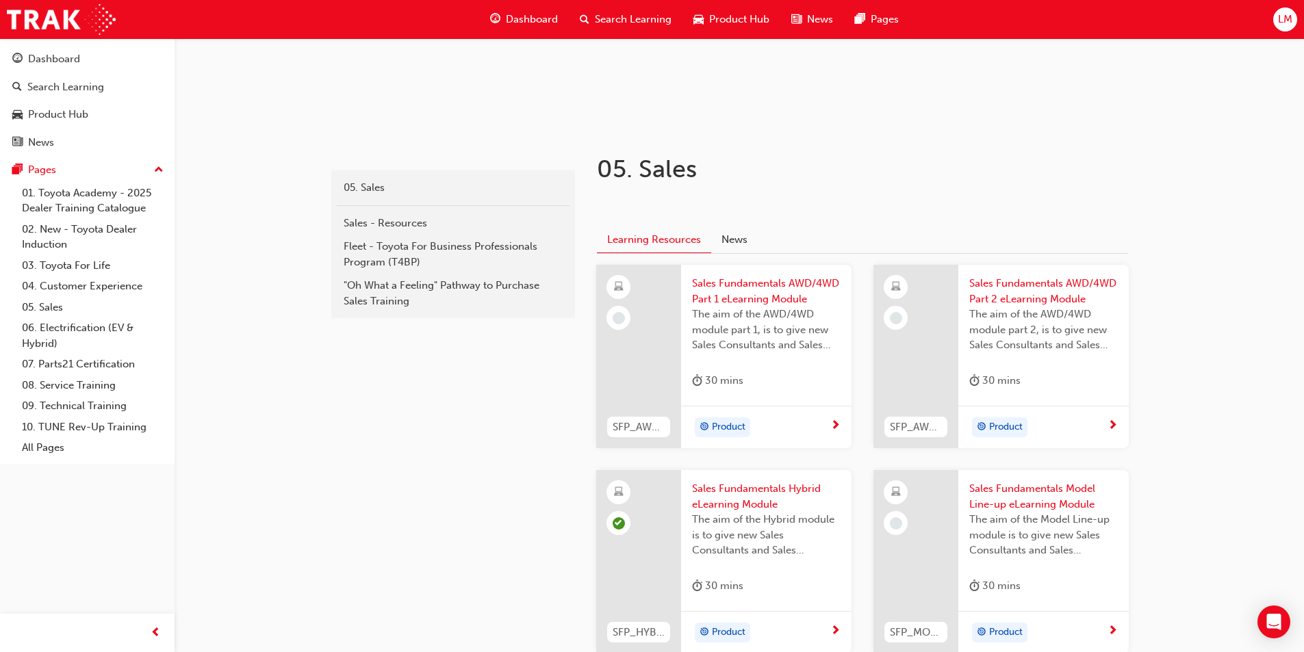
scroll to position [209, 0]
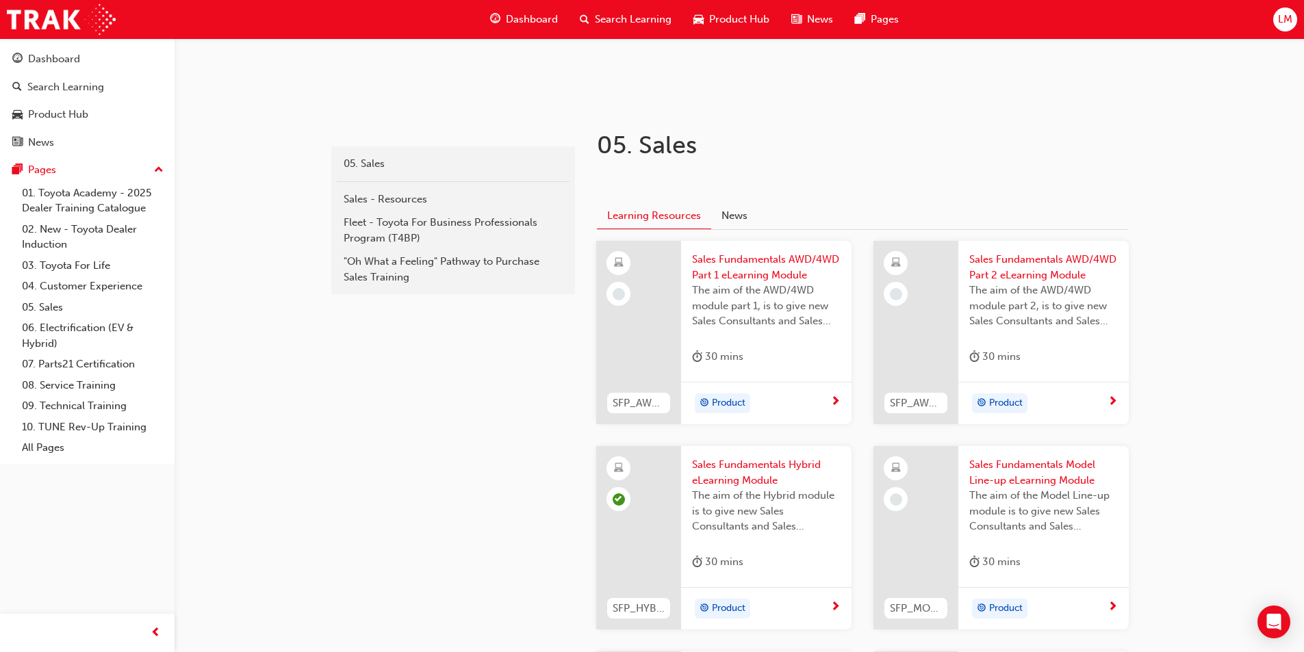
click at [745, 467] on span "Sales Fundamentals Hybrid eLearning Module" at bounding box center [766, 472] width 149 height 31
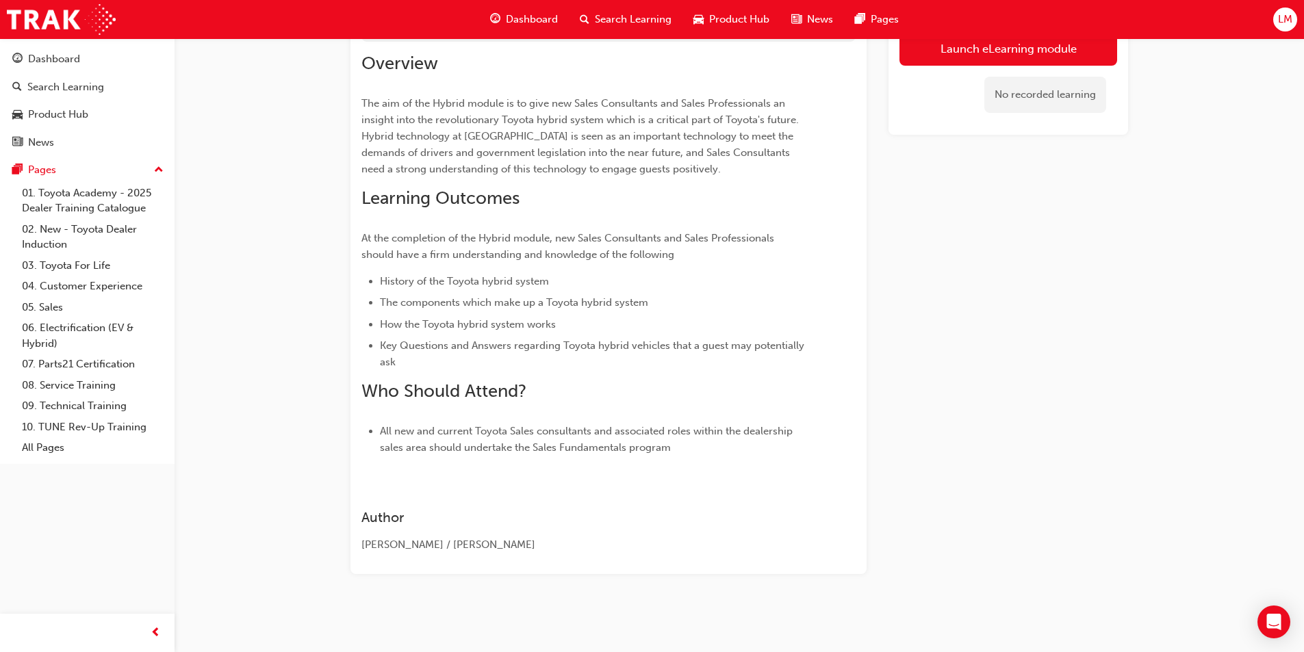
scroll to position [144, 0]
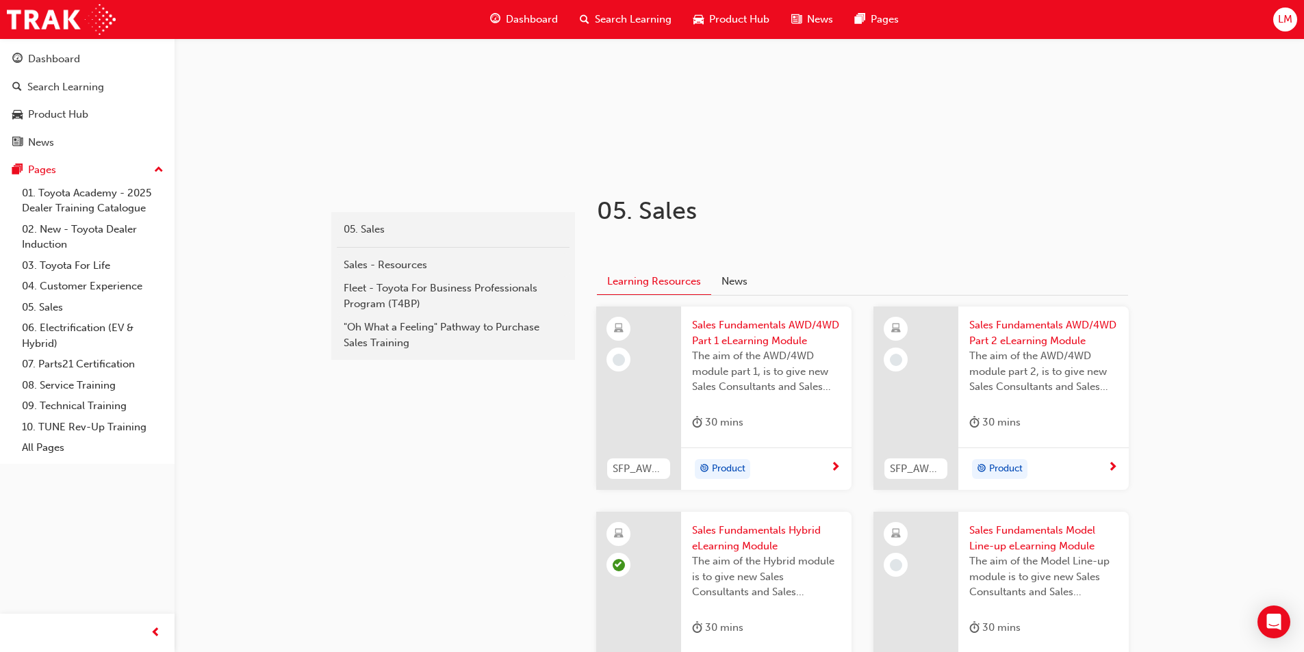
scroll to position [209, 0]
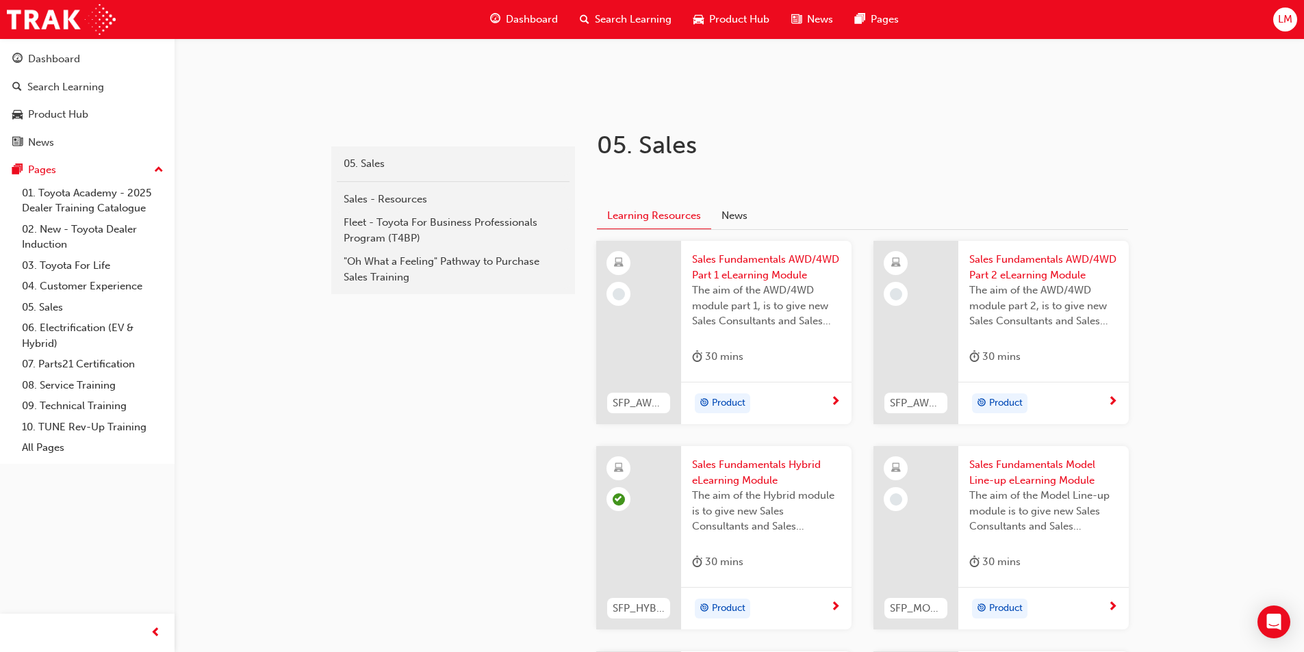
click at [1041, 475] on span "Sales Fundamentals Model Line-up eLearning Module" at bounding box center [1043, 472] width 149 height 31
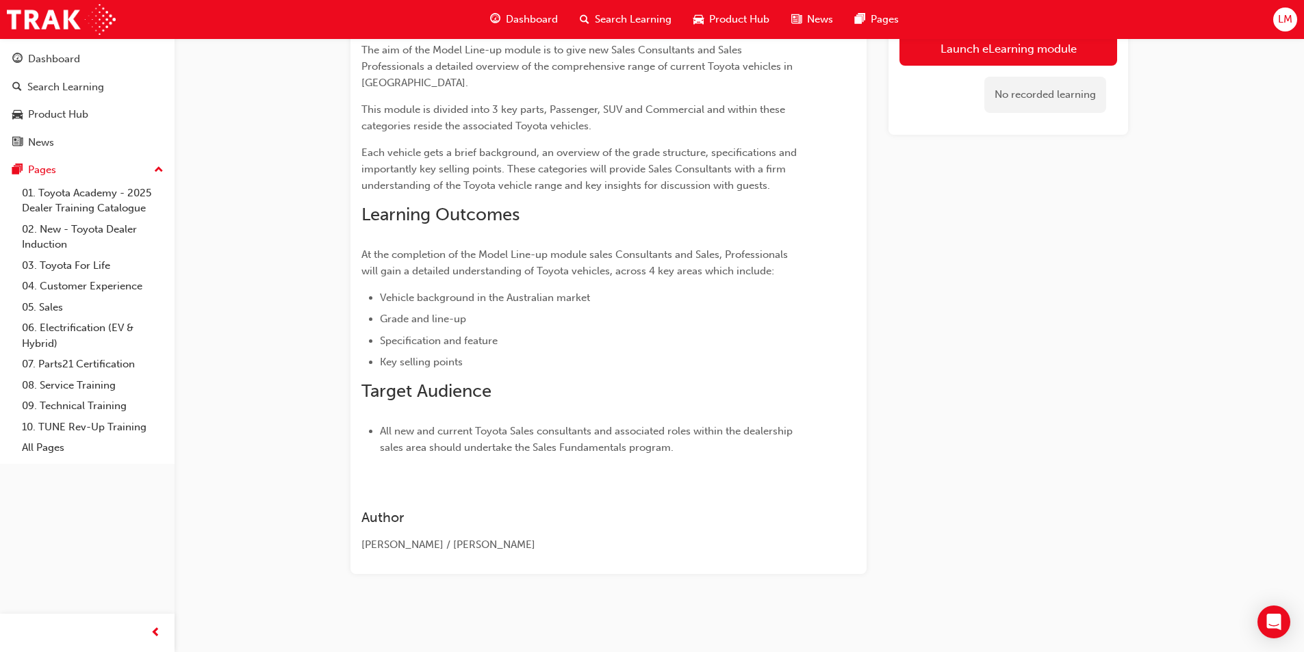
scroll to position [9, 0]
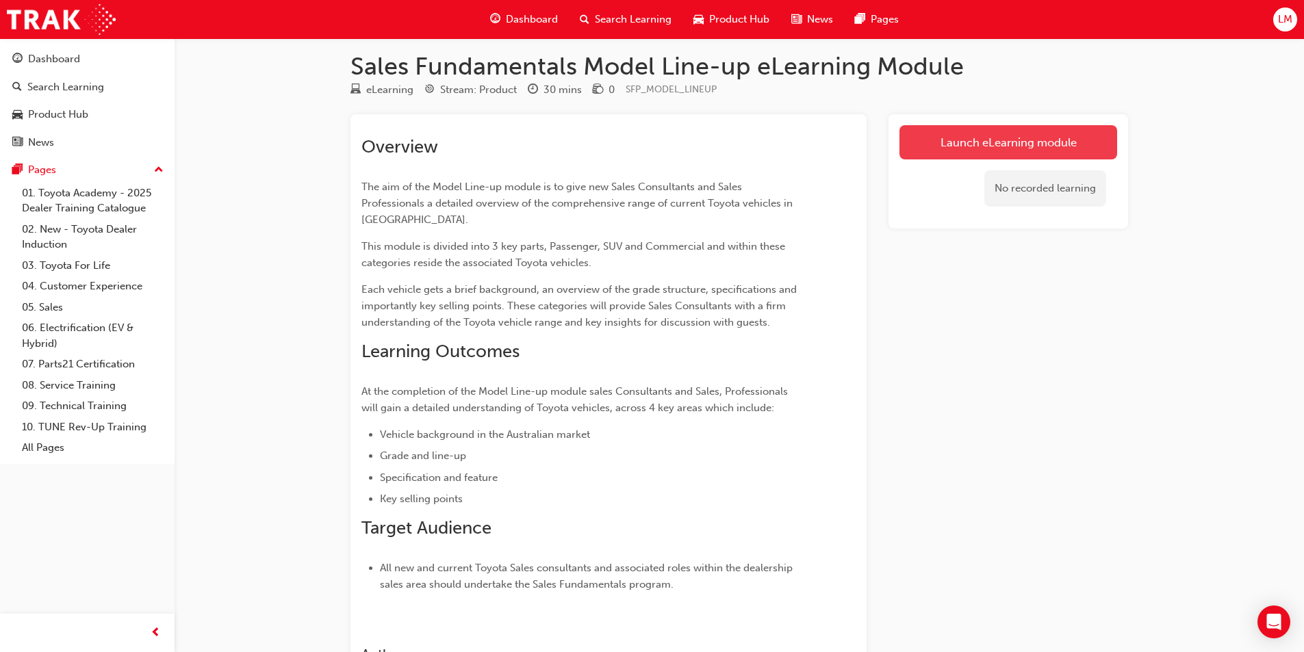
click at [953, 142] on link "Launch eLearning module" at bounding box center [1008, 142] width 218 height 34
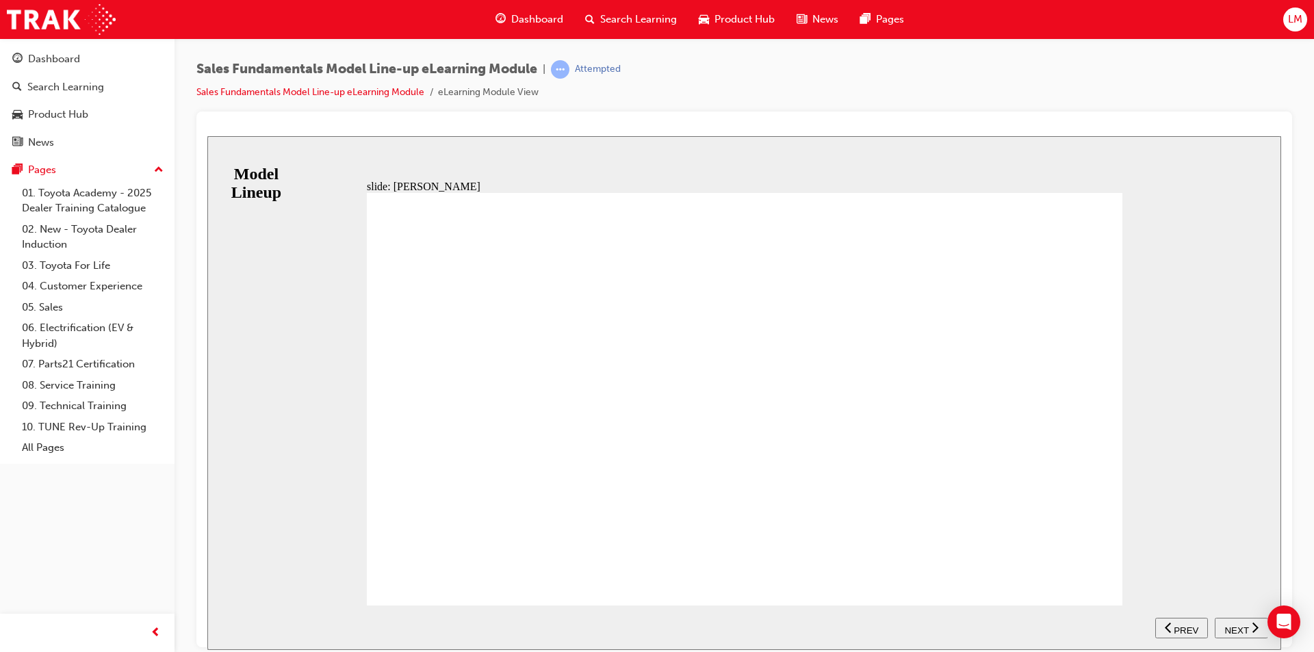
click at [1241, 621] on nav "SUBMIT NEXT PREV" at bounding box center [1211, 627] width 112 height 44
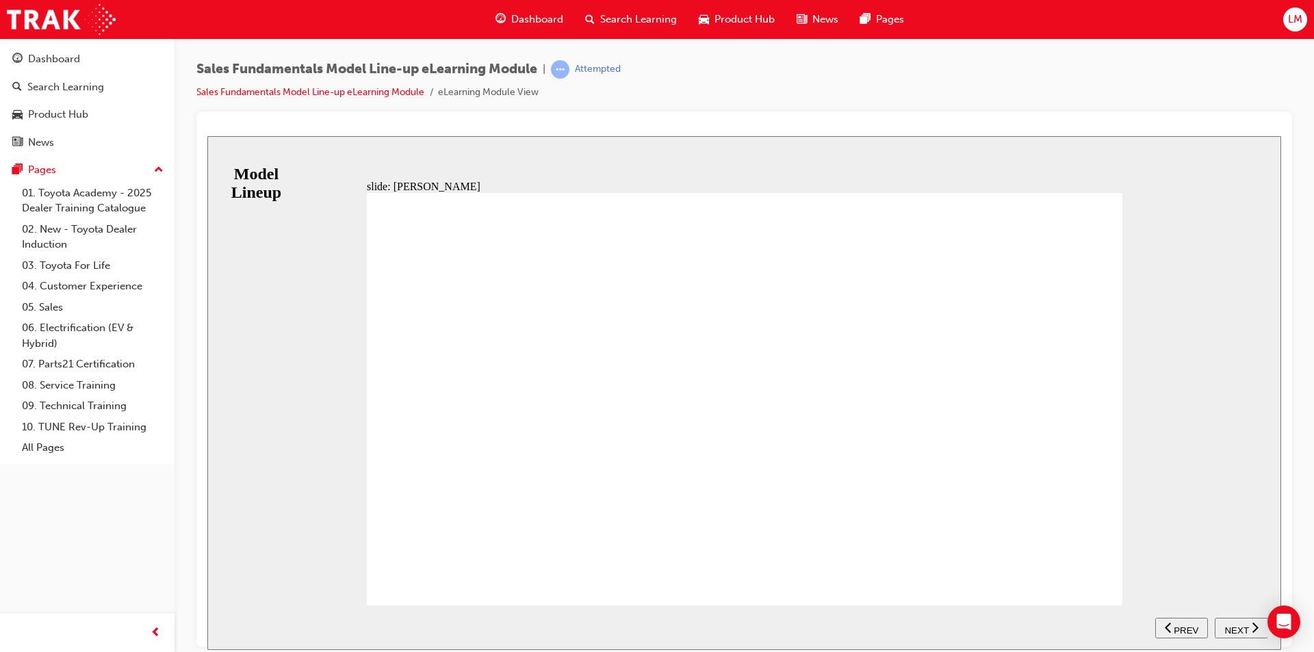
drag, startPoint x: 1068, startPoint y: 418, endPoint x: 1055, endPoint y: 554, distance: 136.8
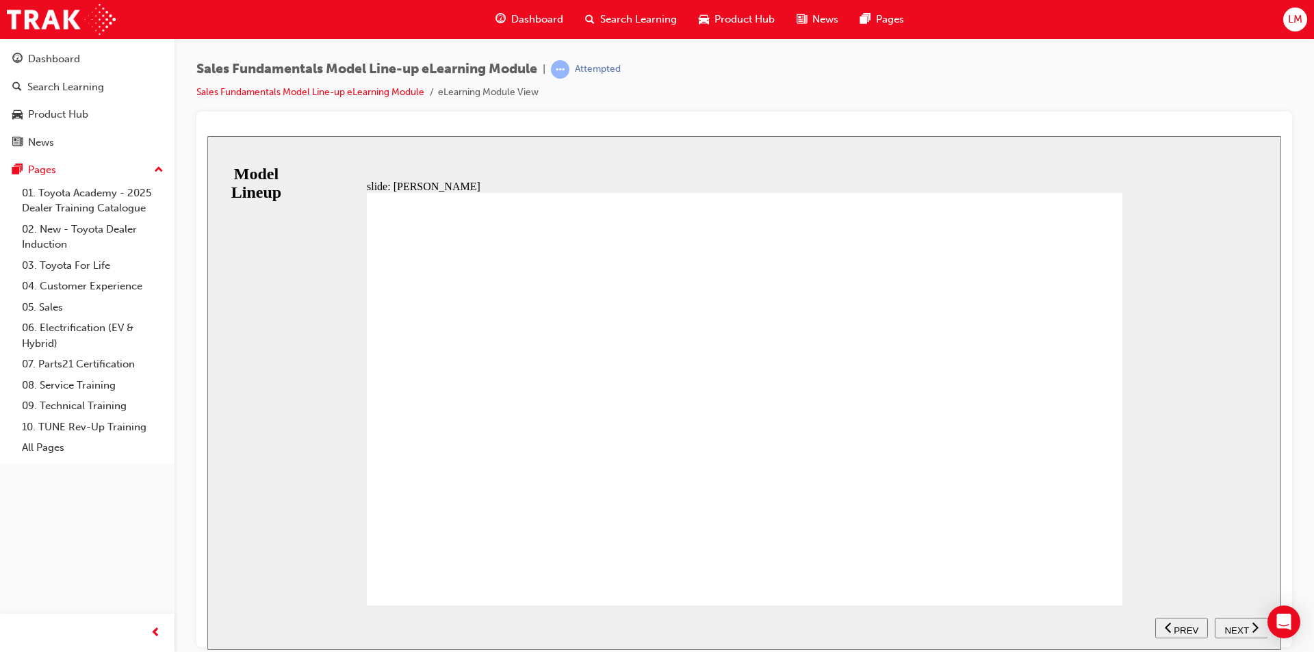
click at [1249, 630] on div "NEXT" at bounding box center [1241, 628] width 42 height 14
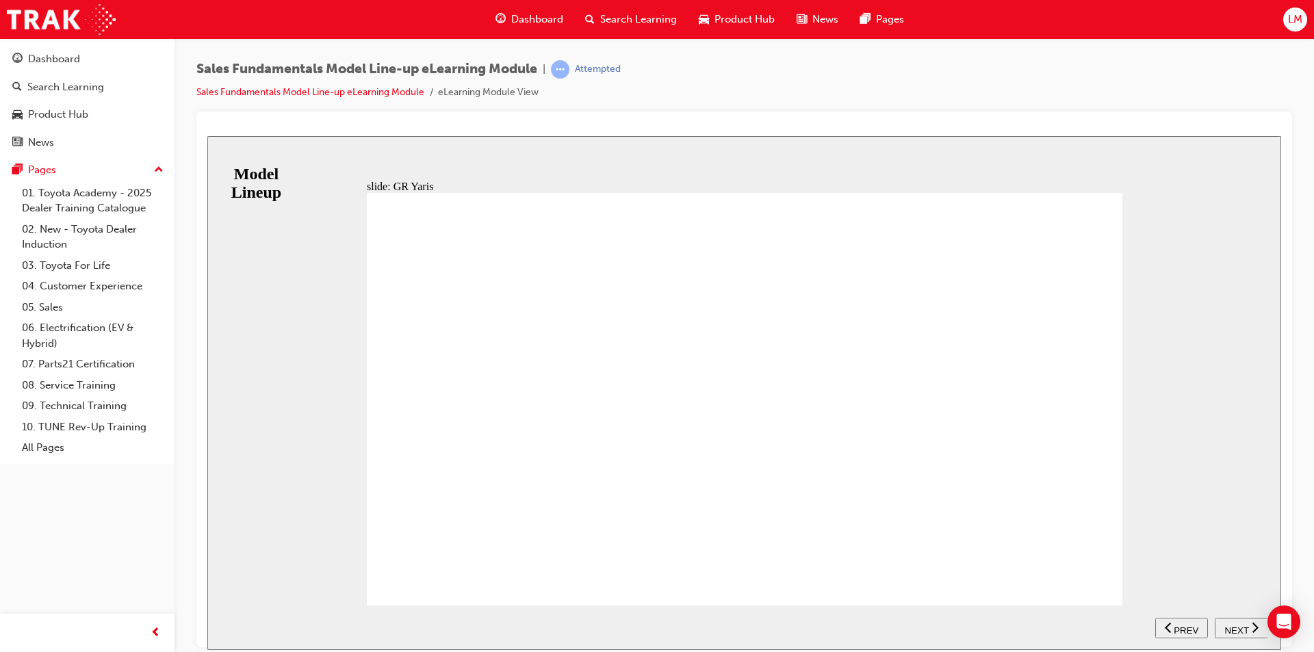
click at [1240, 625] on span "NEXT" at bounding box center [1236, 630] width 24 height 10
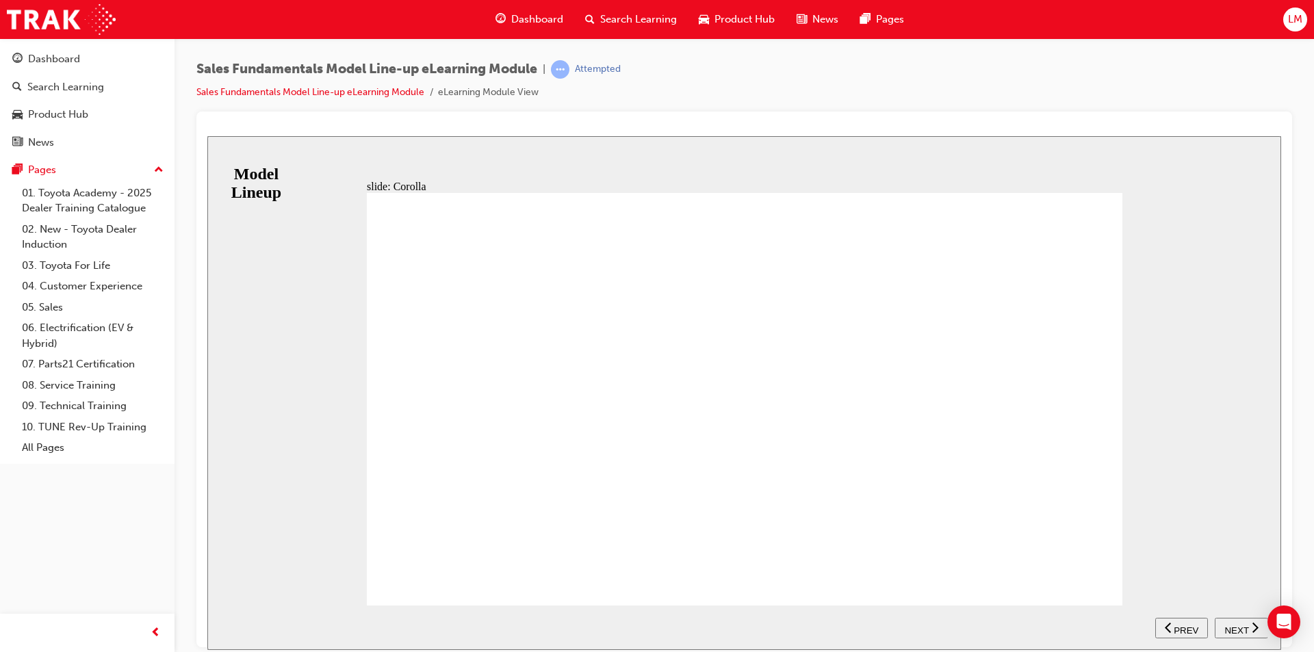
click at [1242, 626] on span "NEXT" at bounding box center [1236, 630] width 24 height 10
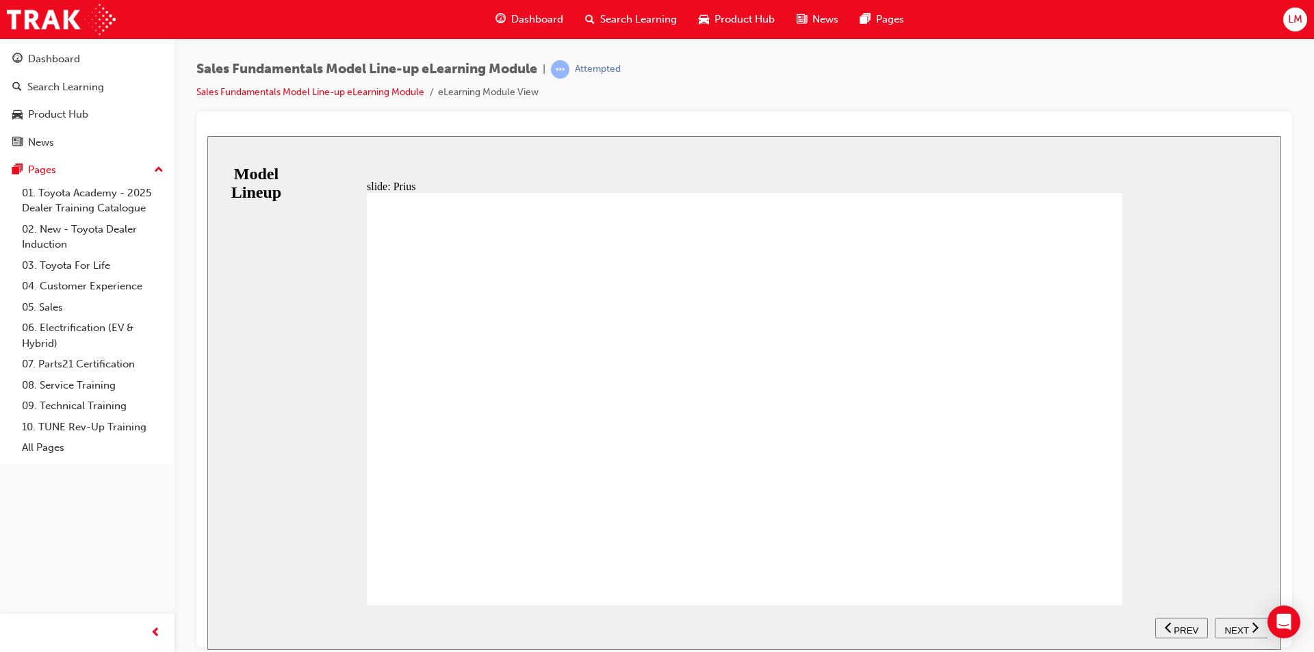
drag, startPoint x: 1098, startPoint y: 575, endPoint x: 1090, endPoint y: 563, distance: 14.2
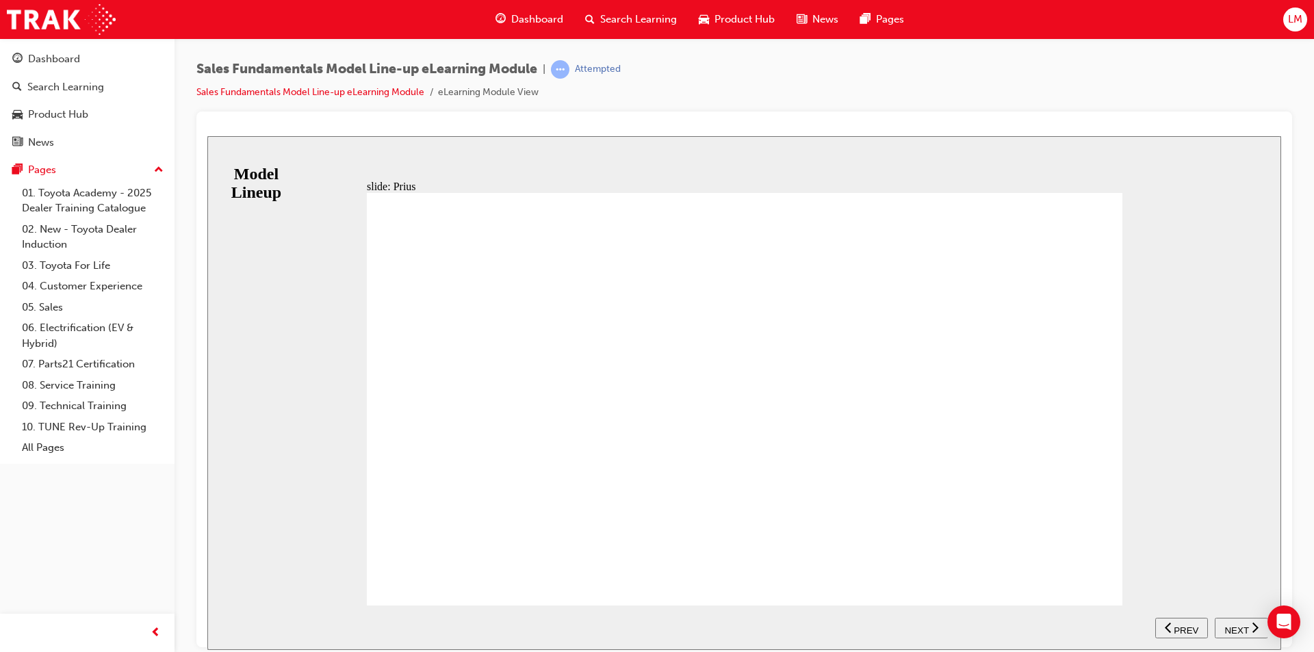
click at [1234, 627] on span "NEXT" at bounding box center [1236, 630] width 24 height 10
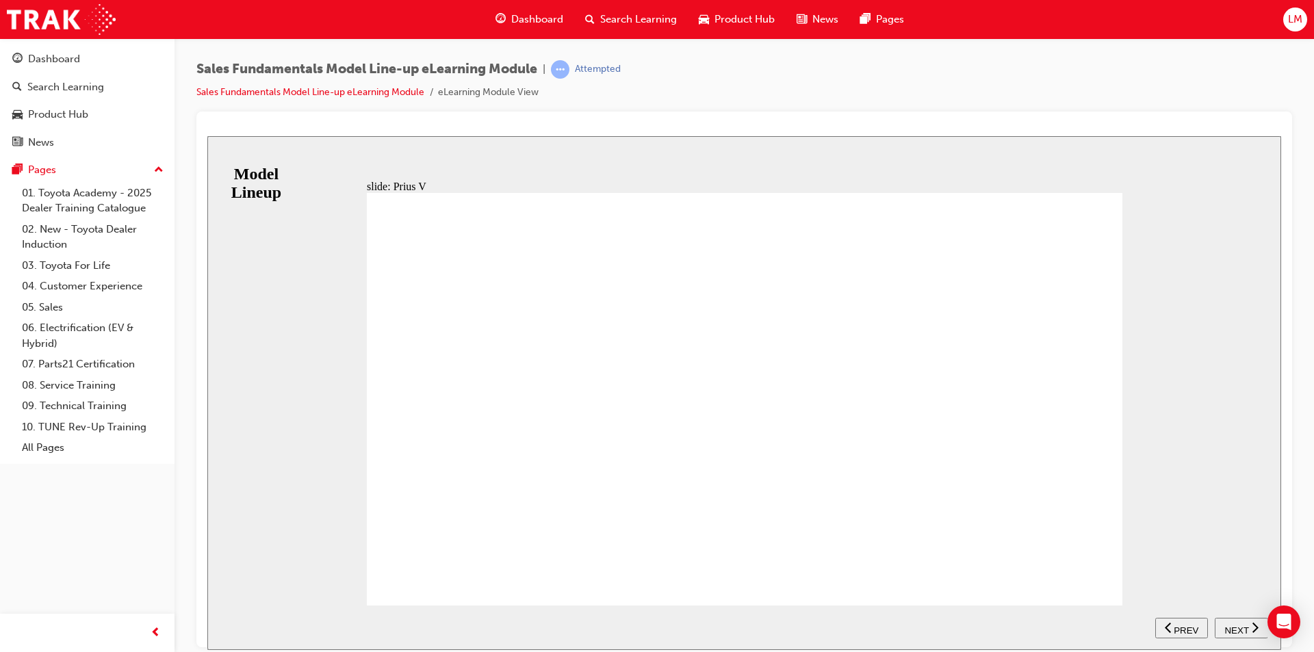
click at [1237, 626] on span "NEXT" at bounding box center [1236, 630] width 24 height 10
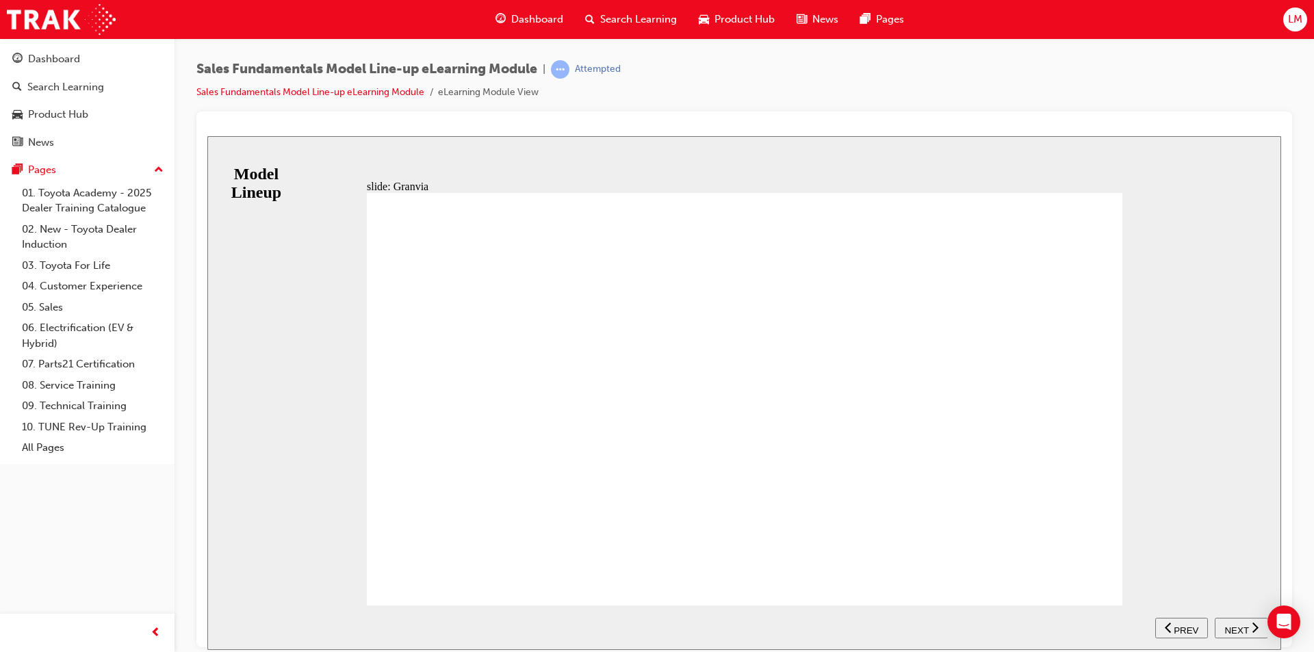
click at [1238, 627] on span "NEXT" at bounding box center [1236, 630] width 24 height 10
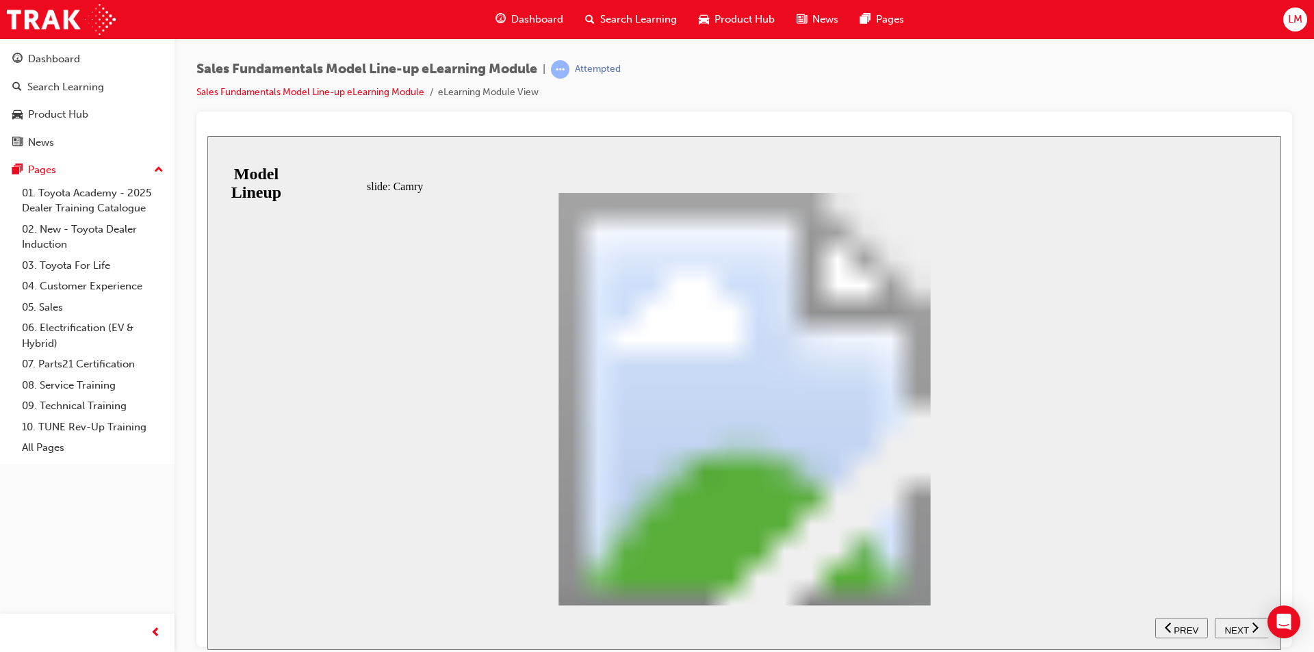
click at [1240, 620] on button "NEXT" at bounding box center [1241, 627] width 53 height 21
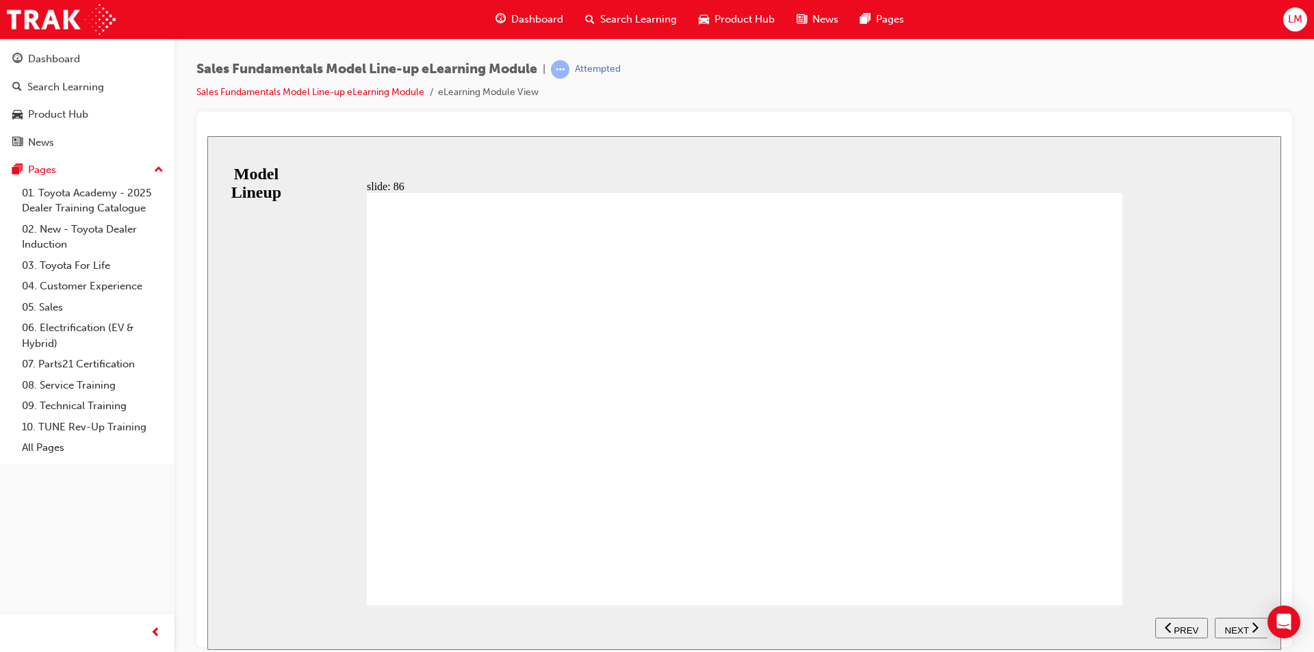
click at [1229, 625] on span "NEXT" at bounding box center [1236, 630] width 24 height 10
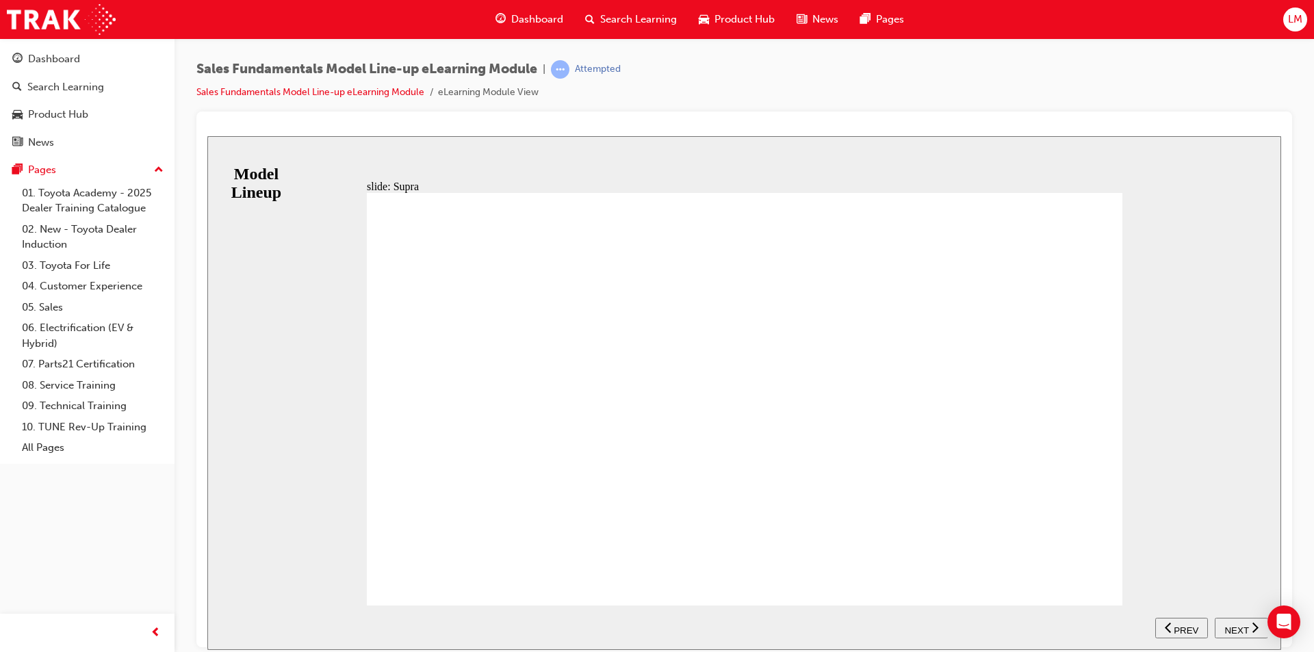
click at [1233, 628] on span "NEXT" at bounding box center [1236, 630] width 24 height 10
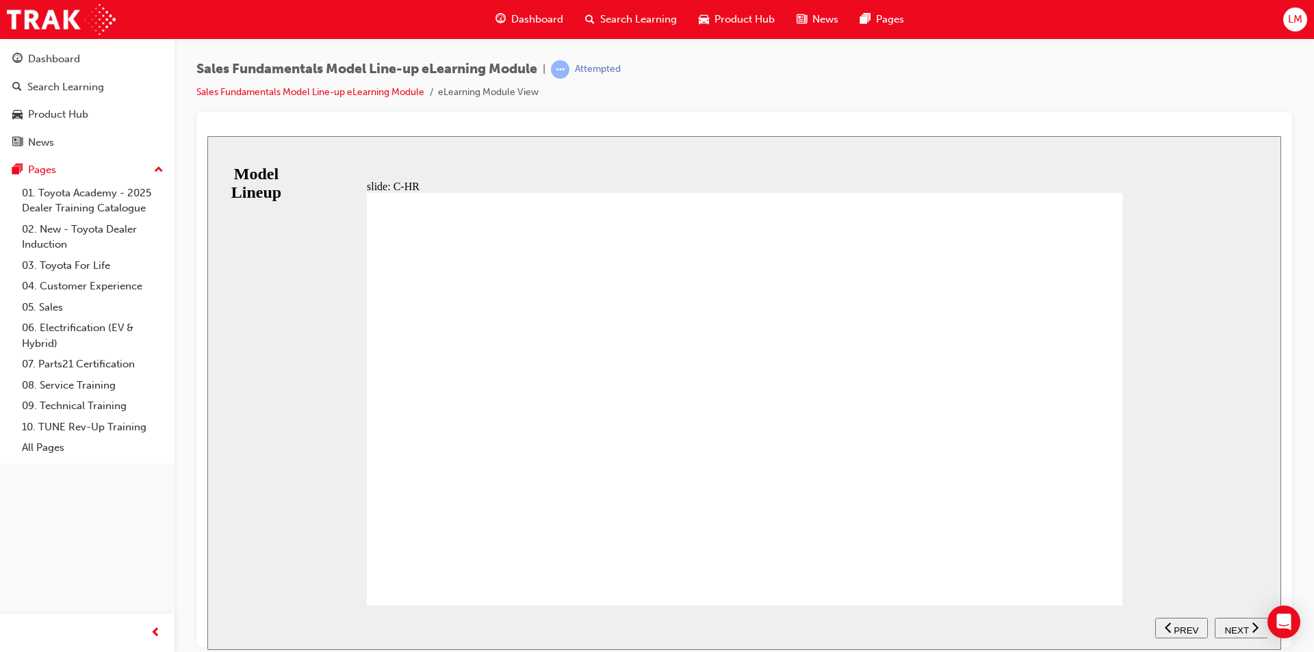
click at [1238, 625] on span "NEXT" at bounding box center [1236, 630] width 24 height 10
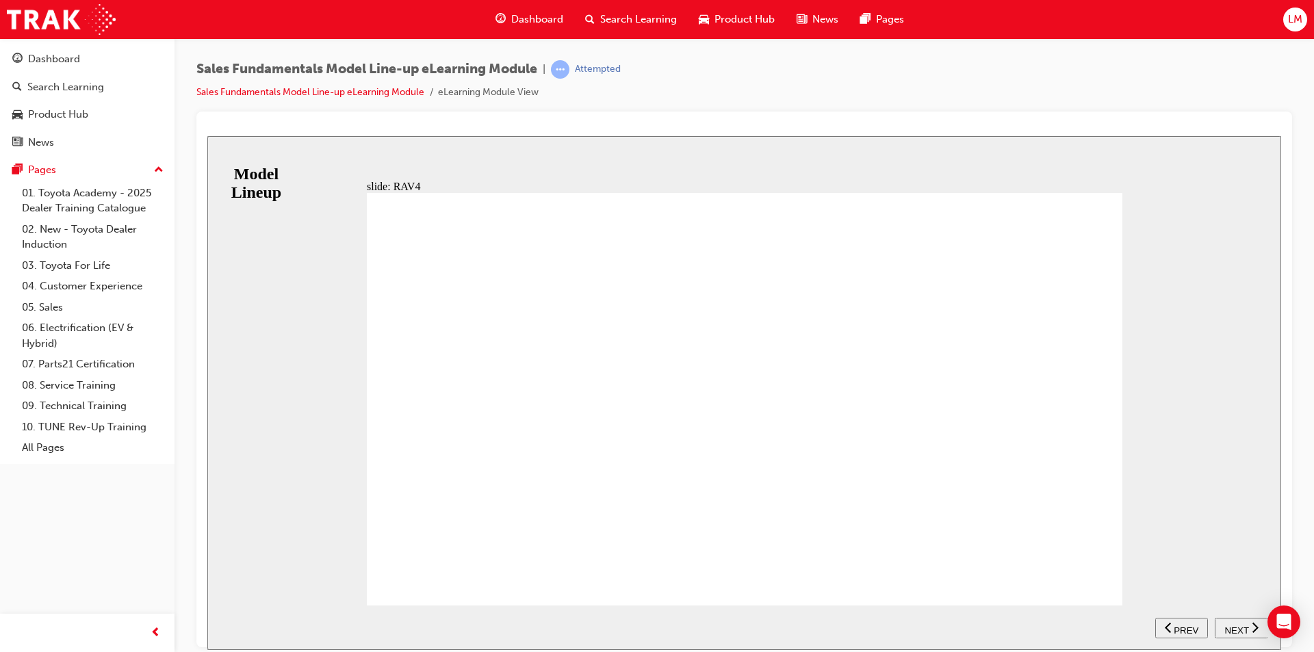
click at [1235, 625] on span "NEXT" at bounding box center [1236, 630] width 24 height 10
click at [1229, 625] on span "NEXT" at bounding box center [1236, 630] width 24 height 10
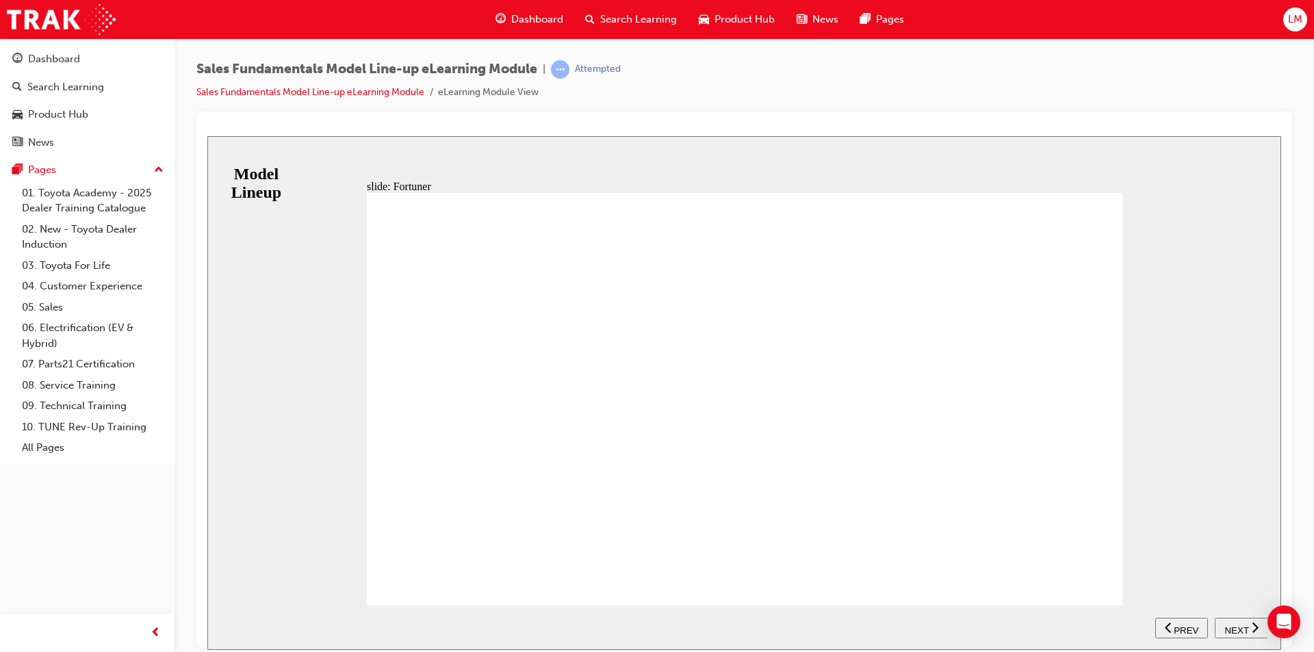
click at [1235, 629] on span "NEXT" at bounding box center [1236, 630] width 24 height 10
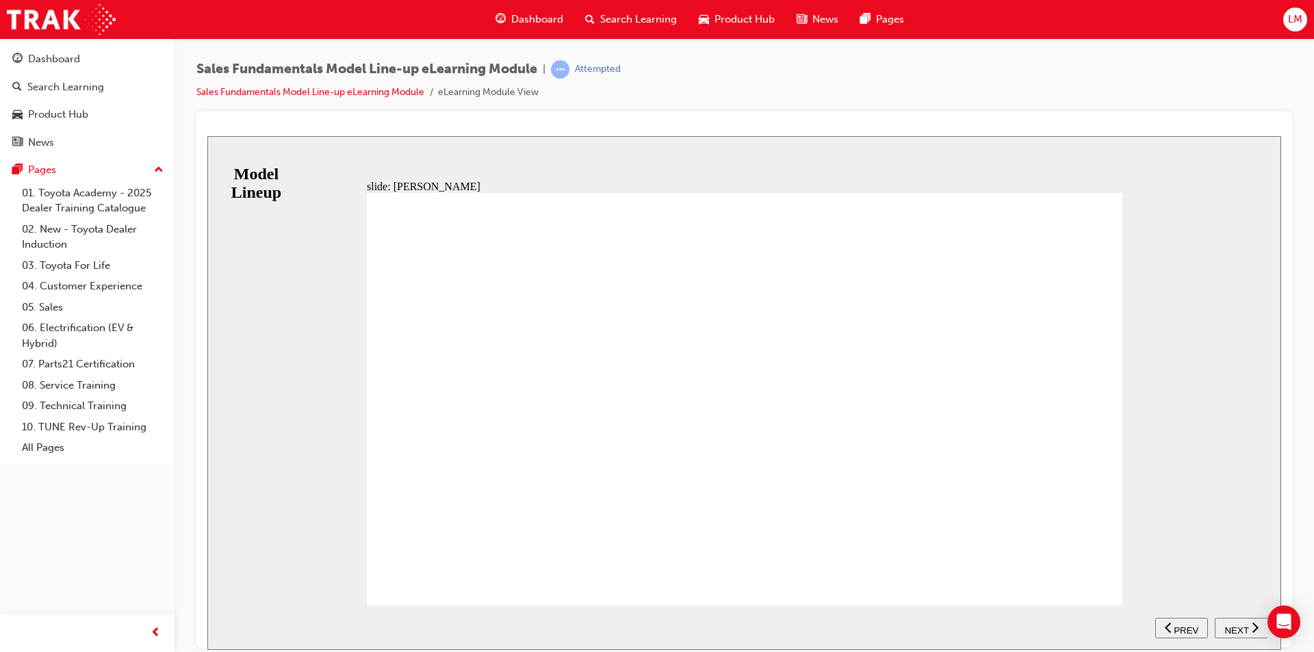
click at [1235, 628] on span "NEXT" at bounding box center [1236, 630] width 24 height 10
click at [1238, 625] on span "NEXT" at bounding box center [1236, 630] width 24 height 10
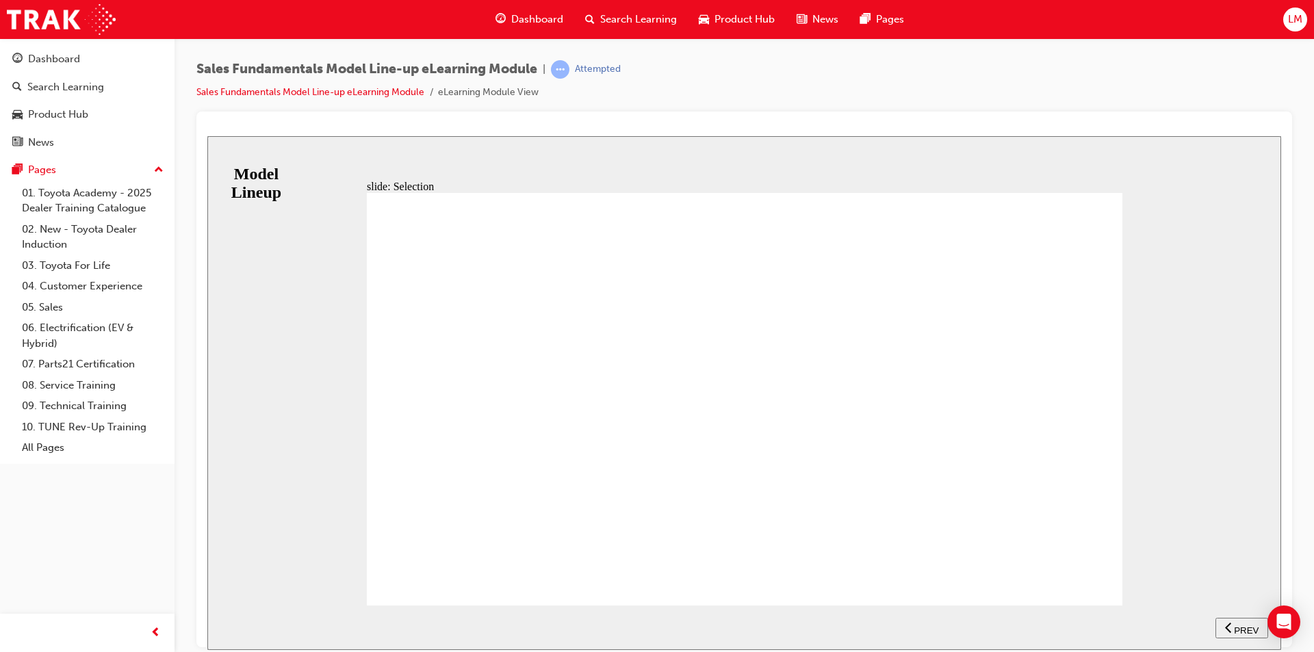
click at [1242, 625] on span "NEXT" at bounding box center [1236, 630] width 24 height 10
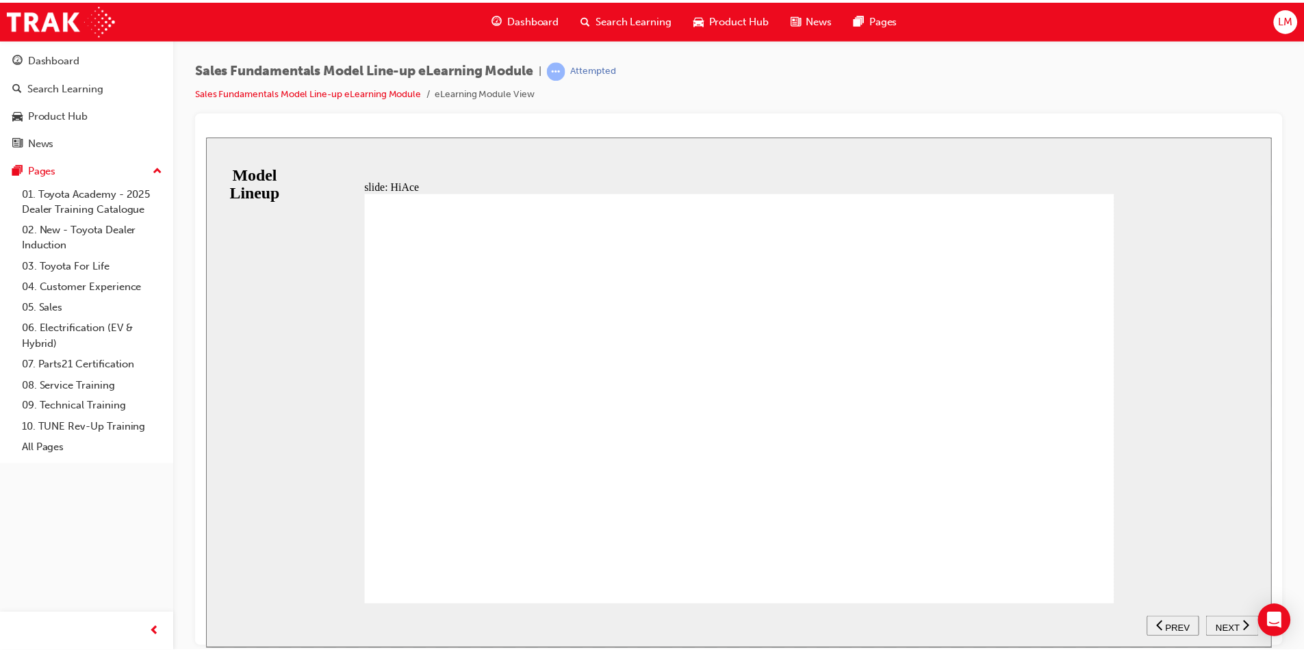
scroll to position [102, 0]
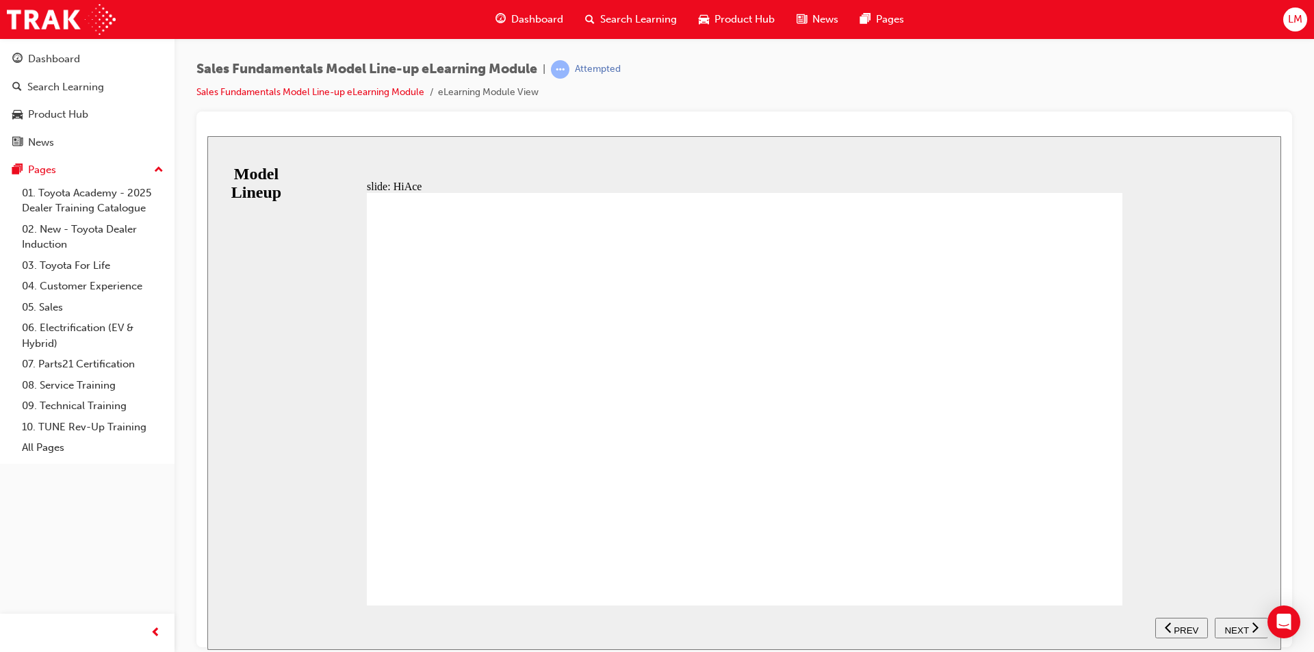
drag, startPoint x: 1071, startPoint y: 508, endPoint x: 1051, endPoint y: 587, distance: 81.2
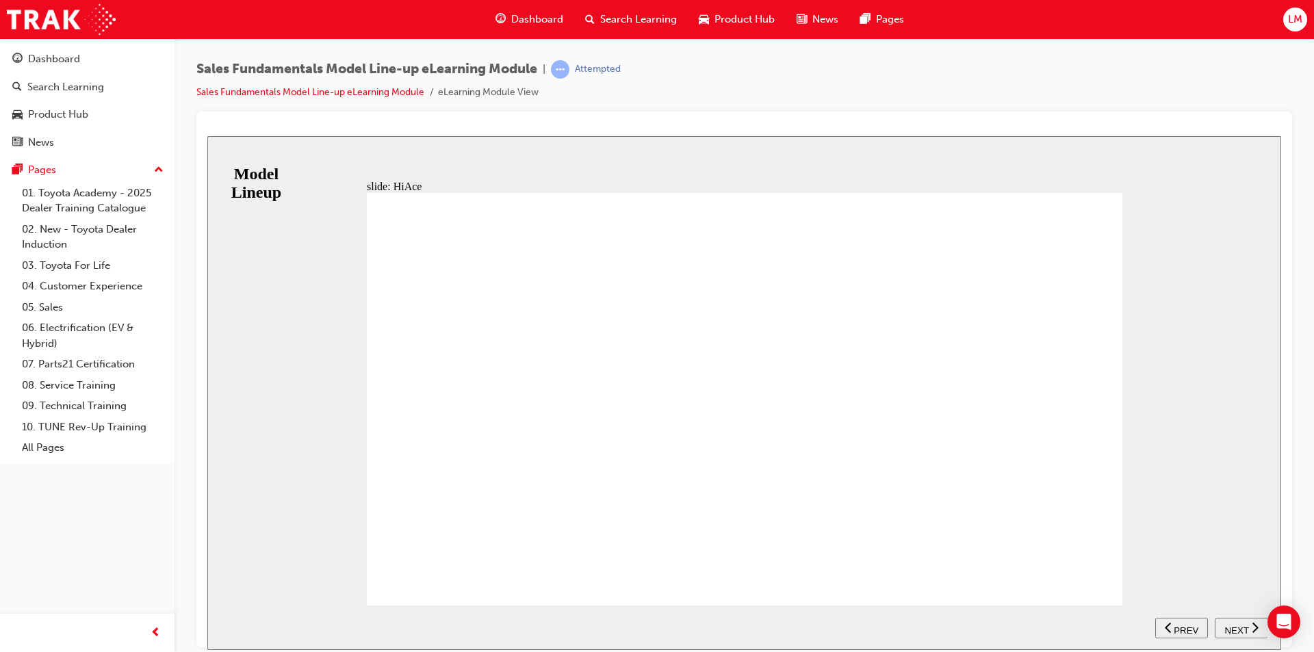
click at [1237, 626] on span "NEXT" at bounding box center [1236, 630] width 24 height 10
click at [1246, 628] on span "NEXT" at bounding box center [1236, 630] width 24 height 10
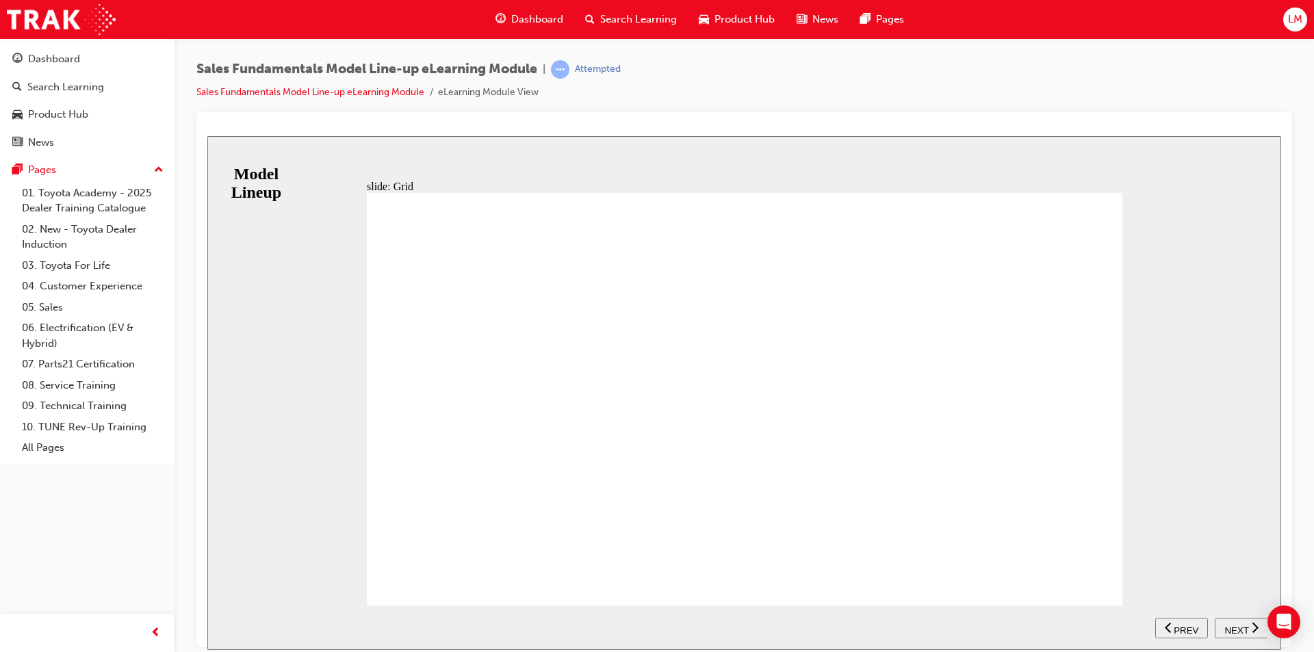
click at [1241, 628] on span "NEXT" at bounding box center [1236, 630] width 24 height 10
click at [1231, 628] on span "NEXT" at bounding box center [1236, 630] width 24 height 10
click at [1233, 628] on span "NEXT" at bounding box center [1236, 630] width 24 height 10
click at [1237, 626] on span "NEXT" at bounding box center [1236, 630] width 24 height 10
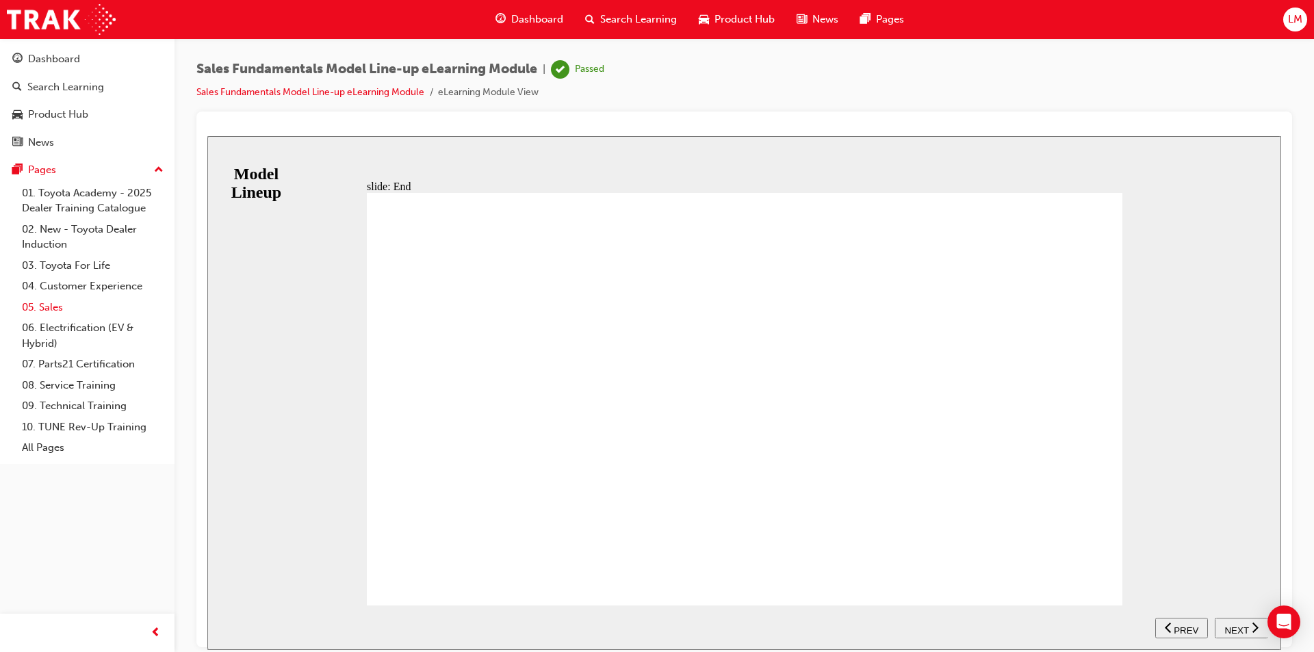
click at [48, 304] on link "05. Sales" at bounding box center [92, 307] width 153 height 21
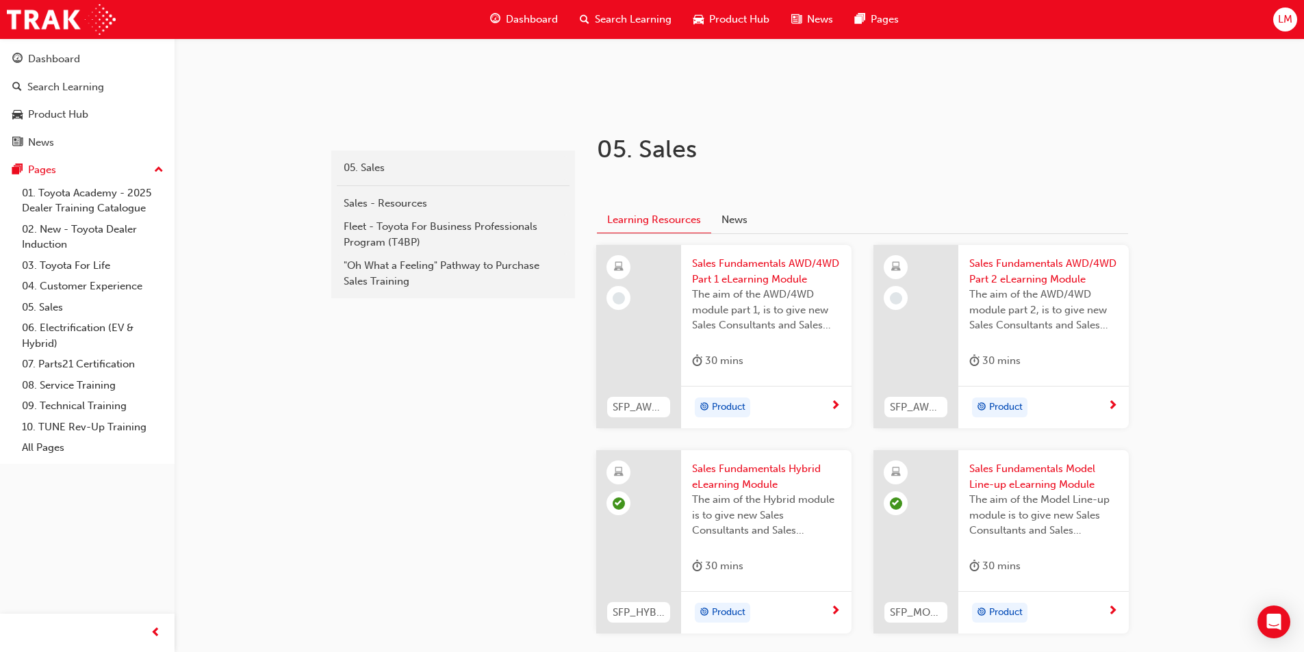
scroll to position [479, 0]
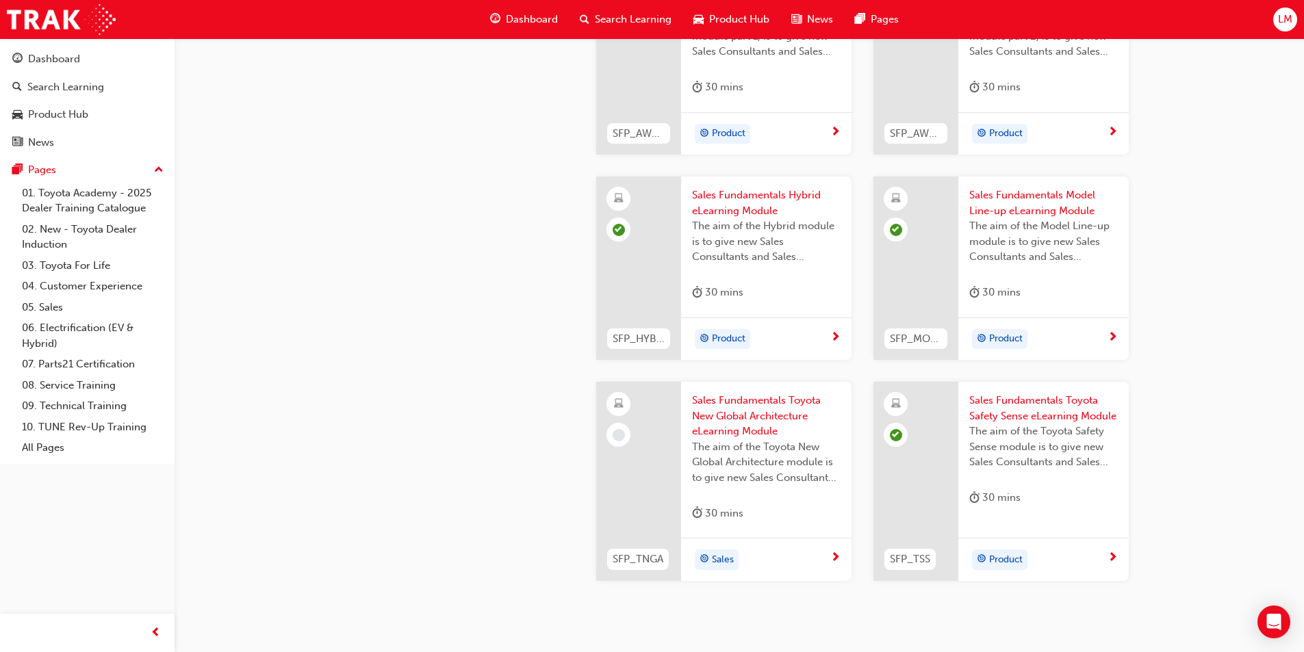
click at [758, 413] on span "Sales Fundamentals Toyota New Global Architecture eLearning Module" at bounding box center [766, 416] width 149 height 47
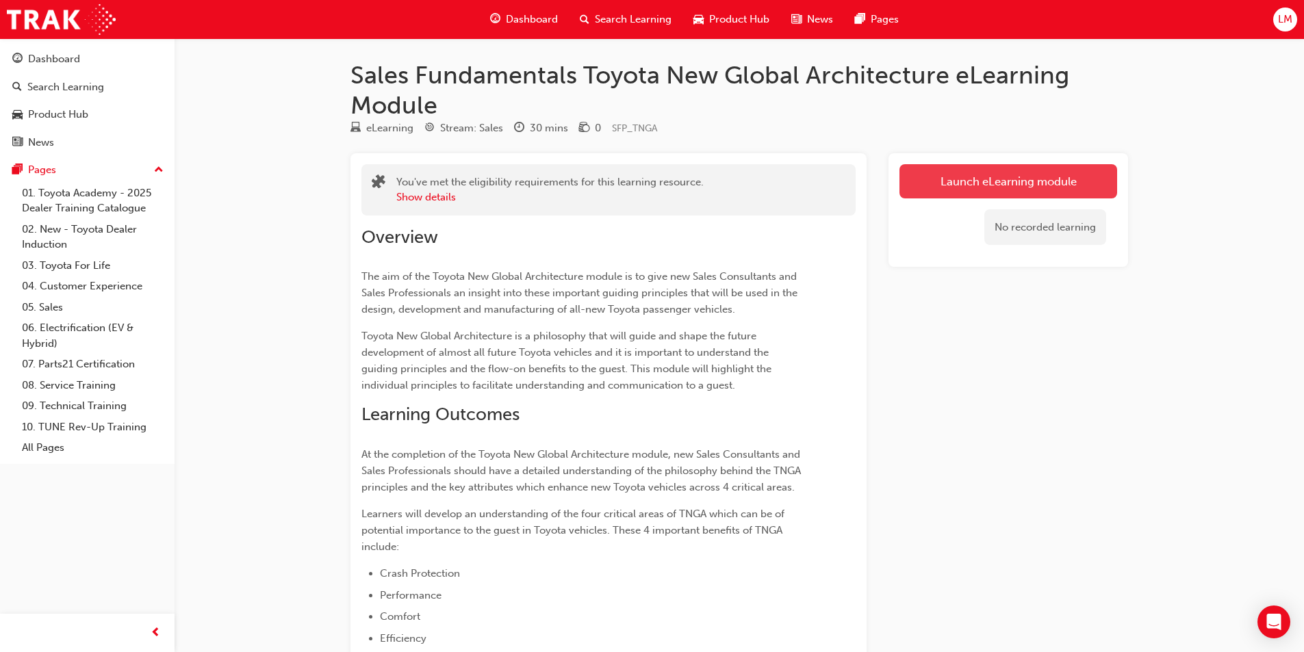
click at [1064, 188] on link "Launch eLearning module" at bounding box center [1008, 181] width 218 height 34
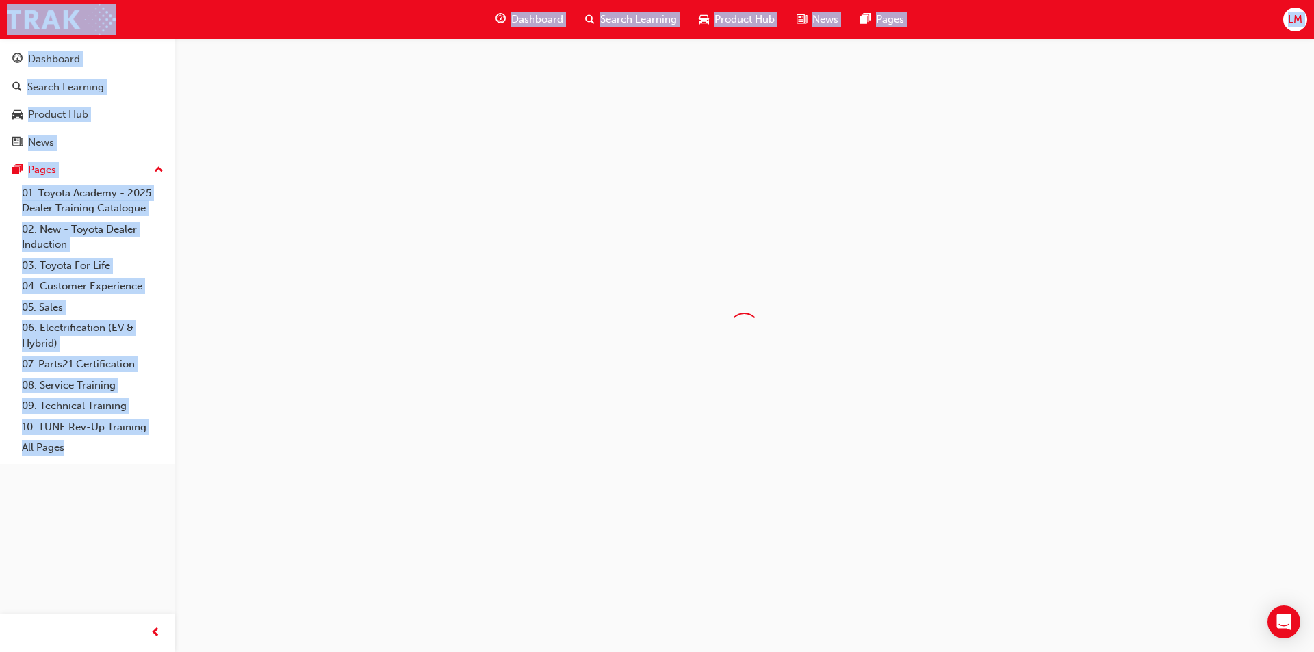
click at [1064, 188] on div at bounding box center [745, 328] width 1140 height 580
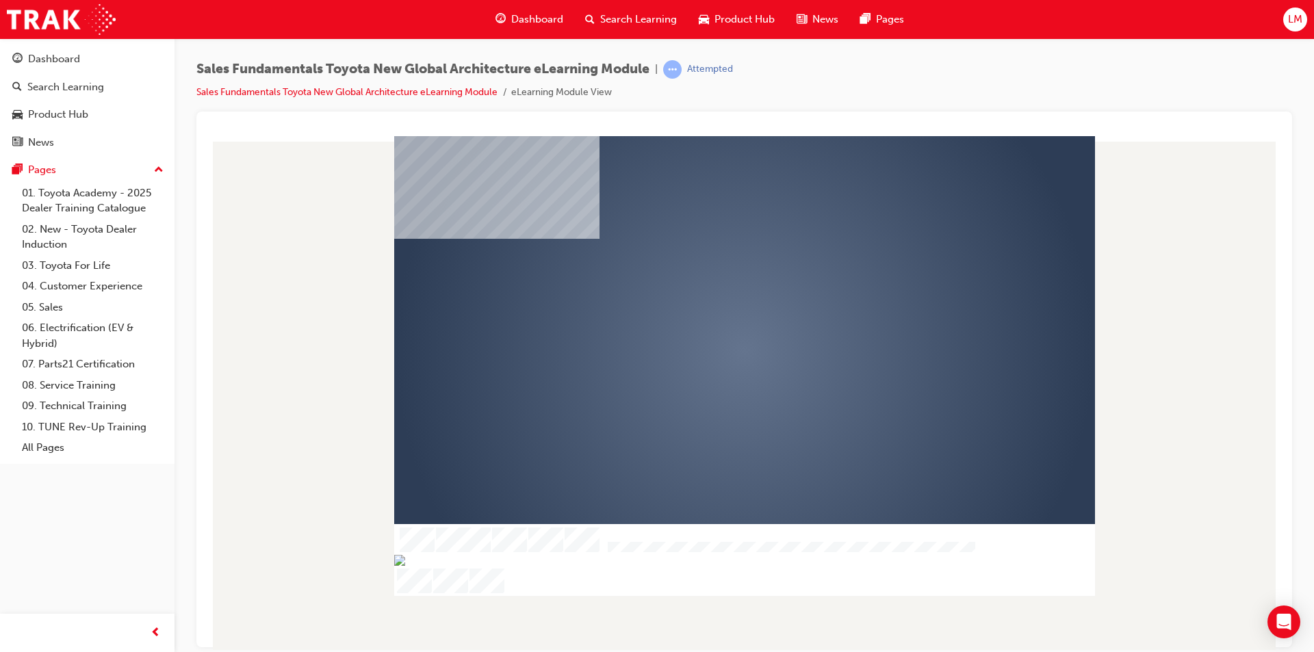
click at [705, 311] on div "play" at bounding box center [705, 311] width 0 height 0
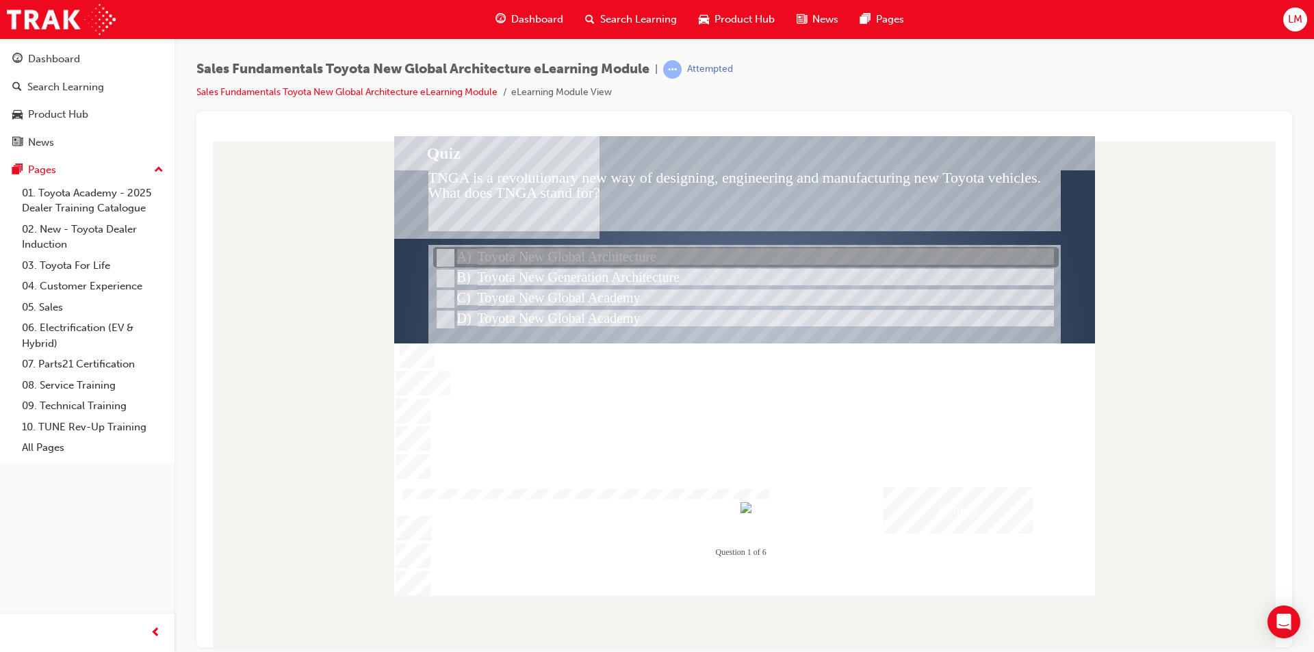
click at [449, 257] on input "Toyota New Global Architecture" at bounding box center [444, 258] width 15 height 15
radio input "true"
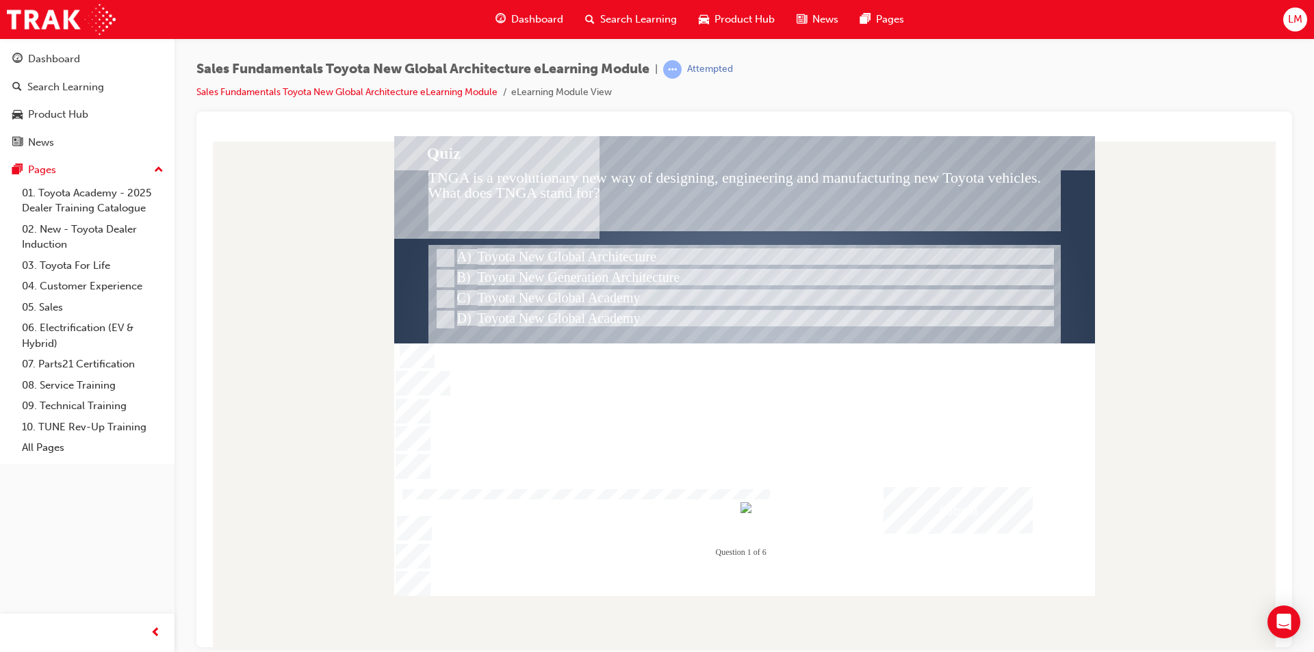
click at [966, 511] on div "Submit" at bounding box center [958, 510] width 149 height 47
click at [795, 283] on div at bounding box center [744, 366] width 701 height 460
click at [795, 283] on div at bounding box center [746, 278] width 626 height 21
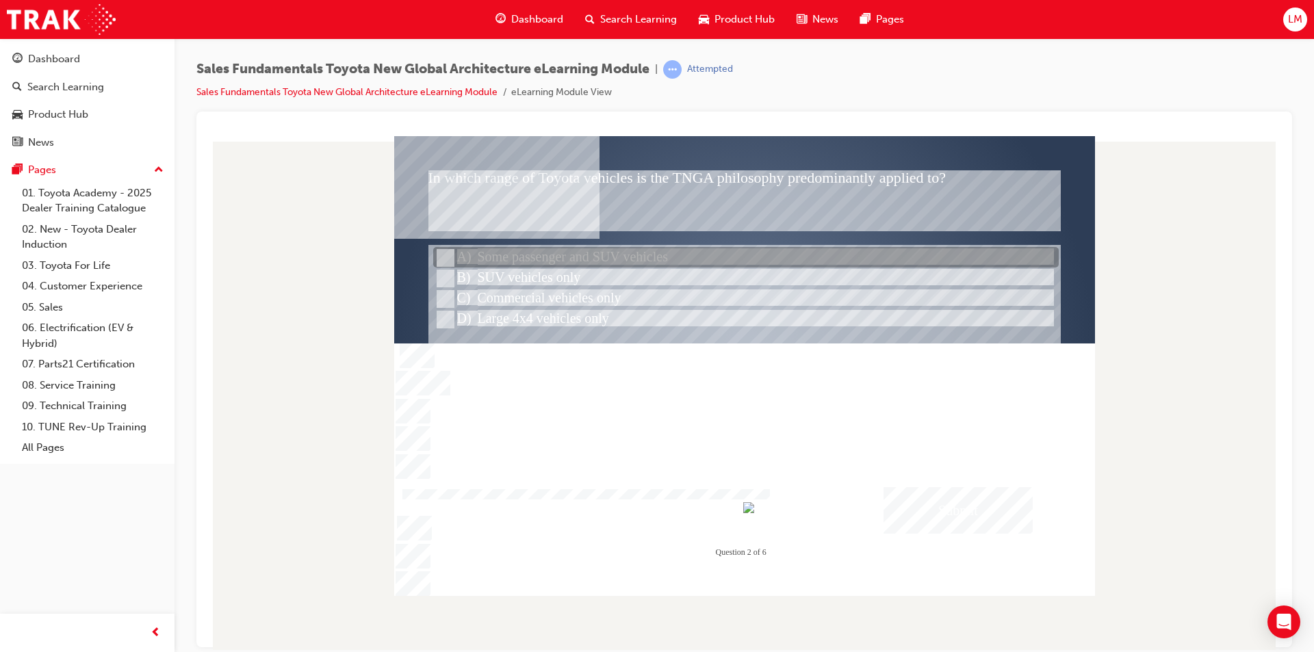
click at [441, 252] on input "Some passenger and SUV vehicles" at bounding box center [444, 258] width 15 height 15
radio input "true"
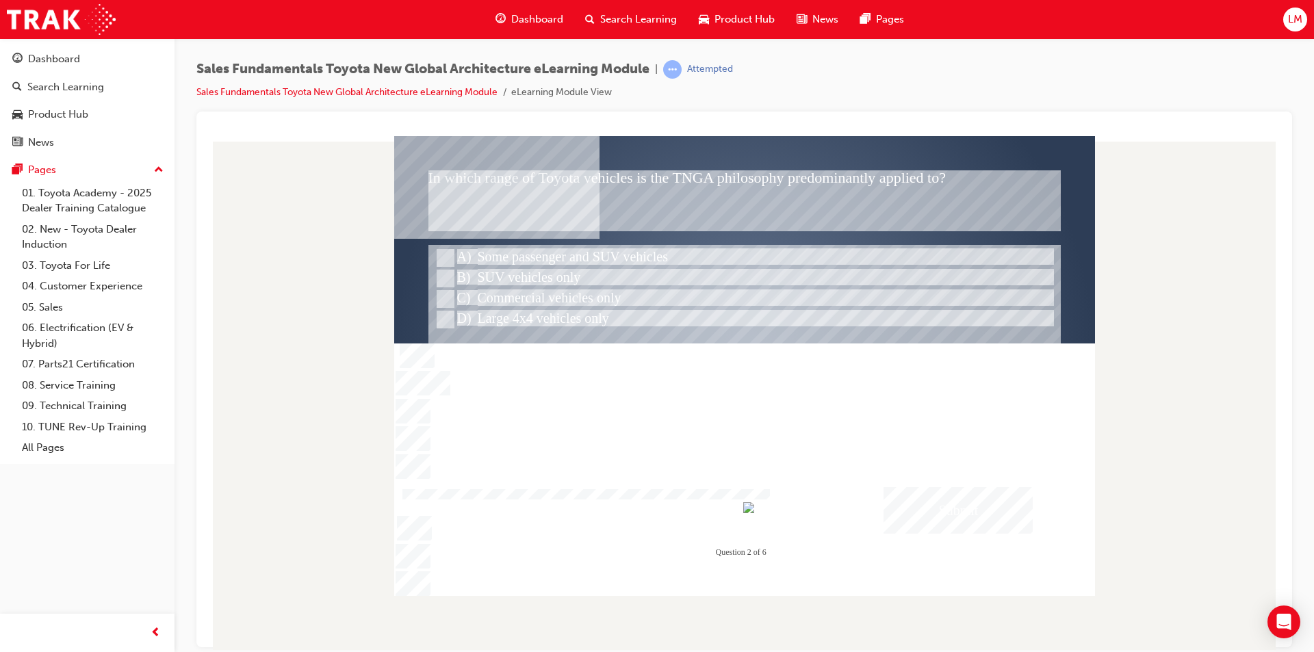
click at [948, 503] on div "Submit" at bounding box center [958, 510] width 149 height 47
click at [792, 334] on div at bounding box center [744, 366] width 701 height 460
click at [792, 334] on div at bounding box center [744, 329] width 632 height 171
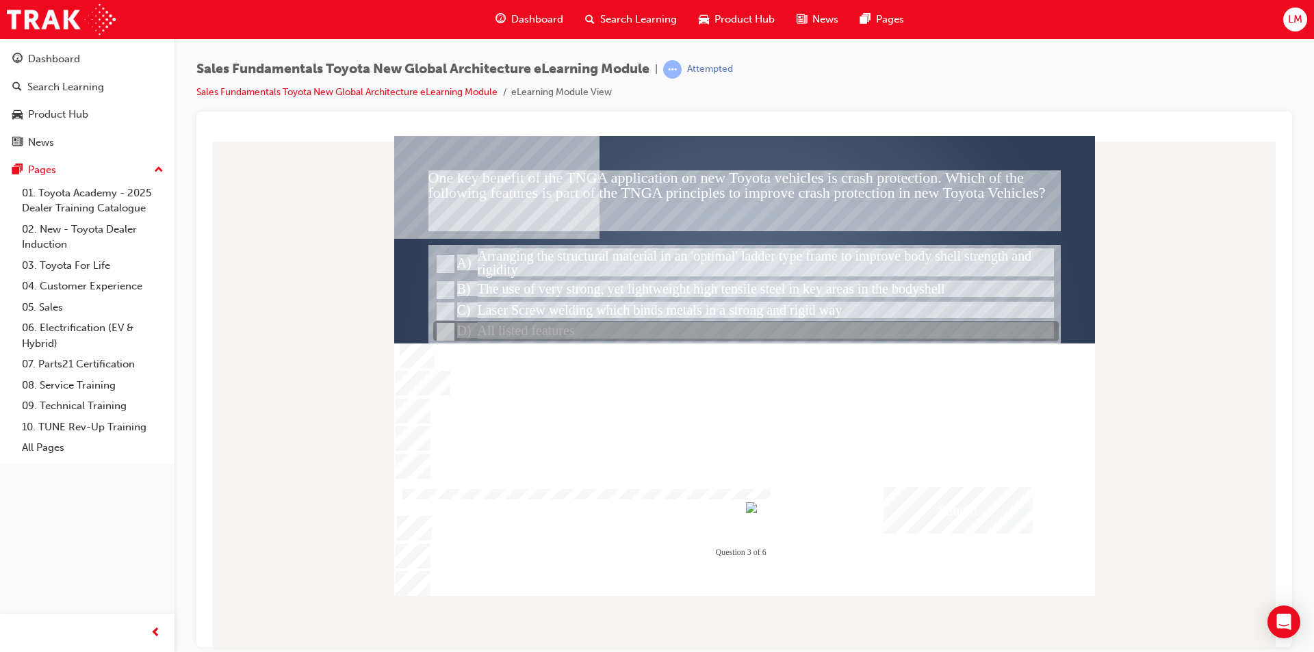
click at [438, 328] on input "All listed features" at bounding box center [444, 331] width 15 height 15
radio input "true"
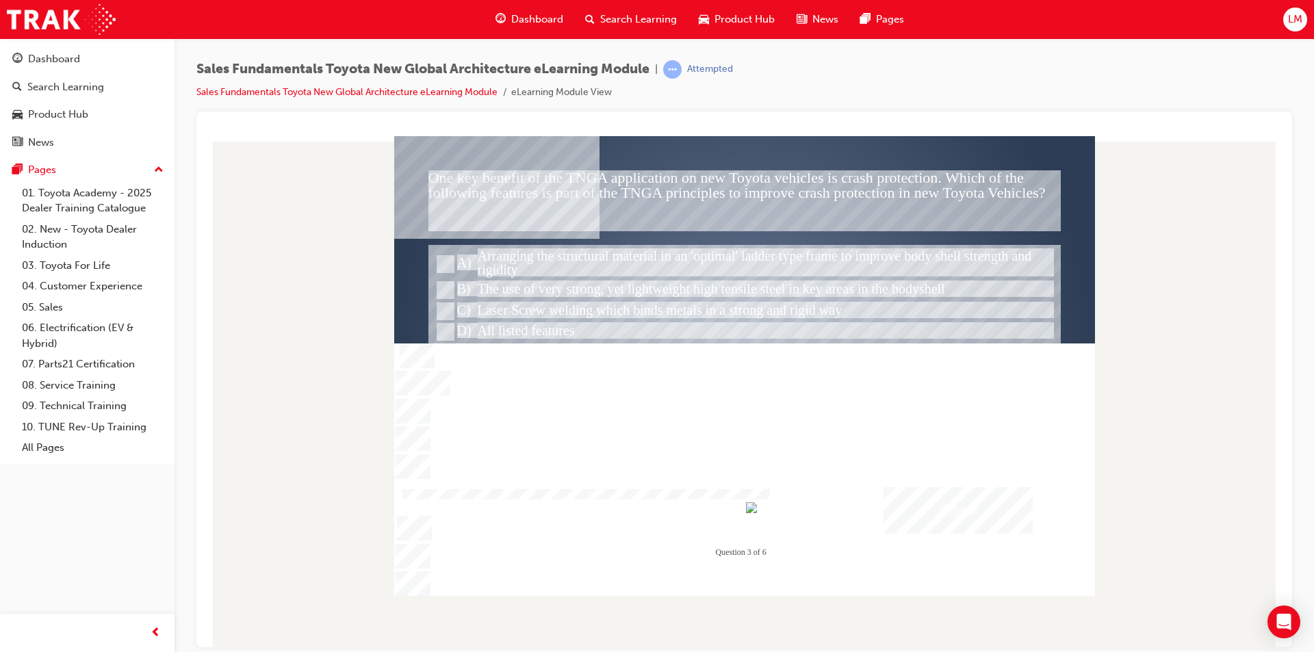
click at [933, 514] on div "Submit" at bounding box center [958, 510] width 149 height 47
click at [819, 378] on div at bounding box center [744, 366] width 701 height 460
click at [819, 378] on div at bounding box center [744, 329] width 632 height 171
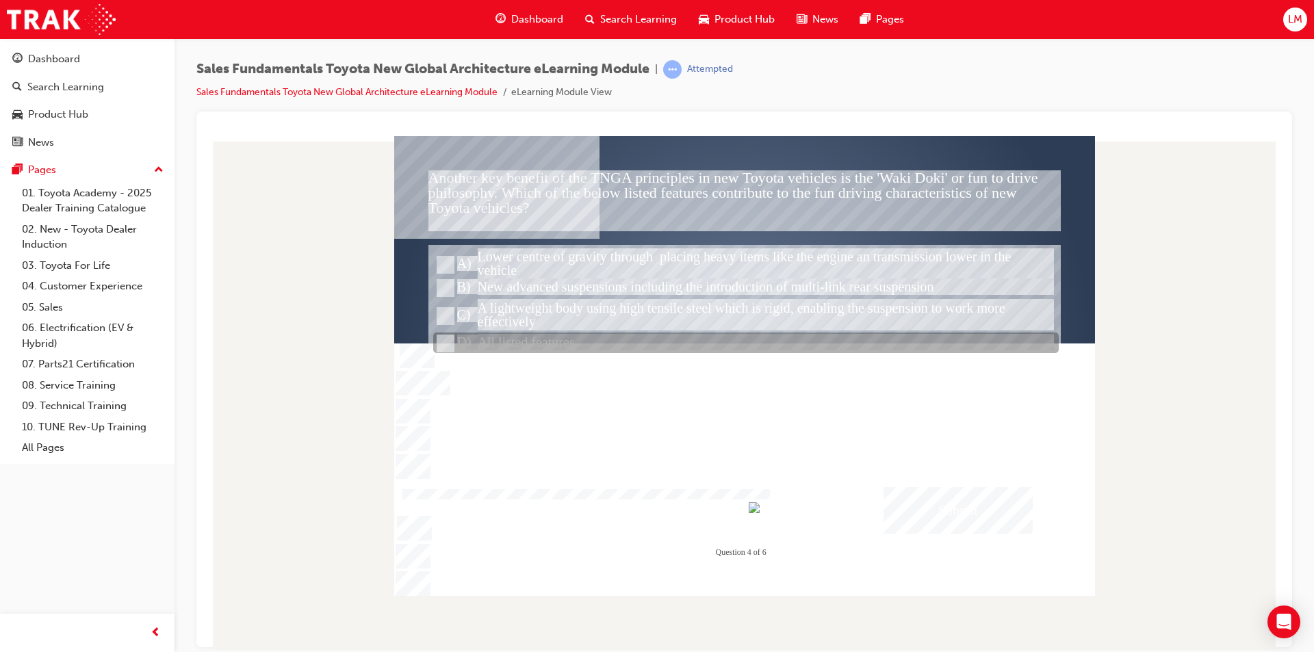
drag, startPoint x: 441, startPoint y: 342, endPoint x: 500, endPoint y: 342, distance: 59.5
click at [443, 342] on input "All listed features" at bounding box center [444, 343] width 15 height 15
radio input "true"
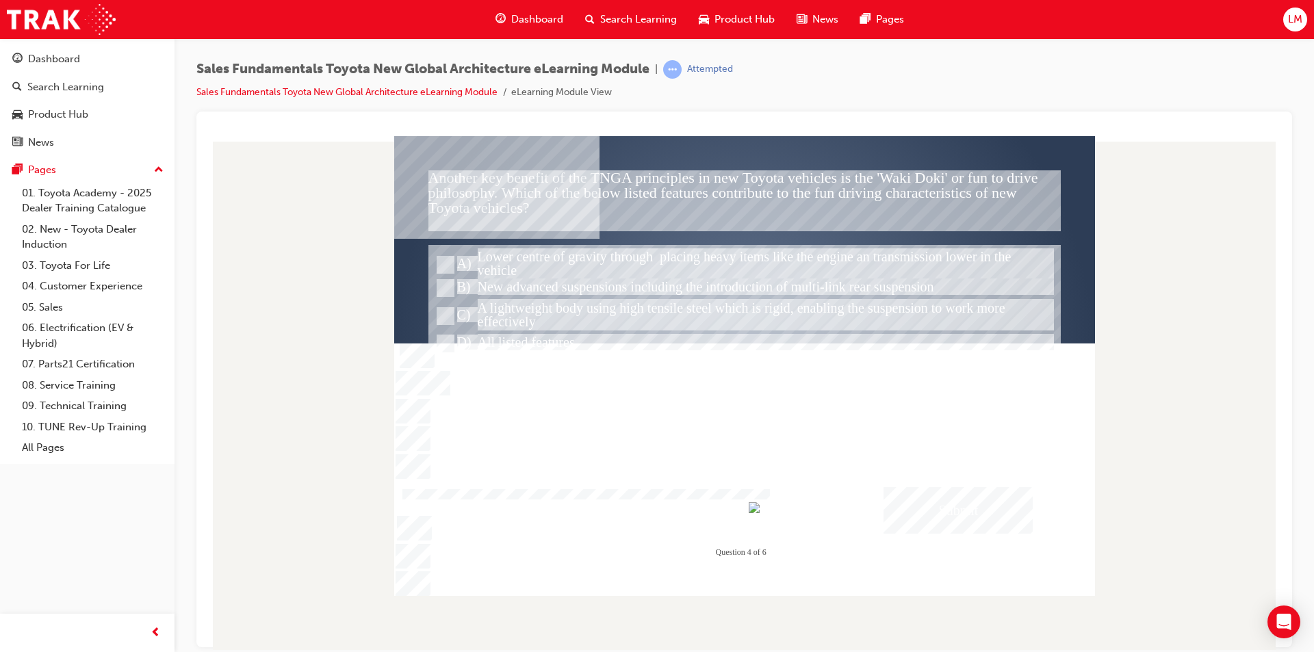
click at [960, 504] on div "Submit" at bounding box center [958, 510] width 149 height 47
click at [831, 407] on div at bounding box center [744, 366] width 701 height 460
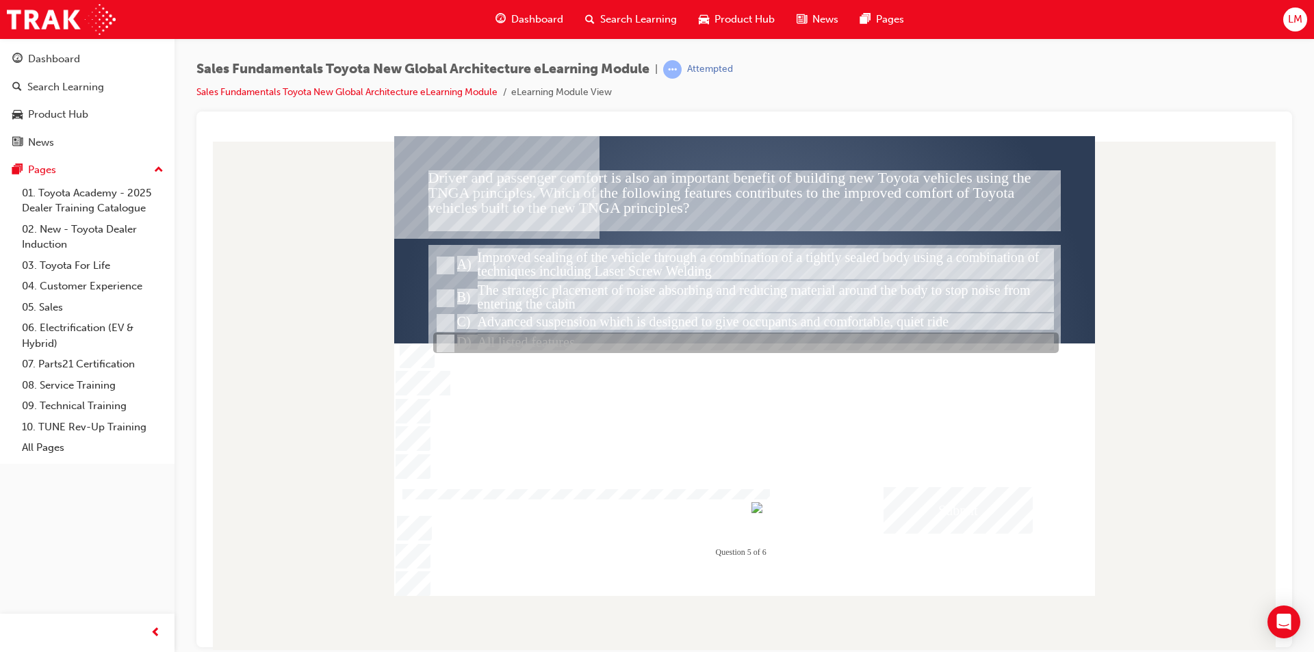
click at [443, 344] on input "All listed features" at bounding box center [444, 343] width 15 height 15
radio input "true"
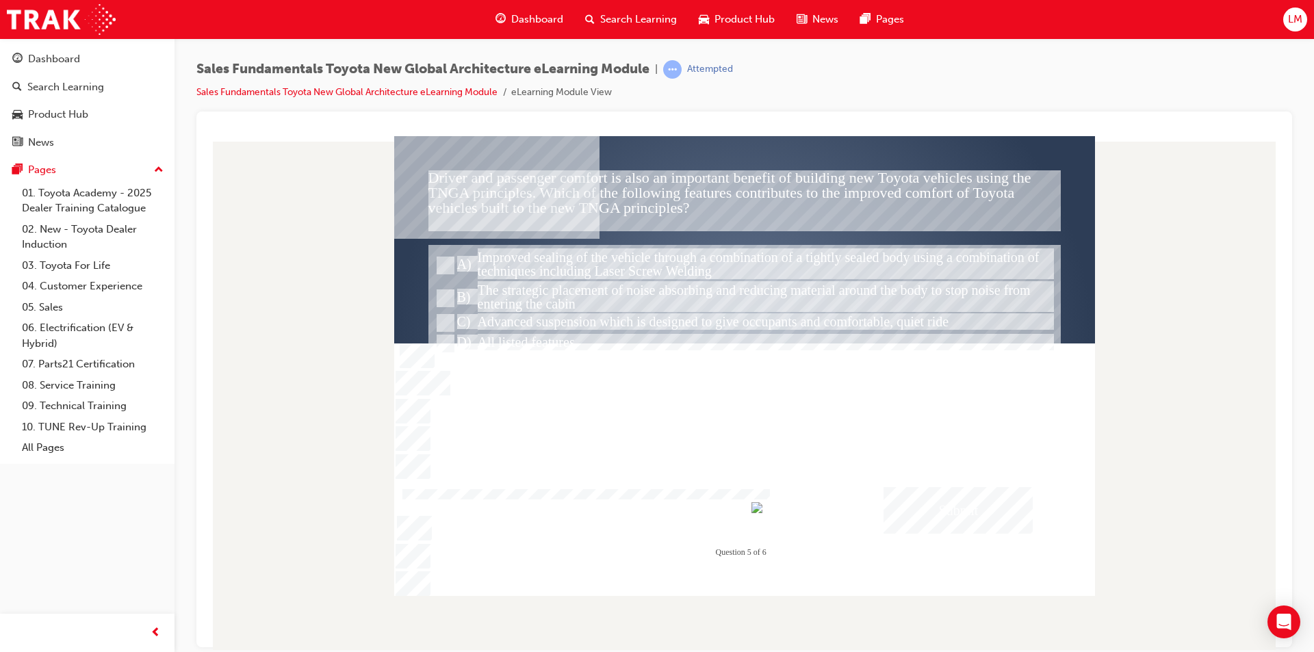
click at [919, 499] on div "Submit" at bounding box center [958, 510] width 149 height 47
click at [778, 386] on div at bounding box center [744, 366] width 701 height 460
click at [778, 386] on div at bounding box center [744, 329] width 632 height 171
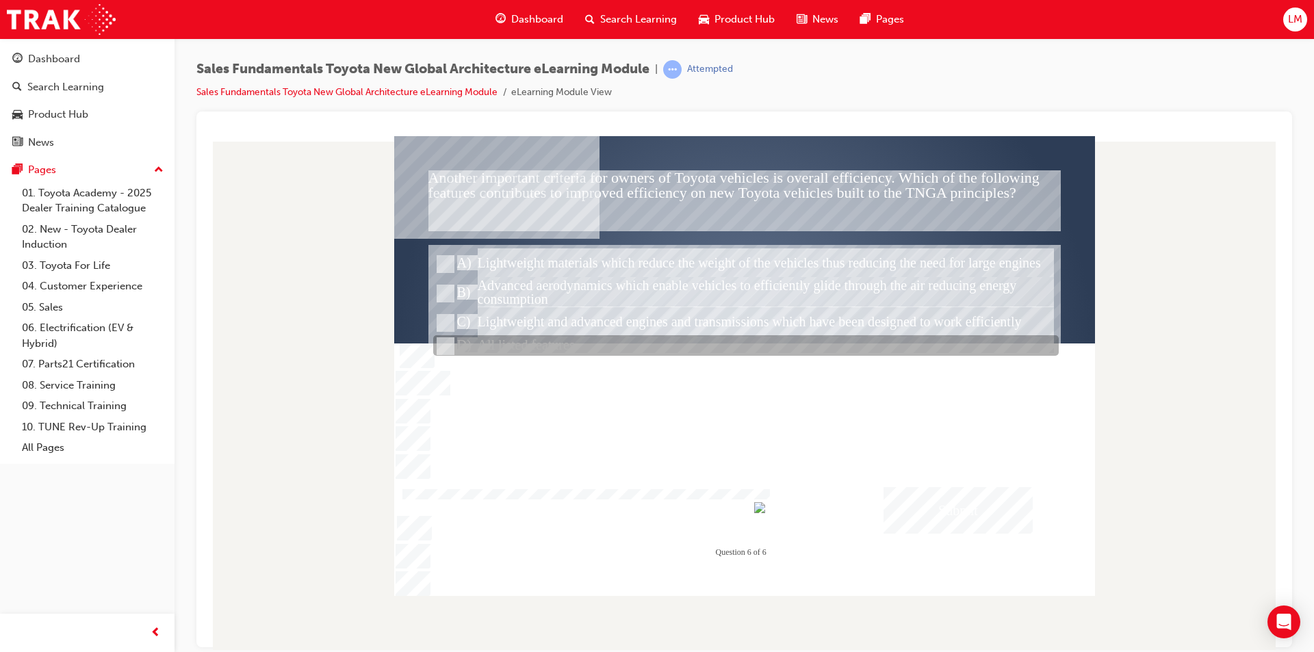
click at [448, 343] on input "All listed features" at bounding box center [444, 346] width 15 height 15
radio input "true"
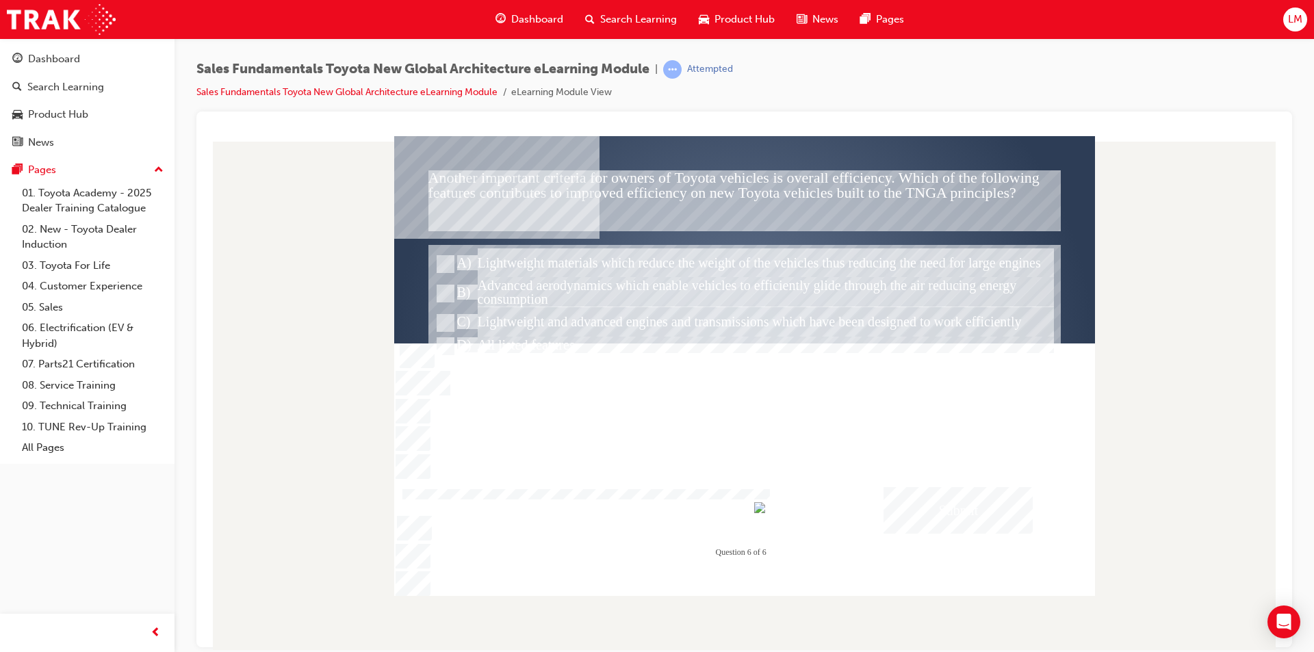
click at [973, 505] on div "Submit" at bounding box center [958, 510] width 149 height 47
click at [835, 387] on div at bounding box center [744, 366] width 701 height 460
click at [835, 387] on div at bounding box center [744, 329] width 632 height 171
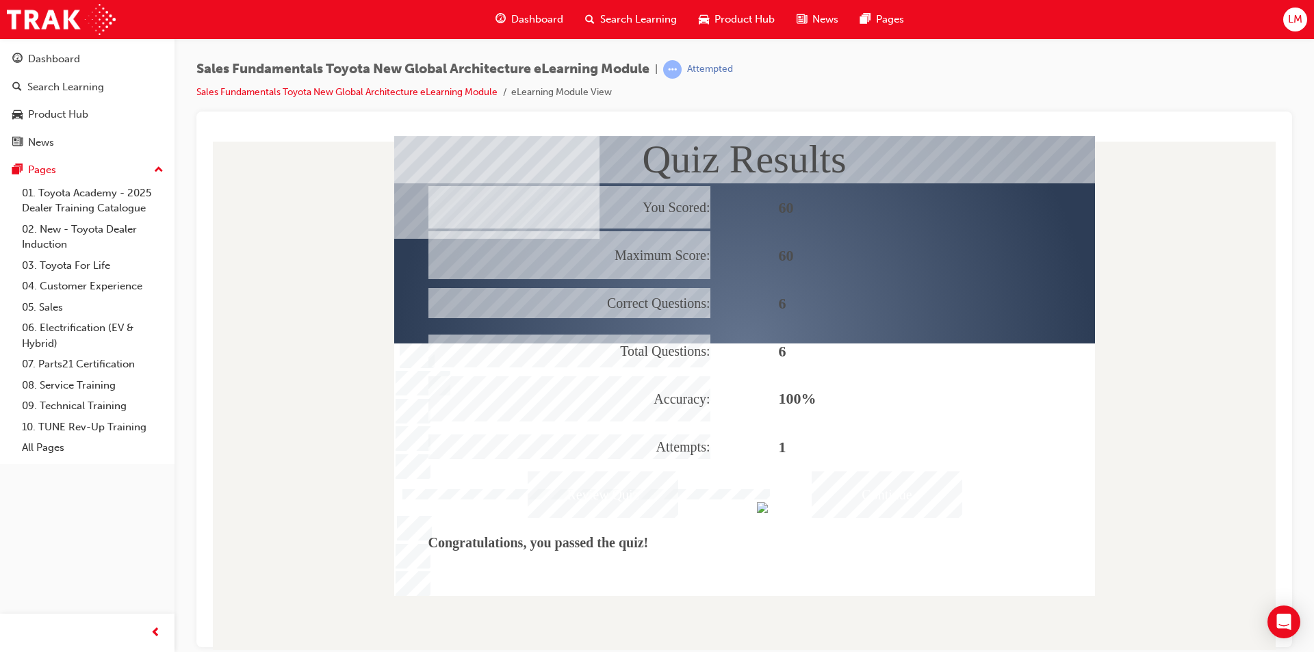
click at [877, 500] on div "Continue" at bounding box center [887, 494] width 151 height 47
click at [876, 489] on div "Continue" at bounding box center [887, 494] width 151 height 47
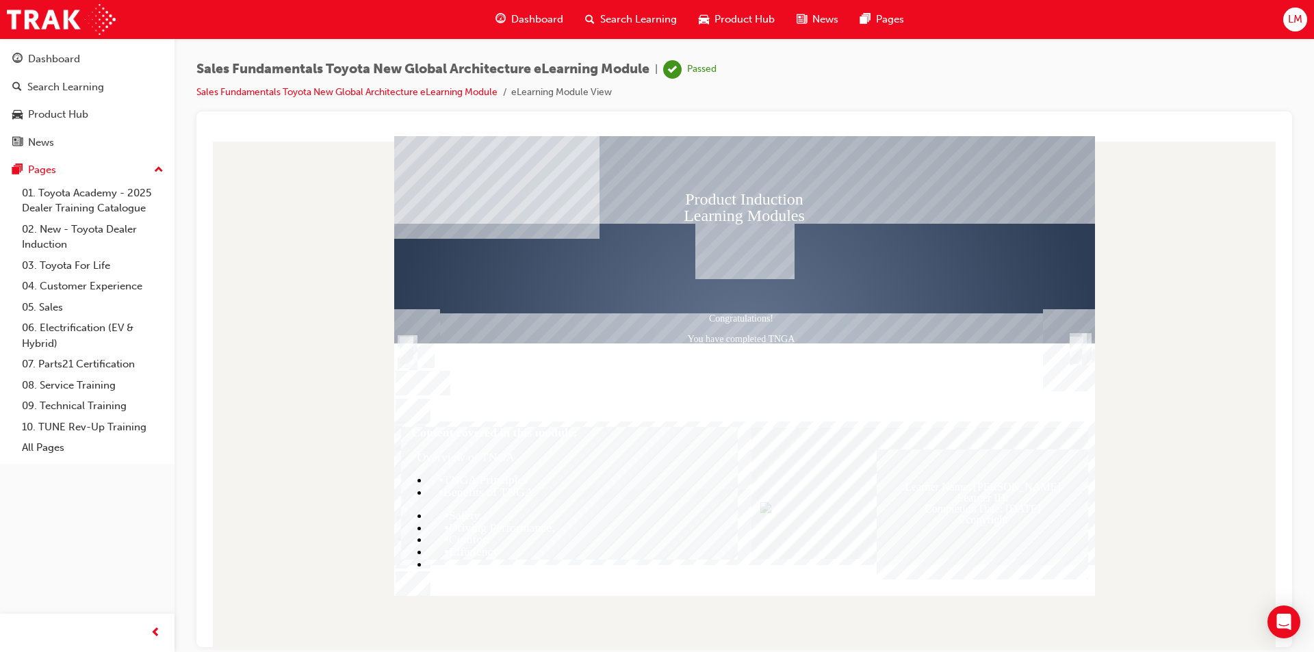
click at [1084, 349] on div "Text" at bounding box center [1069, 350] width 52 height 82
click at [62, 305] on link "05. Sales" at bounding box center [92, 307] width 153 height 21
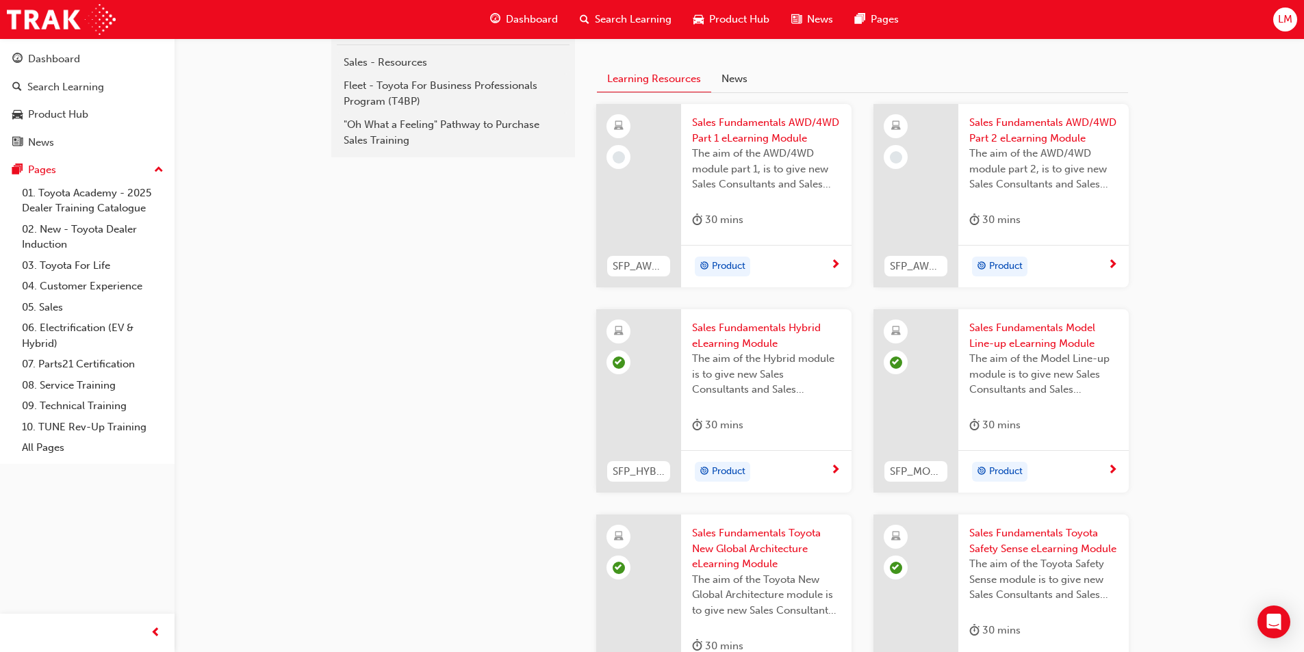
scroll to position [278, 0]
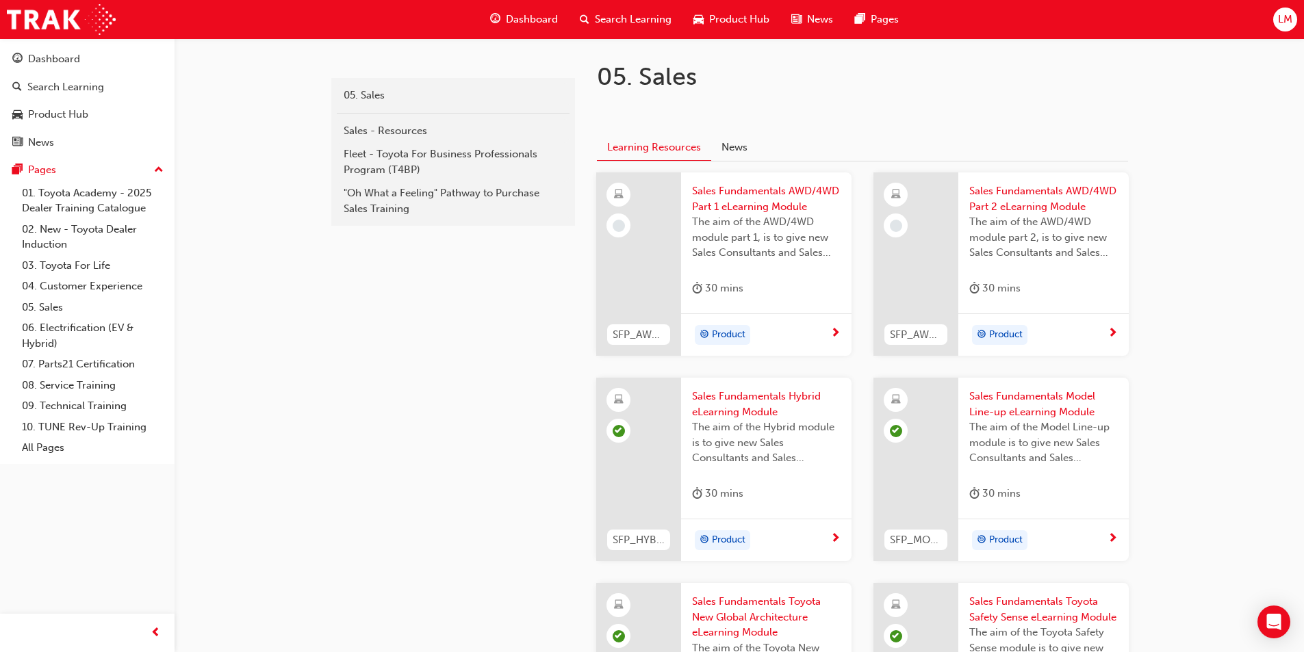
click at [1025, 203] on span "Sales Fundamentals AWD/4WD Part 2 eLearning Module" at bounding box center [1043, 198] width 149 height 31
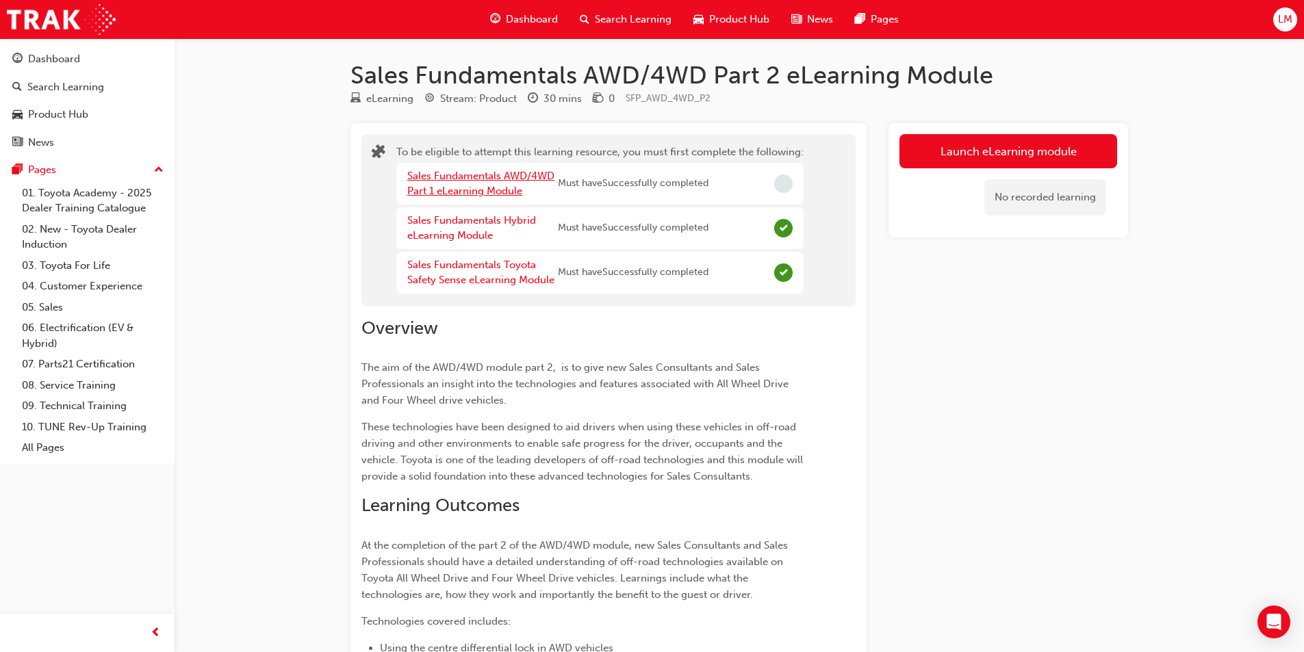
click at [485, 181] on link "Sales Fundamentals AWD/4WD Part 1 eLearning Module" at bounding box center [480, 184] width 147 height 28
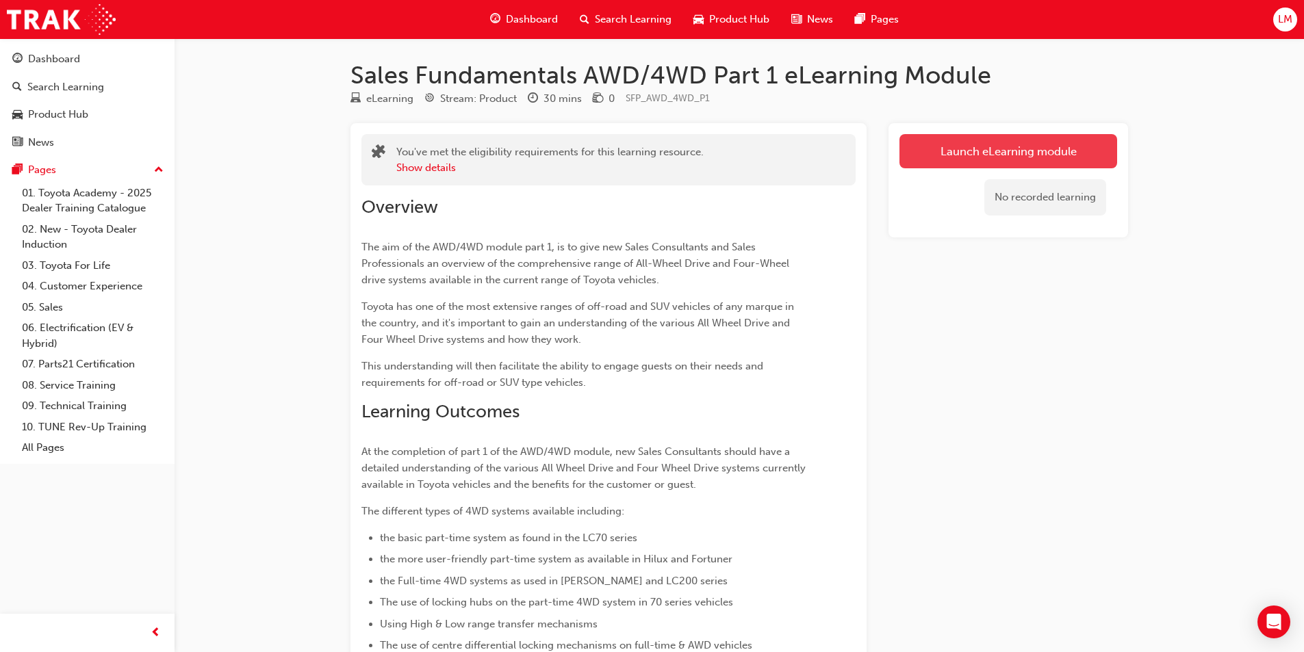
click at [952, 146] on link "Launch eLearning module" at bounding box center [1008, 151] width 218 height 34
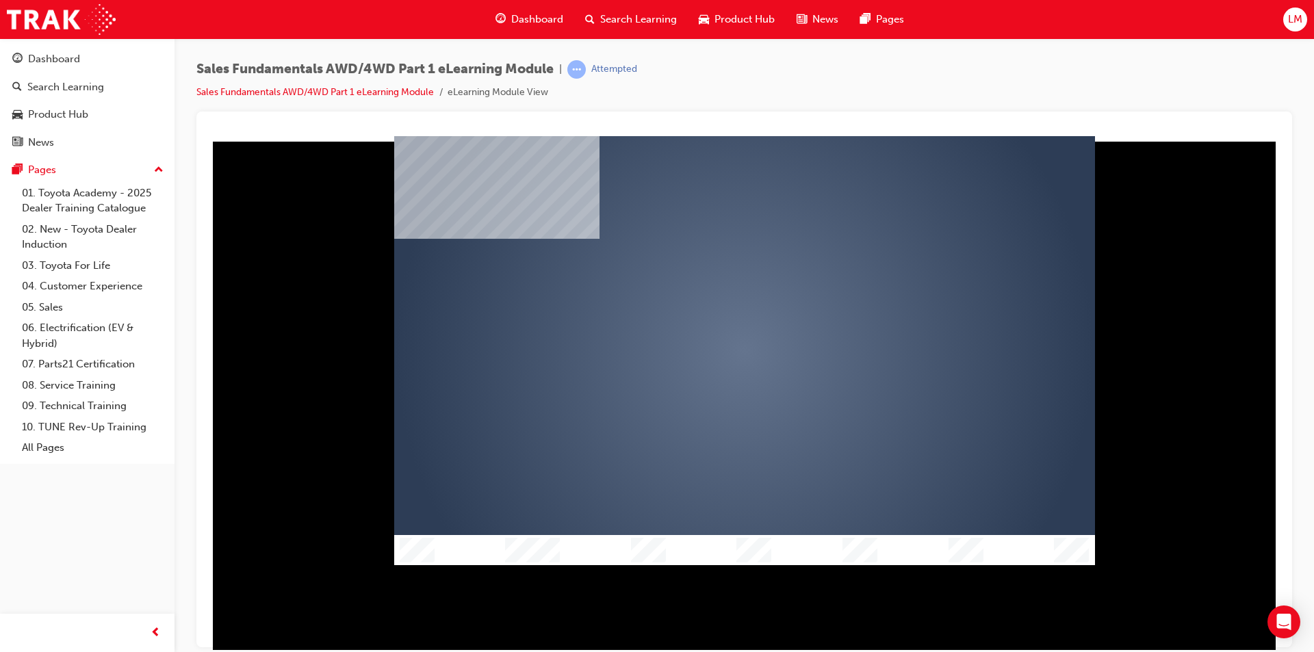
click at [705, 311] on div "play" at bounding box center [705, 311] width 0 height 0
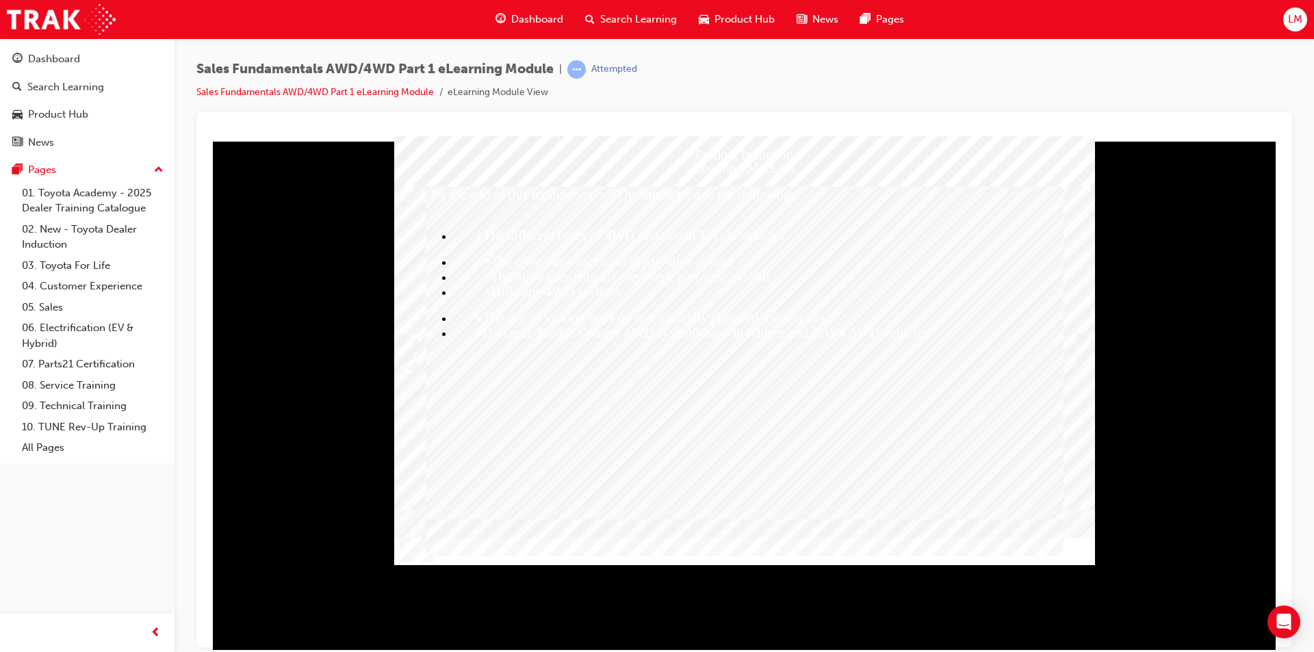
click at [1090, 346] on div "Trigger this button to continue" at bounding box center [1084, 348] width 14 height 27
